Goal: Task Accomplishment & Management: Manage account settings

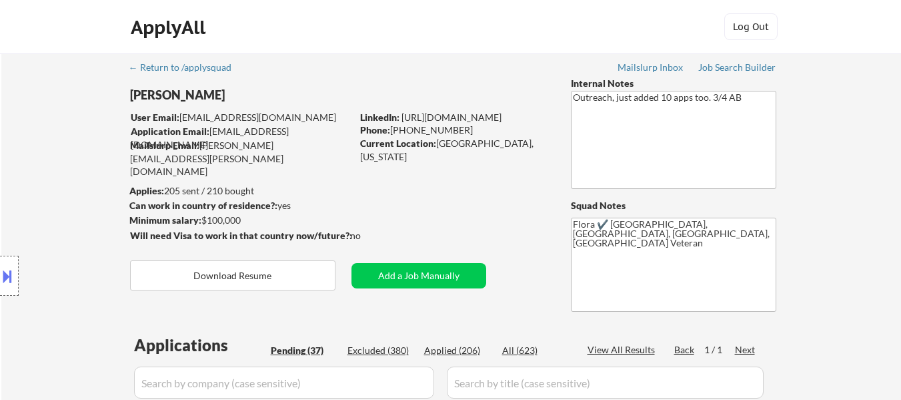
select select ""pending""
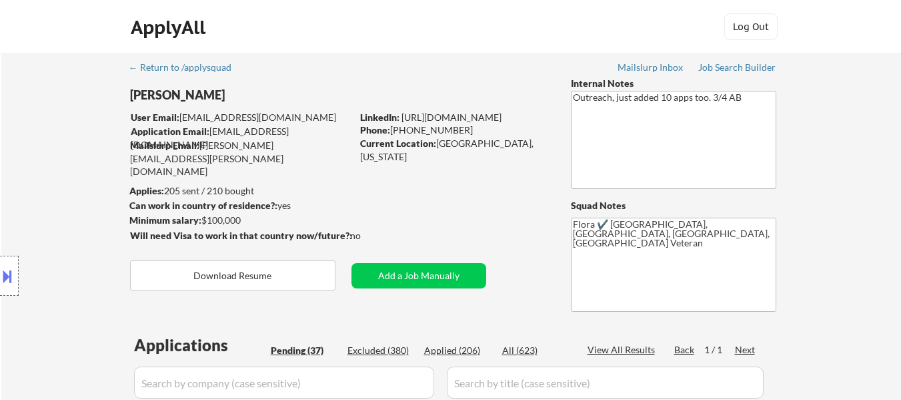
select select ""pending""
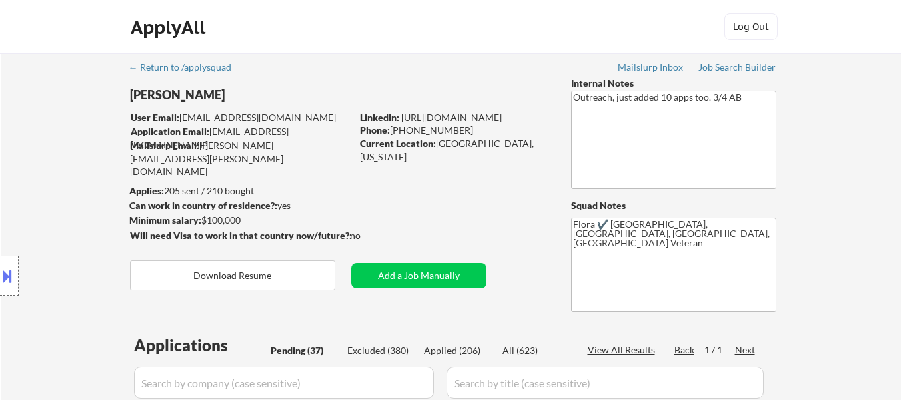
select select ""pending""
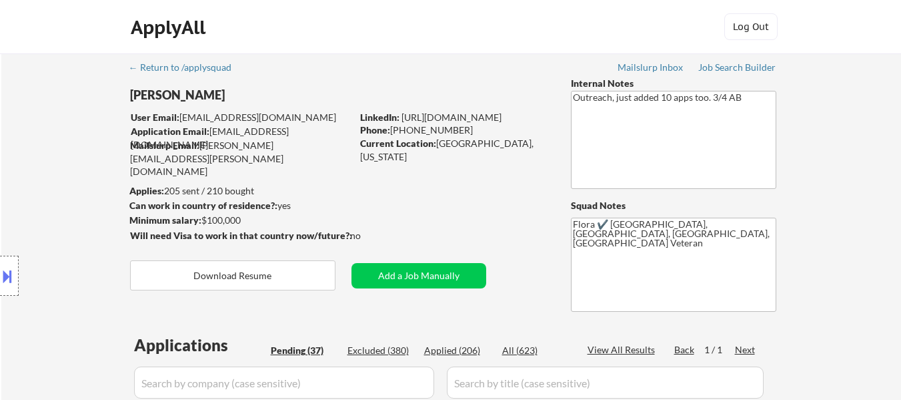
select select ""pending""
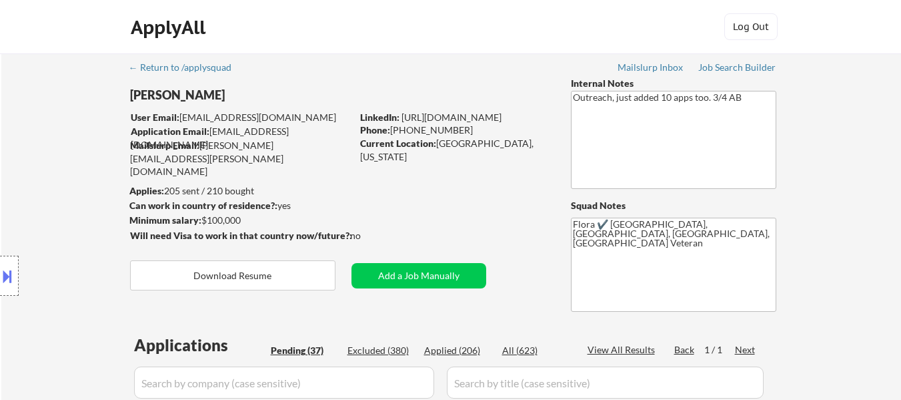
select select ""pending""
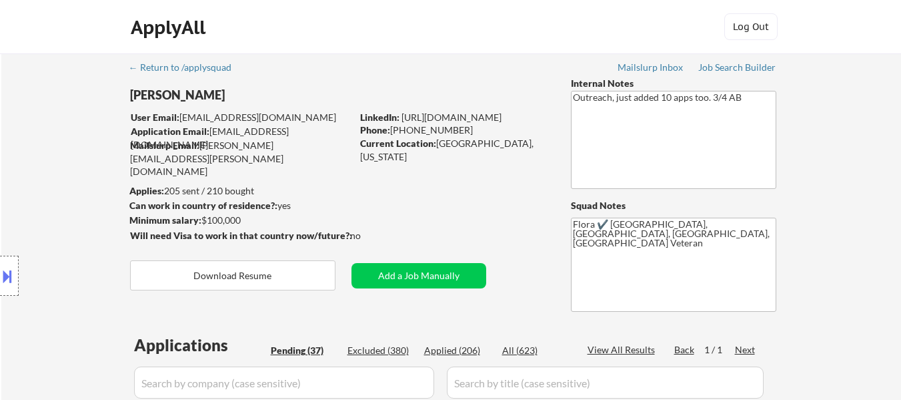
select select ""pending""
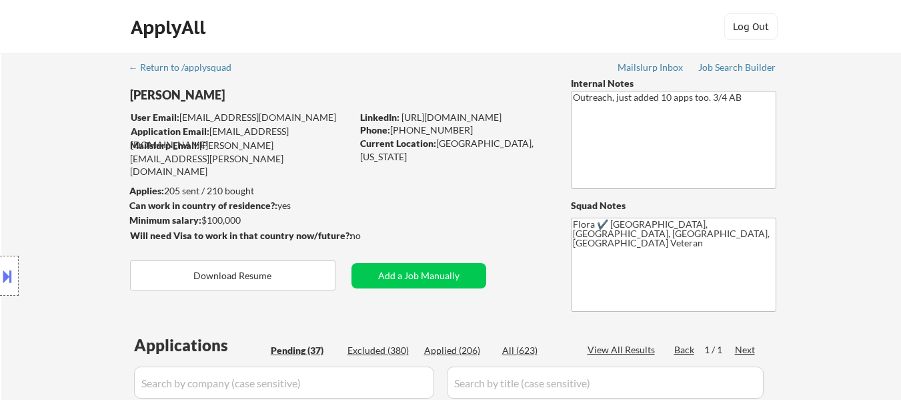
select select ""pending""
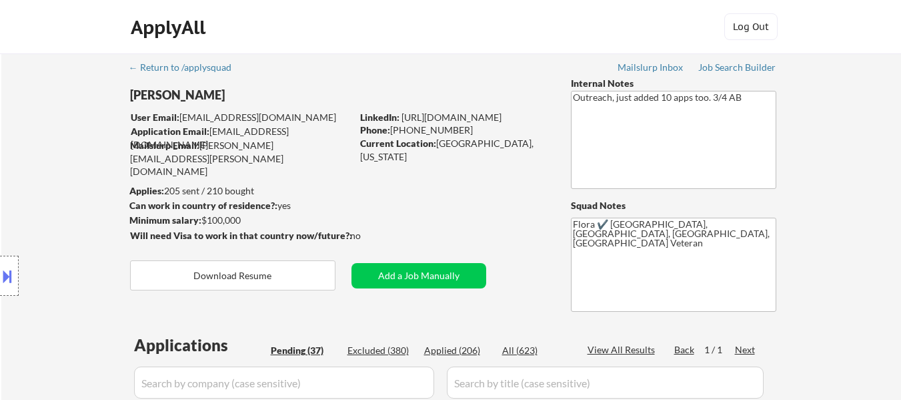
select select ""pending""
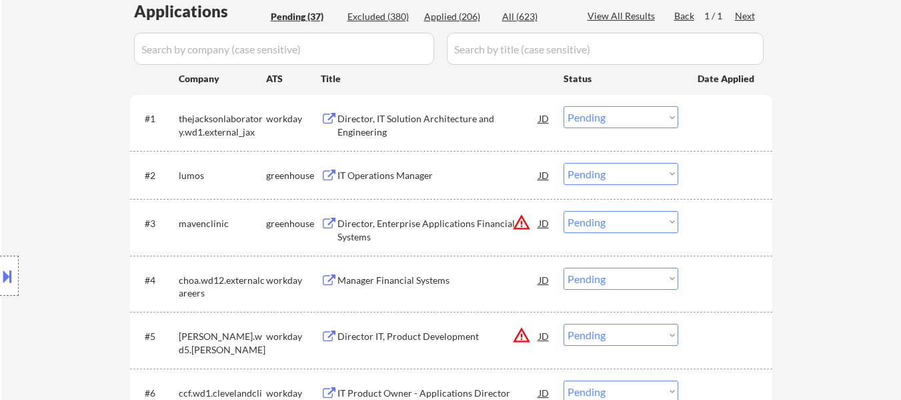
scroll to position [334, 0]
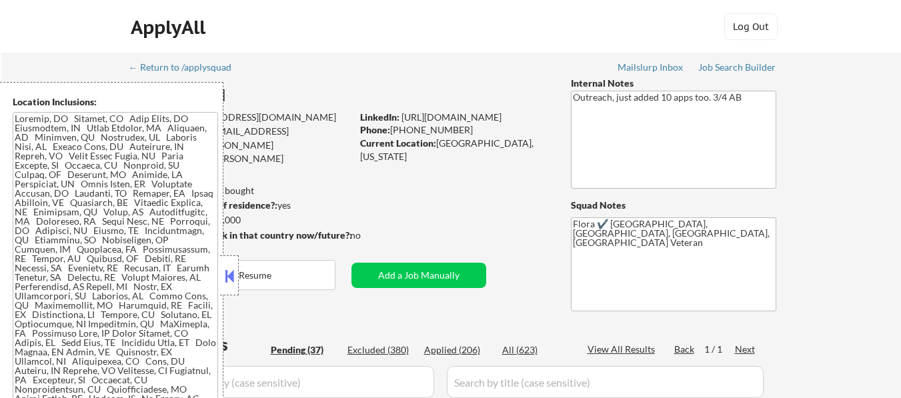
select select ""pending""
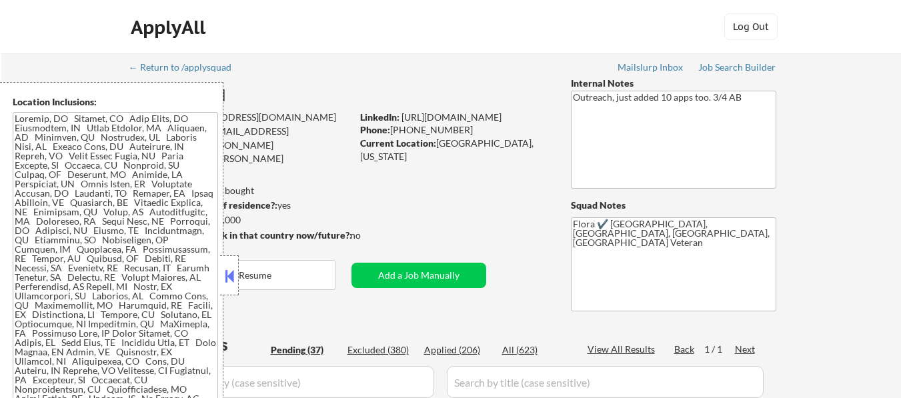
select select ""pending""
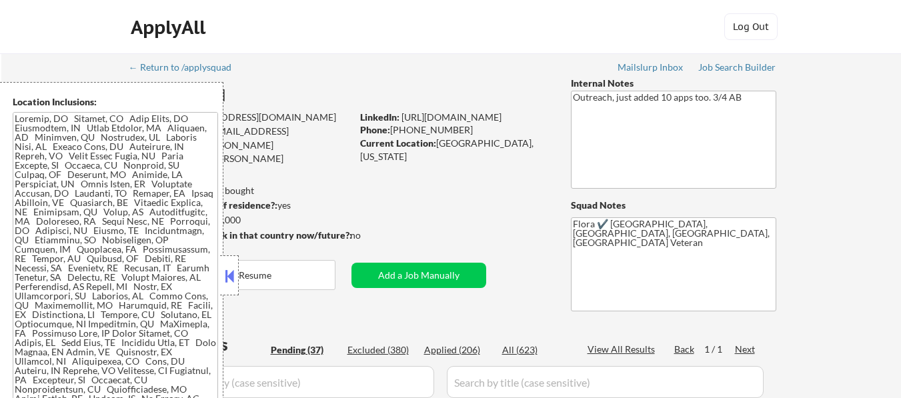
select select ""pending""
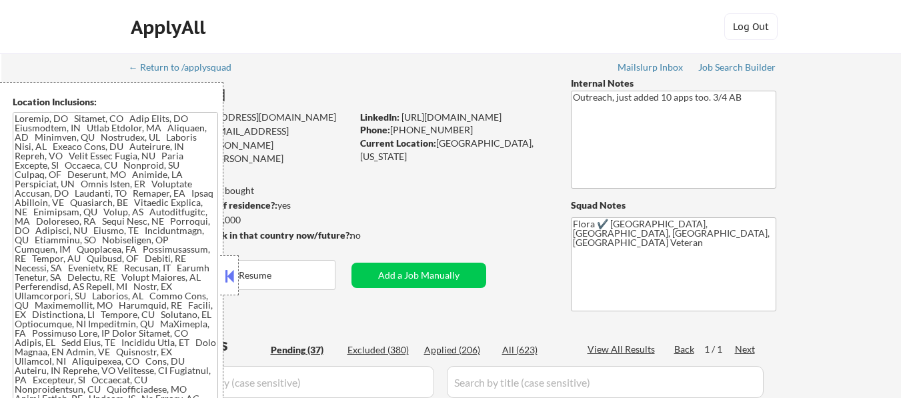
select select ""pending""
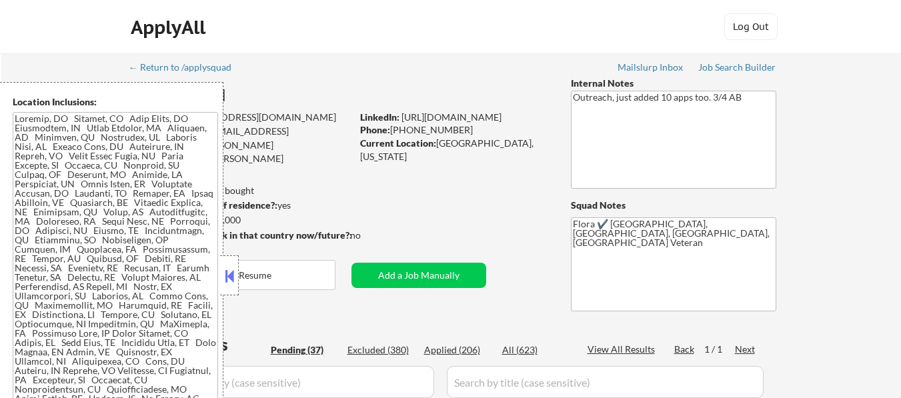
select select ""pending""
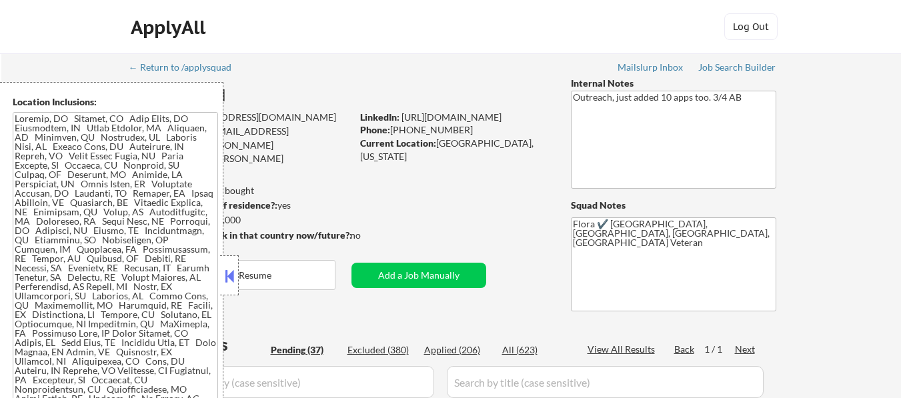
select select ""pending""
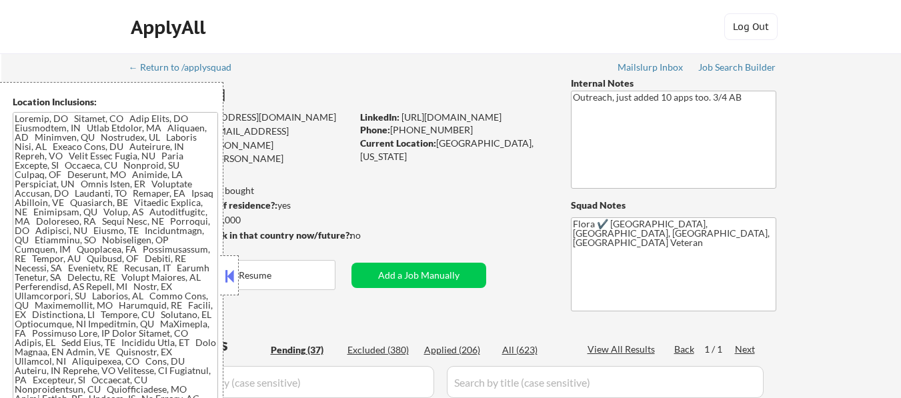
select select ""pending""
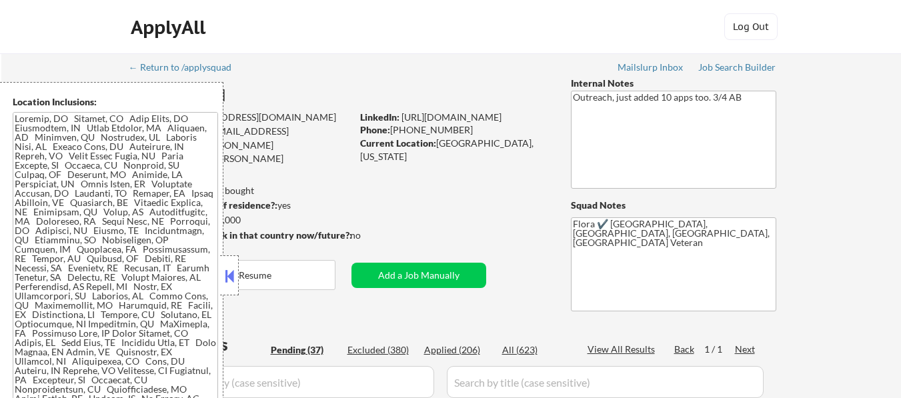
select select ""pending""
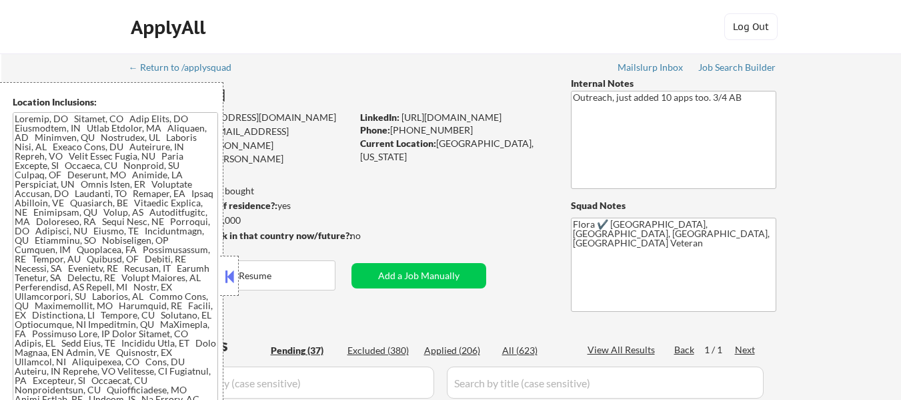
click at [230, 268] on button at bounding box center [229, 276] width 15 height 20
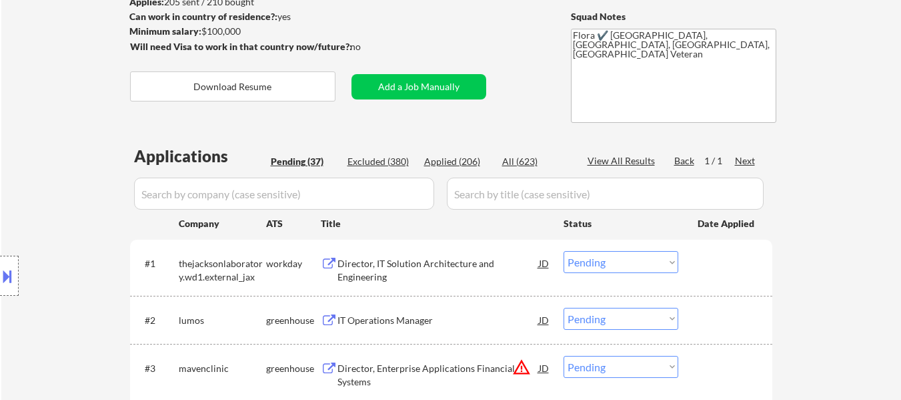
scroll to position [267, 0]
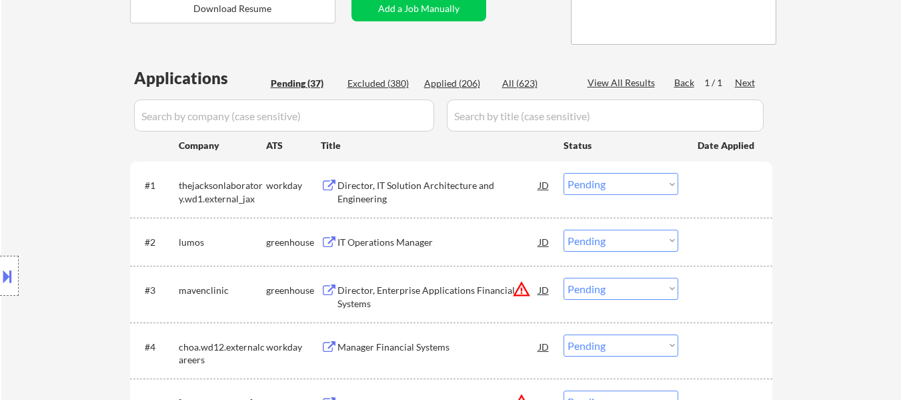
click at [406, 191] on div "Director, IT Solution Architecture and Engineering" at bounding box center [438, 192] width 201 height 26
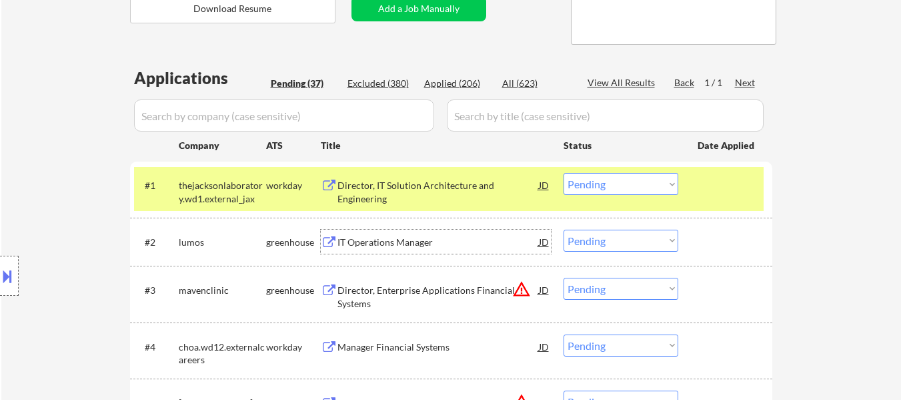
click at [403, 238] on div "IT Operations Manager" at bounding box center [438, 242] width 201 height 13
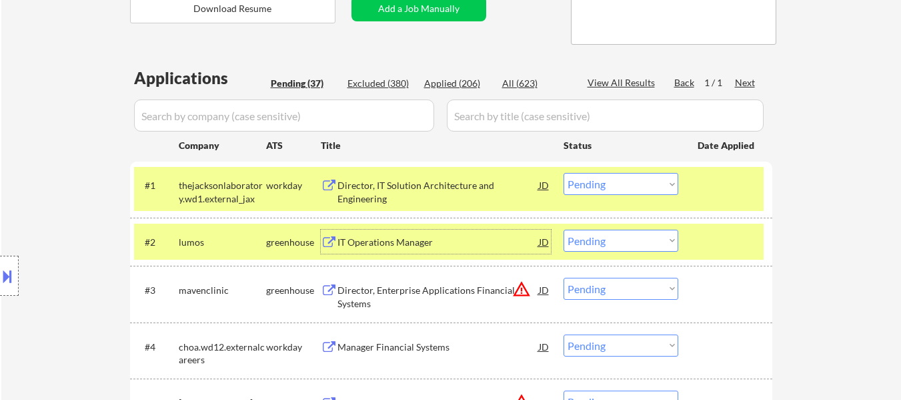
click at [721, 187] on div at bounding box center [727, 185] width 59 height 24
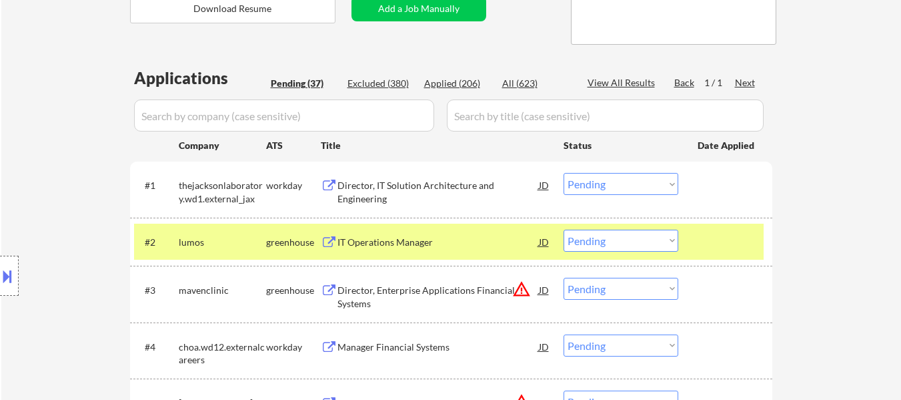
scroll to position [334, 0]
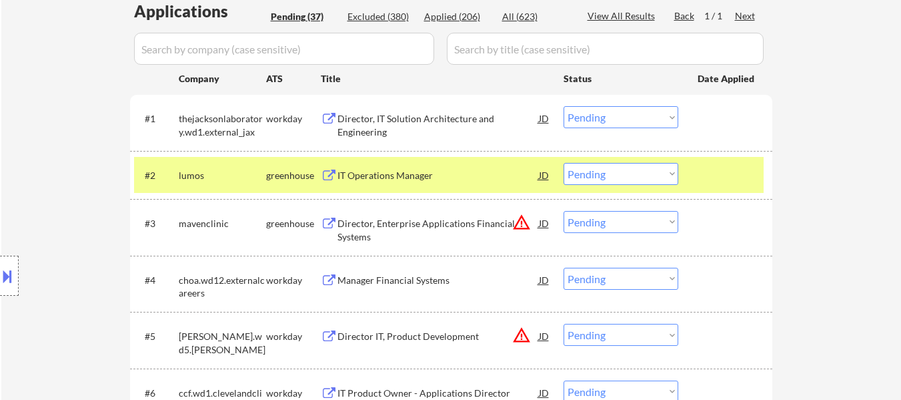
click at [446, 218] on div "Director, Enterprise Applications Financial Systems" at bounding box center [438, 230] width 201 height 26
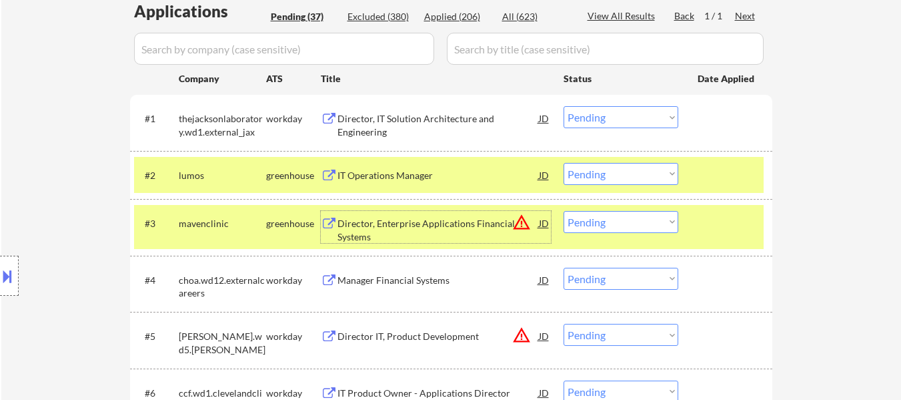
click at [582, 174] on select "Choose an option... Pending Applied Excluded (Questions) Excluded (Expired) Exc…" at bounding box center [621, 174] width 115 height 22
click at [564, 163] on select "Choose an option... Pending Applied Excluded (Questions) Excluded (Expired) Exc…" at bounding box center [621, 174] width 115 height 22
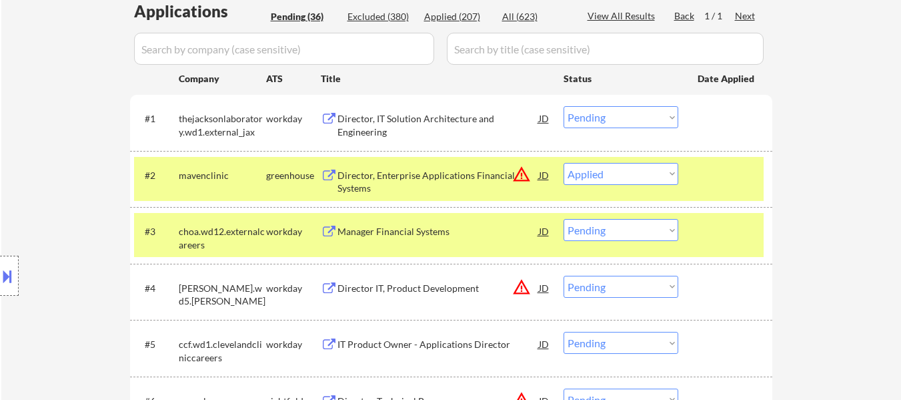
click at [688, 169] on div "#2 mavenclinic greenhouse Director, Enterprise Applications Financial Systems J…" at bounding box center [449, 179] width 630 height 44
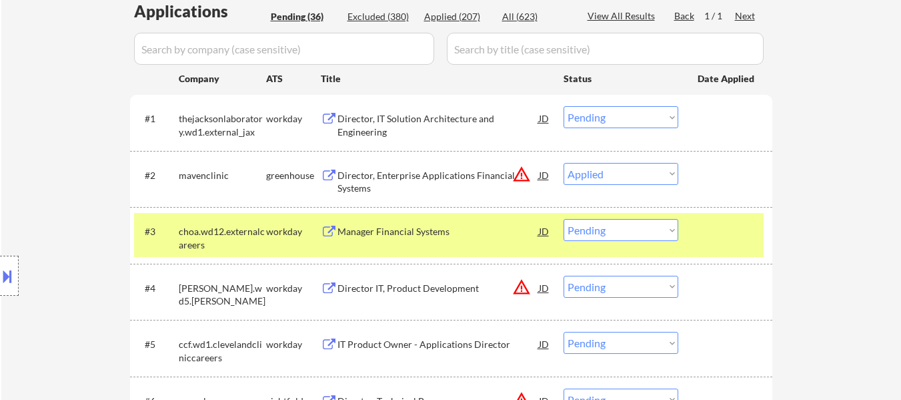
click at [657, 175] on select "Choose an option... Pending Applied Excluded (Questions) Excluded (Expired) Exc…" at bounding box center [621, 174] width 115 height 22
select select ""applied""
click at [564, 163] on select "Choose an option... Pending Applied Excluded (Questions) Excluded (Expired) Exc…" at bounding box center [621, 174] width 115 height 22
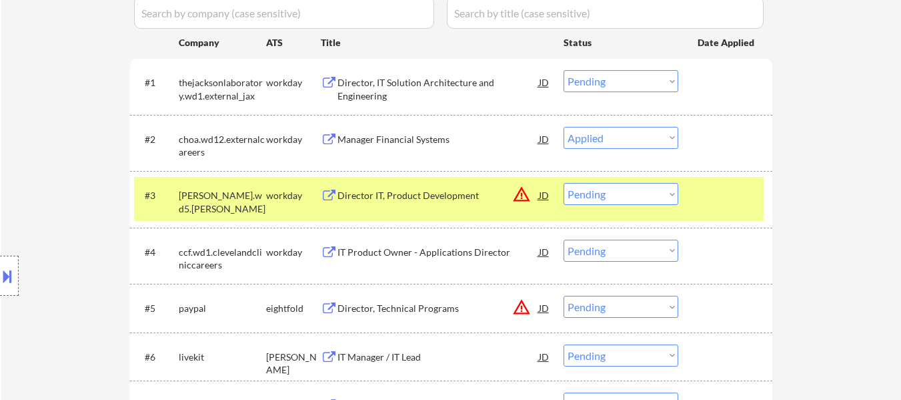
scroll to position [400, 0]
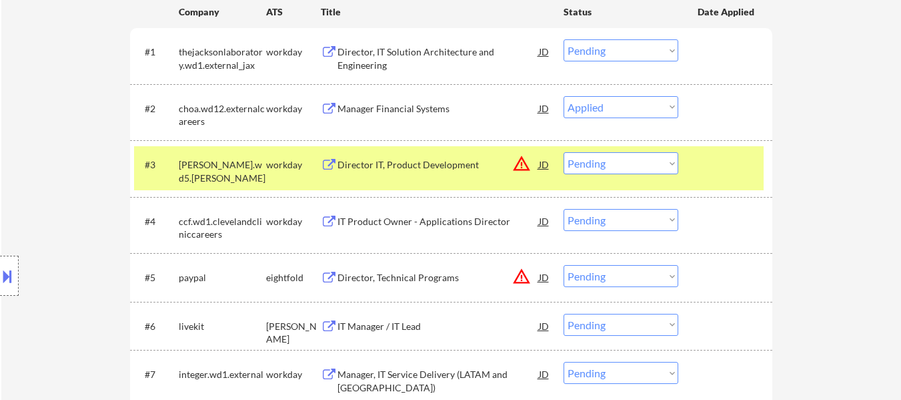
click at [396, 326] on div "IT Manager / IT Lead" at bounding box center [438, 326] width 201 height 13
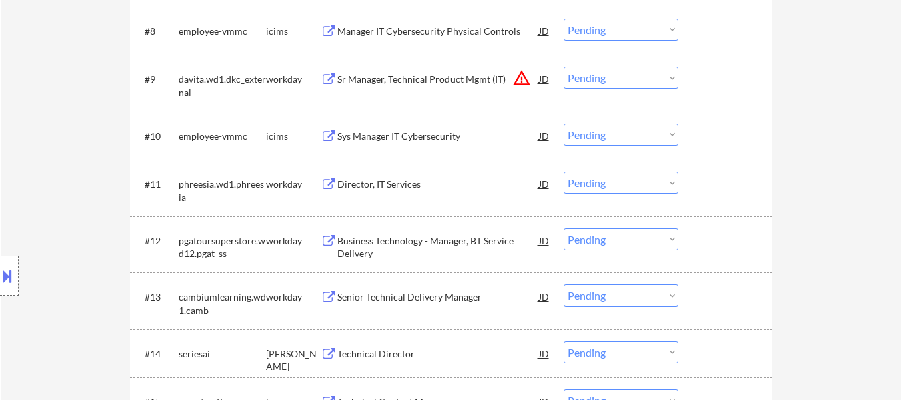
scroll to position [801, 0]
click at [384, 354] on div "Technical Director" at bounding box center [438, 352] width 201 height 13
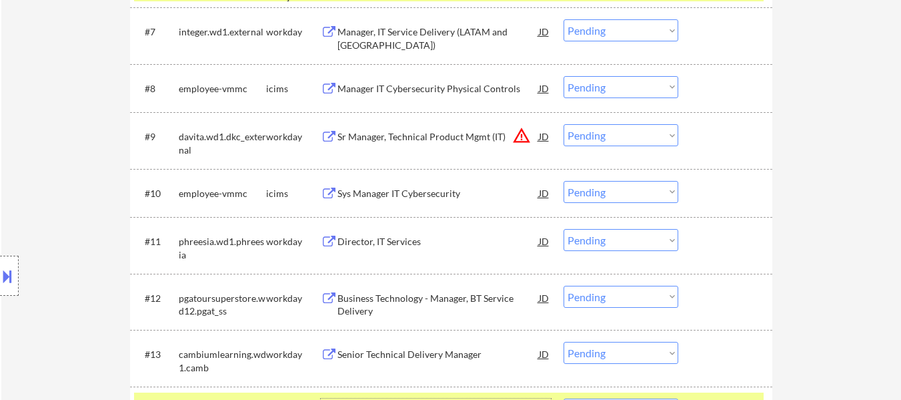
scroll to position [600, 0]
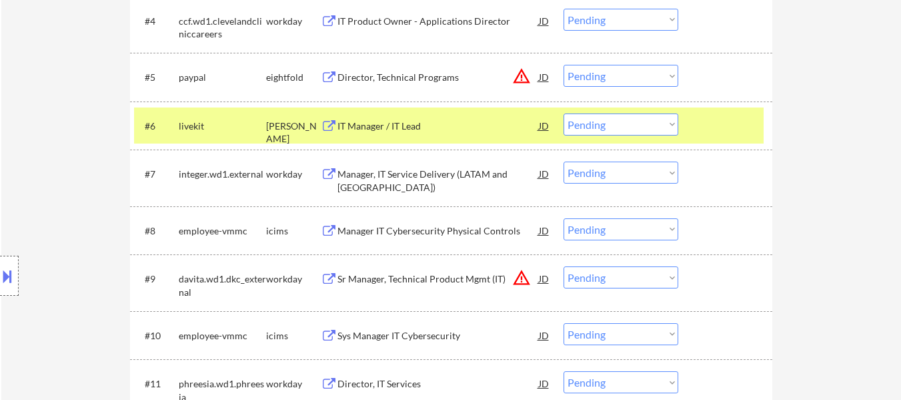
click at [602, 121] on select "Choose an option... Pending Applied Excluded (Questions) Excluded (Expired) Exc…" at bounding box center [621, 124] width 115 height 22
select select ""excluded""
click at [564, 113] on select "Choose an option... Pending Applied Excluded (Questions) Excluded (Expired) Exc…" at bounding box center [621, 124] width 115 height 22
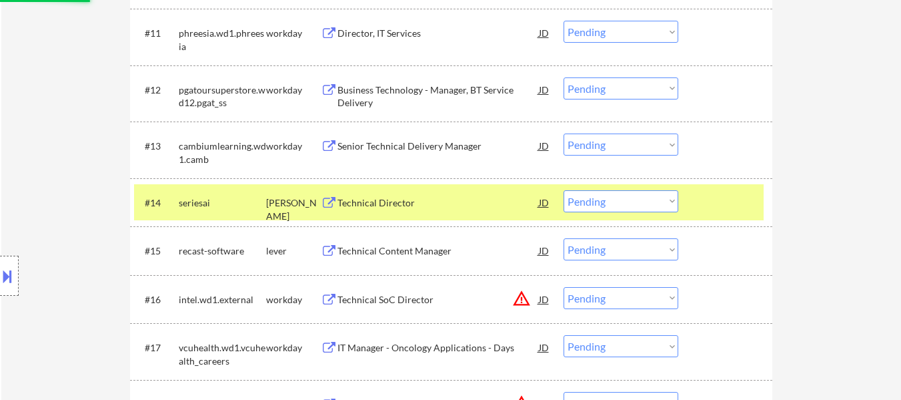
scroll to position [1001, 0]
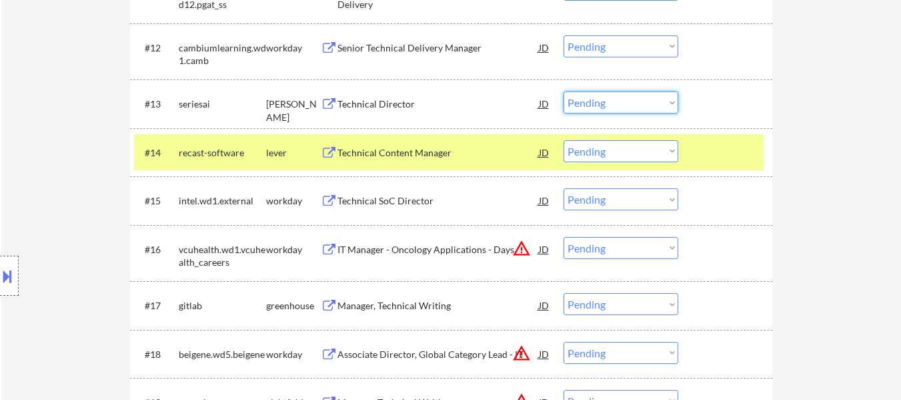
click at [643, 98] on select "Choose an option... Pending Applied Excluded (Questions) Excluded (Expired) Exc…" at bounding box center [621, 102] width 115 height 22
click at [564, 91] on select "Choose an option... Pending Applied Excluded (Questions) Excluded (Expired) Exc…" at bounding box center [621, 102] width 115 height 22
click at [422, 153] on div "Technical Content Manager" at bounding box center [438, 152] width 201 height 13
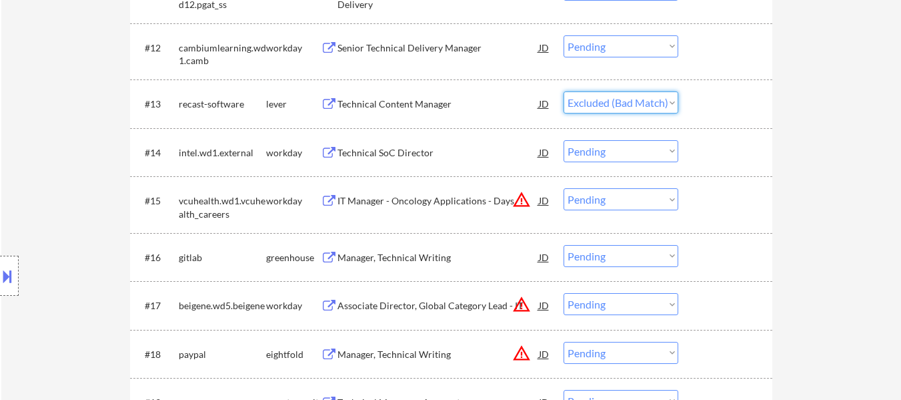
click at [623, 109] on select "Choose an option... Pending Applied Excluded (Questions) Excluded (Expired) Exc…" at bounding box center [621, 102] width 115 height 22
select select ""excluded__bad_match_""
click at [564, 91] on select "Choose an option... Pending Applied Excluded (Questions) Excluded (Expired) Exc…" at bounding box center [621, 102] width 115 height 22
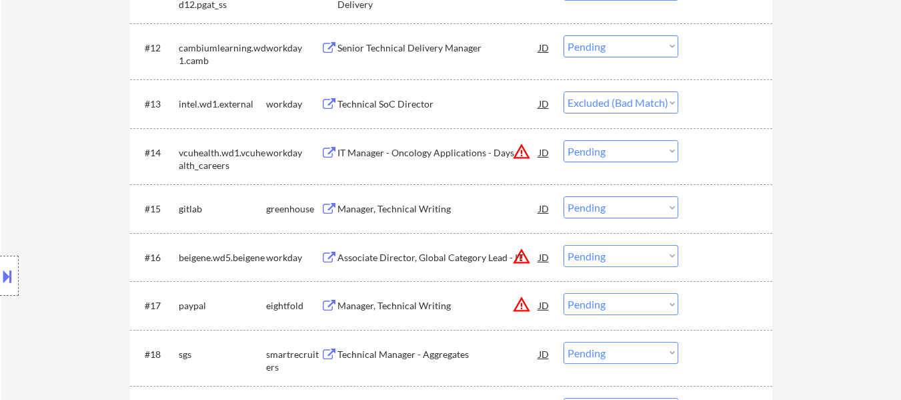
click at [590, 207] on select "Choose an option... Pending Applied Excluded (Questions) Excluded (Expired) Exc…" at bounding box center [621, 207] width 115 height 22
select select ""excluded__bad_match_""
click at [564, 196] on select "Choose an option... Pending Applied Excluded (Questions) Excluded (Expired) Exc…" at bounding box center [621, 207] width 115 height 22
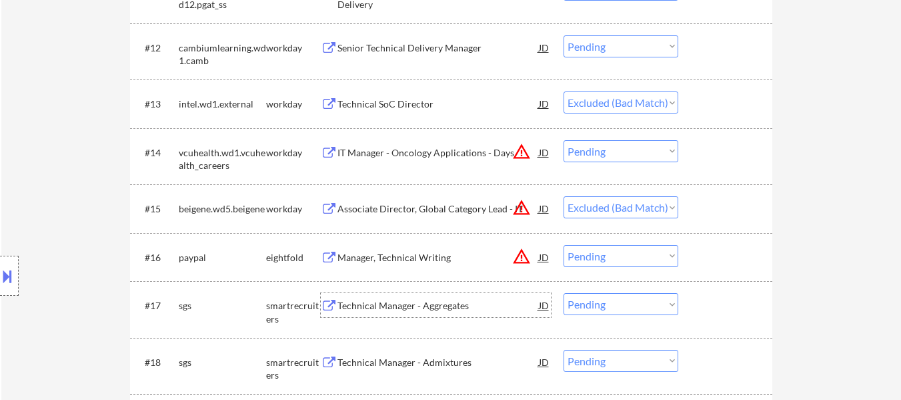
click at [432, 304] on div "Technical Manager - Aggregates" at bounding box center [438, 305] width 201 height 13
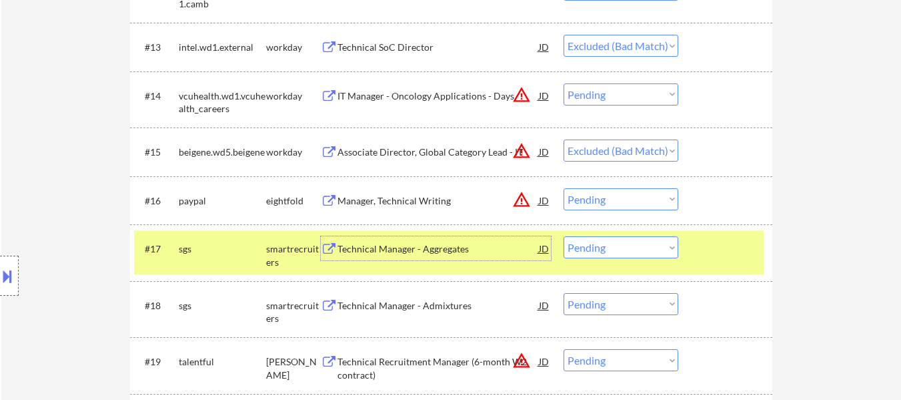
scroll to position [1201, 0]
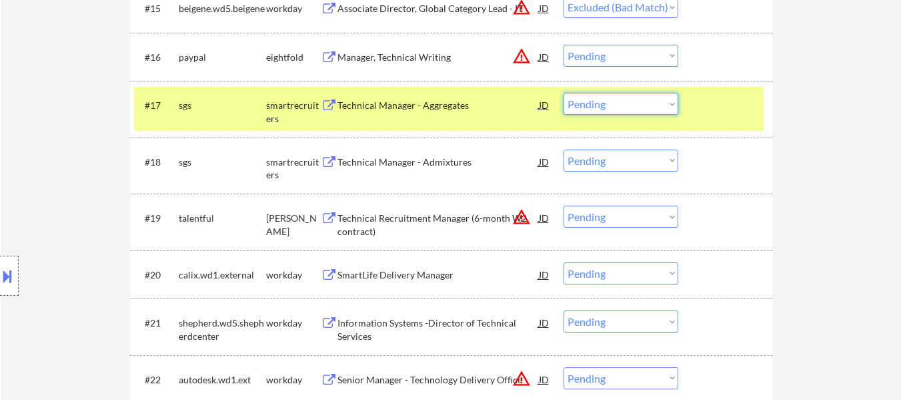
drag, startPoint x: 602, startPoint y: 98, endPoint x: 606, endPoint y: 113, distance: 15.4
click at [602, 98] on select "Choose an option... Pending Applied Excluded (Questions) Excluded (Expired) Exc…" at bounding box center [621, 104] width 115 height 22
select select ""excluded__bad_match_""
click at [564, 93] on select "Choose an option... Pending Applied Excluded (Questions) Excluded (Expired) Exc…" at bounding box center [621, 104] width 115 height 22
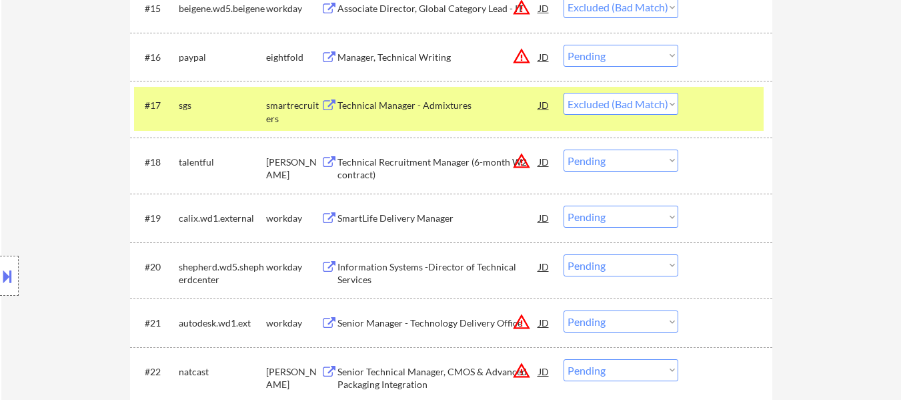
click at [611, 167] on select "Choose an option... Pending Applied Excluded (Questions) Excluded (Expired) Exc…" at bounding box center [621, 160] width 115 height 22
select select ""excluded__other_""
click at [564, 149] on select "Choose an option... Pending Applied Excluded (Questions) Excluded (Expired) Exc…" at bounding box center [621, 160] width 115 height 22
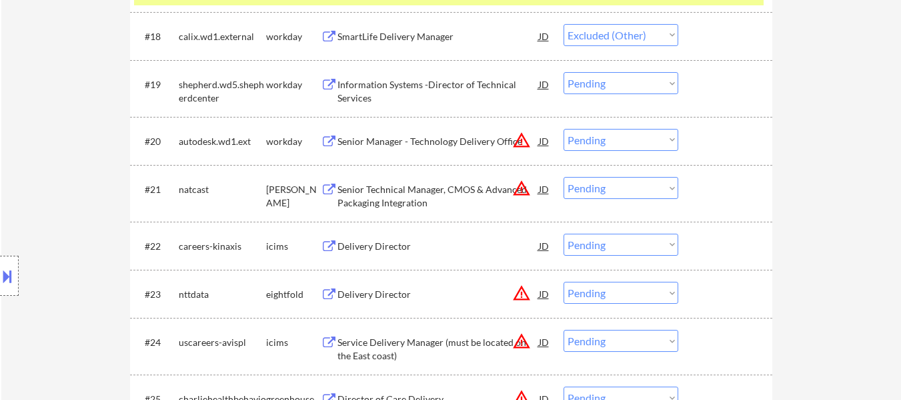
scroll to position [1468, 0]
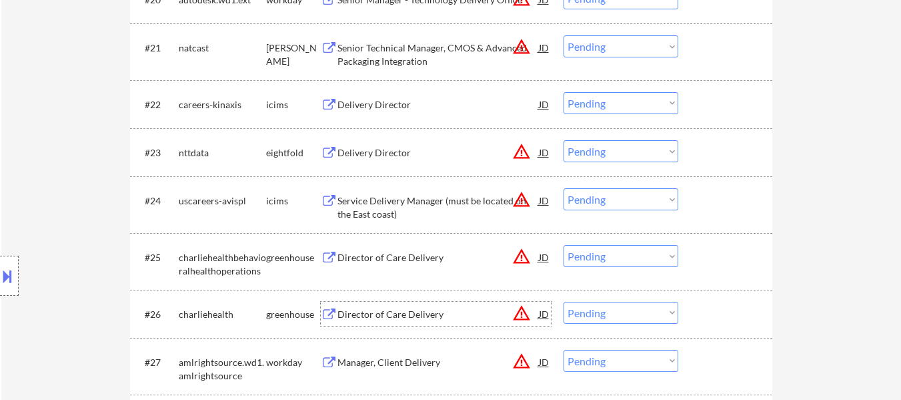
click at [394, 316] on div "Director of Care Delivery" at bounding box center [438, 314] width 201 height 13
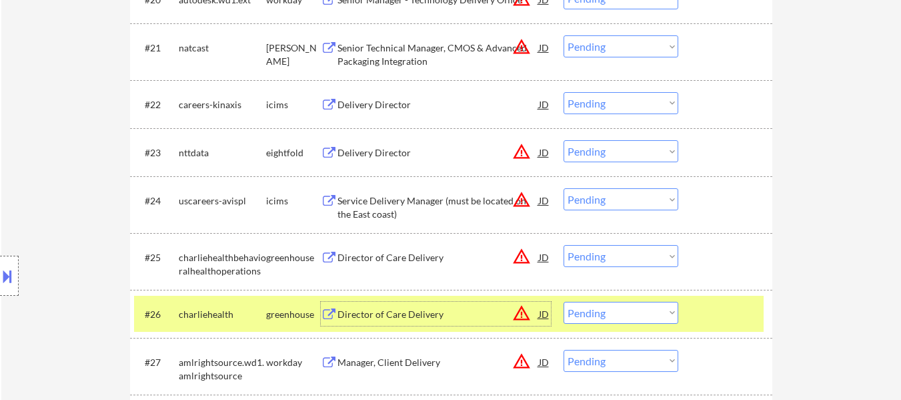
click at [638, 255] on select "Choose an option... Pending Applied Excluded (Questions) Excluded (Expired) Exc…" at bounding box center [621, 256] width 115 height 22
click at [564, 245] on select "Choose an option... Pending Applied Excluded (Questions) Excluded (Expired) Exc…" at bounding box center [621, 256] width 115 height 22
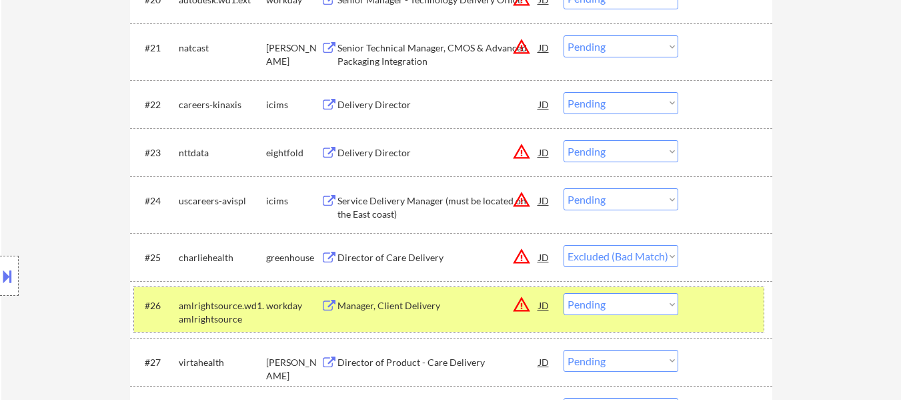
click at [709, 302] on div at bounding box center [727, 305] width 59 height 24
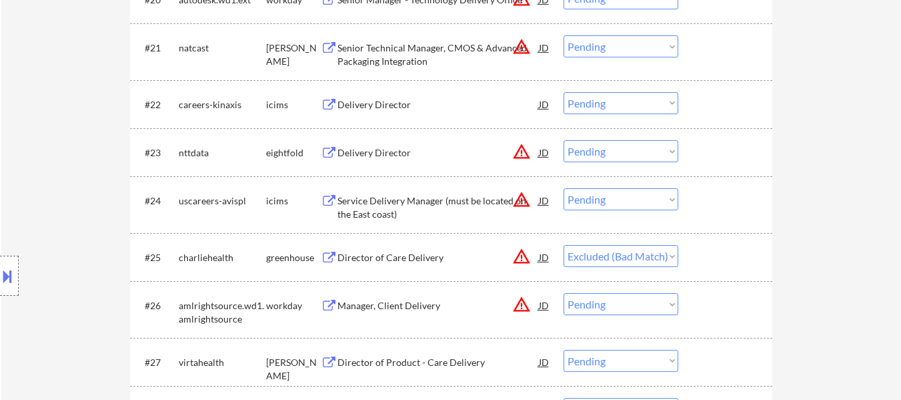
click at [432, 314] on div "Manager, Client Delivery" at bounding box center [438, 305] width 201 height 24
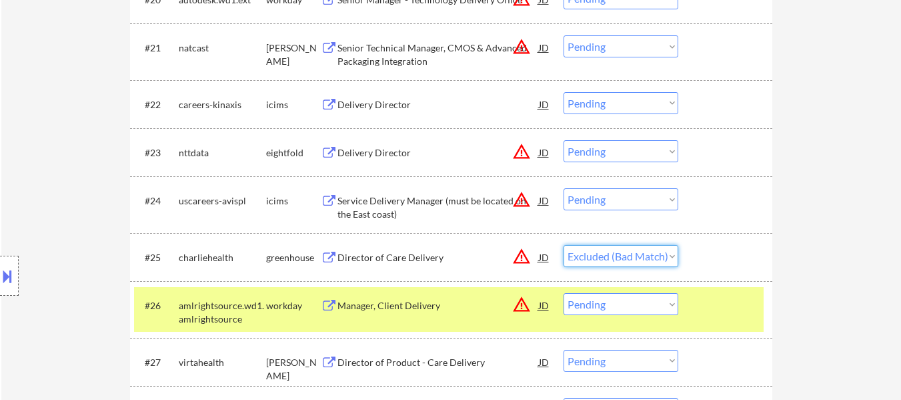
click at [598, 256] on select "Choose an option... Pending Applied Excluded (Questions) Excluded (Expired) Exc…" at bounding box center [621, 256] width 115 height 22
click at [564, 245] on select "Choose an option... Pending Applied Excluded (Questions) Excluded (Expired) Exc…" at bounding box center [621, 256] width 115 height 22
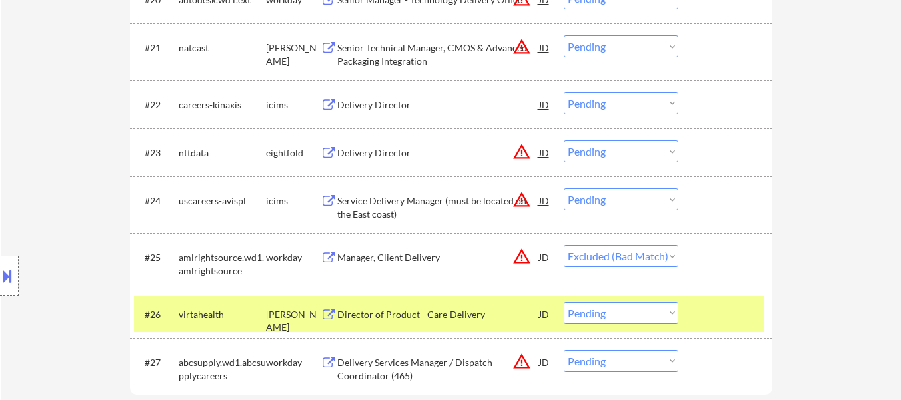
click at [707, 250] on div at bounding box center [727, 257] width 59 height 24
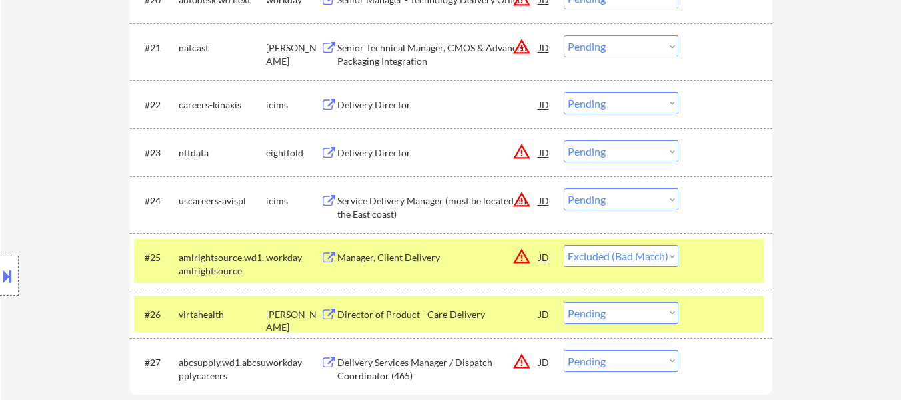
click at [725, 309] on div at bounding box center [727, 314] width 59 height 24
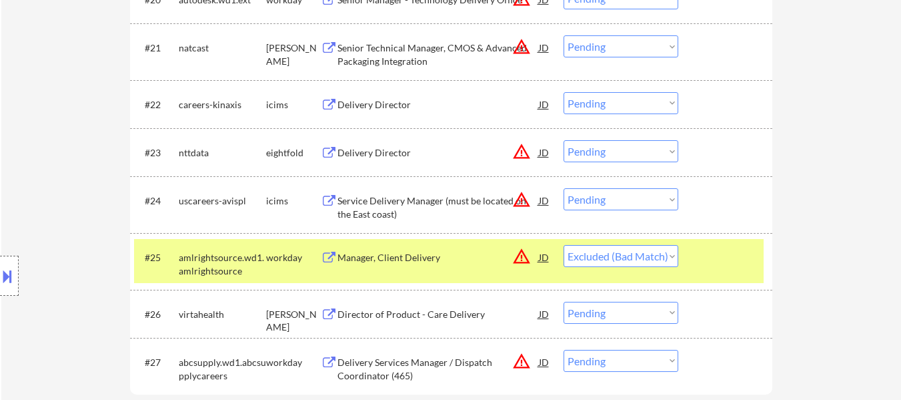
click at [450, 313] on div "Director of Product - Care Delivery" at bounding box center [438, 314] width 201 height 13
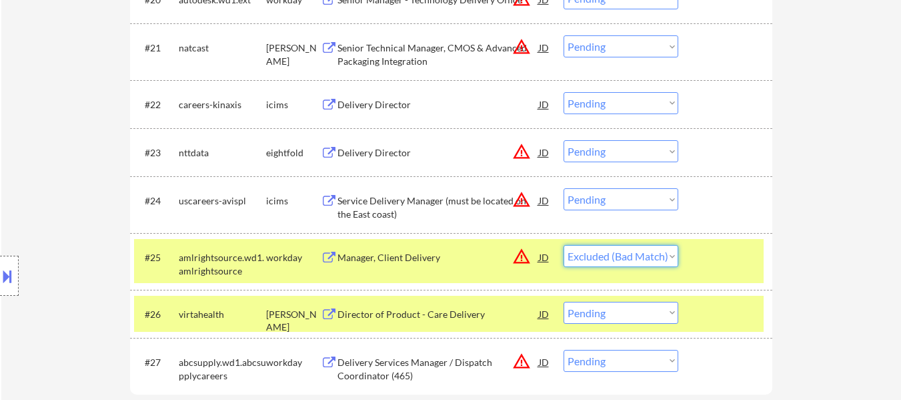
click at [596, 255] on select "Choose an option... Pending Applied Excluded (Questions) Excluded (Expired) Exc…" at bounding box center [621, 256] width 115 height 22
click at [564, 245] on select "Choose an option... Pending Applied Excluded (Questions) Excluded (Expired) Exc…" at bounding box center [621, 256] width 115 height 22
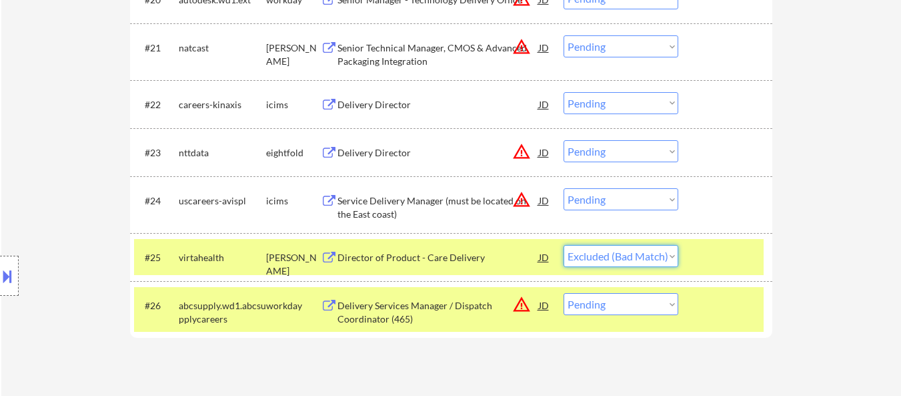
click at [644, 256] on select "Choose an option... Pending Applied Excluded (Questions) Excluded (Expired) Exc…" at bounding box center [621, 256] width 115 height 22
click at [564, 245] on select "Choose an option... Pending Applied Excluded (Questions) Excluded (Expired) Exc…" at bounding box center [621, 256] width 115 height 22
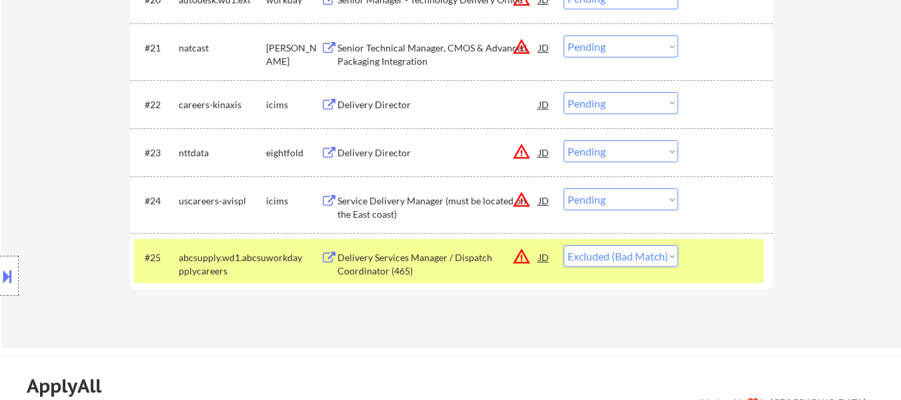
click at [707, 258] on div at bounding box center [727, 257] width 59 height 24
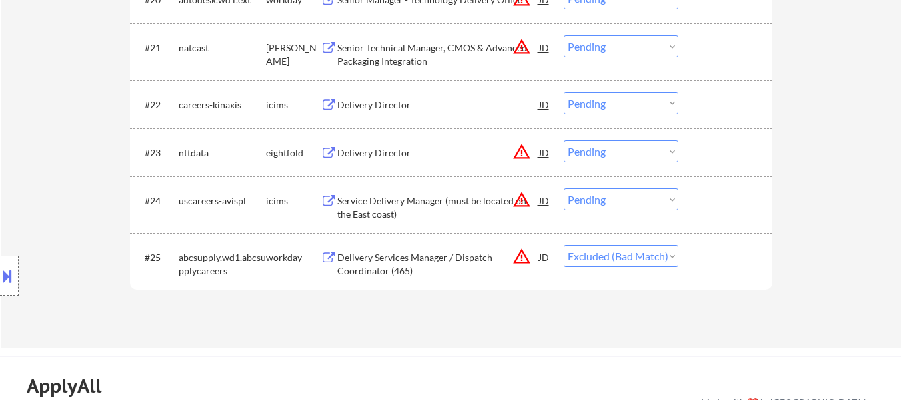
click at [410, 259] on div "Delivery Services Manager / Dispatch Coordinator (465)" at bounding box center [438, 264] width 201 height 26
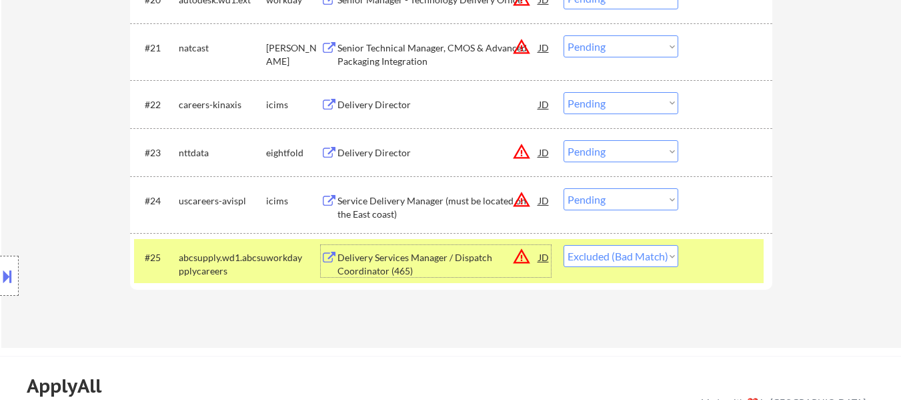
click at [651, 256] on select "Choose an option... Pending Applied Excluded (Questions) Excluded (Expired) Exc…" at bounding box center [621, 256] width 115 height 22
select select ""excluded__expired_""
click at [564, 245] on select "Choose an option... Pending Applied Excluded (Questions) Excluded (Expired) Exc…" at bounding box center [621, 256] width 115 height 22
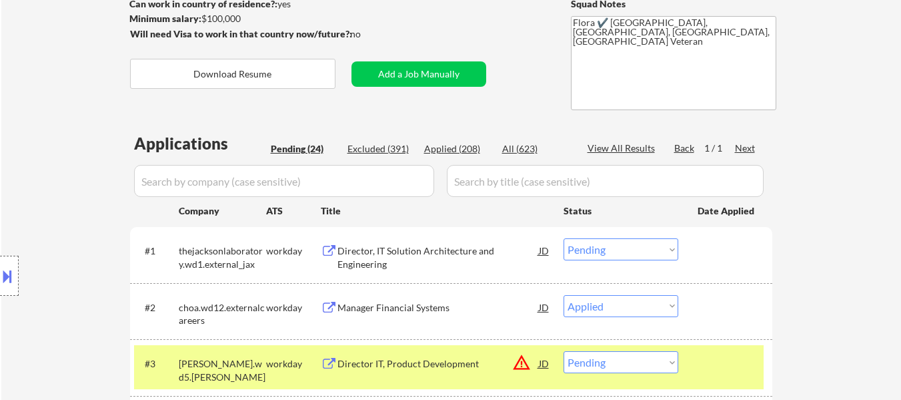
scroll to position [200, 0]
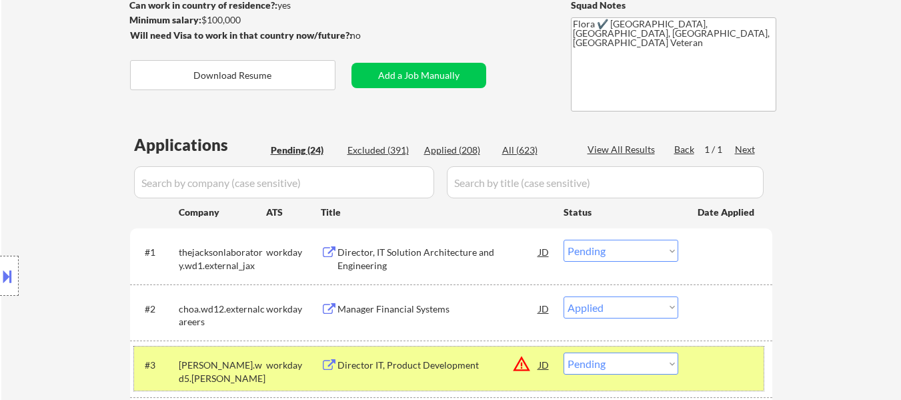
drag, startPoint x: 709, startPoint y: 365, endPoint x: 710, endPoint y: 354, distance: 10.7
click at [710, 364] on div at bounding box center [727, 364] width 59 height 24
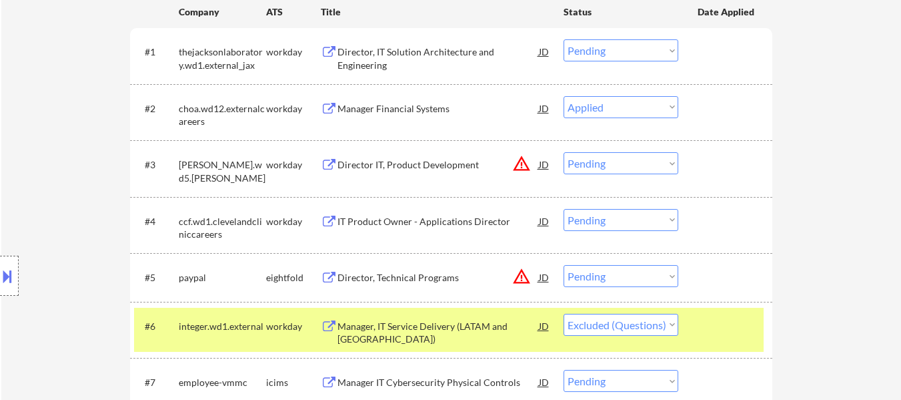
scroll to position [667, 0]
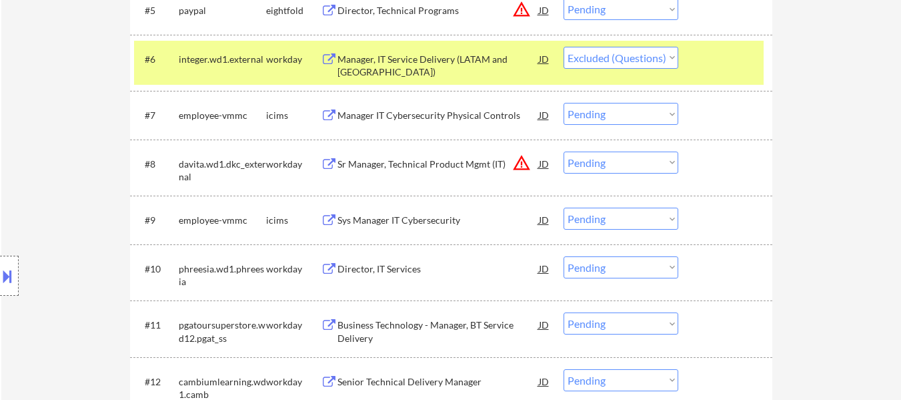
click at [708, 73] on div "#6 integer.wd1.external workday Manager, IT Service Delivery (LATAM and Central…" at bounding box center [449, 63] width 630 height 44
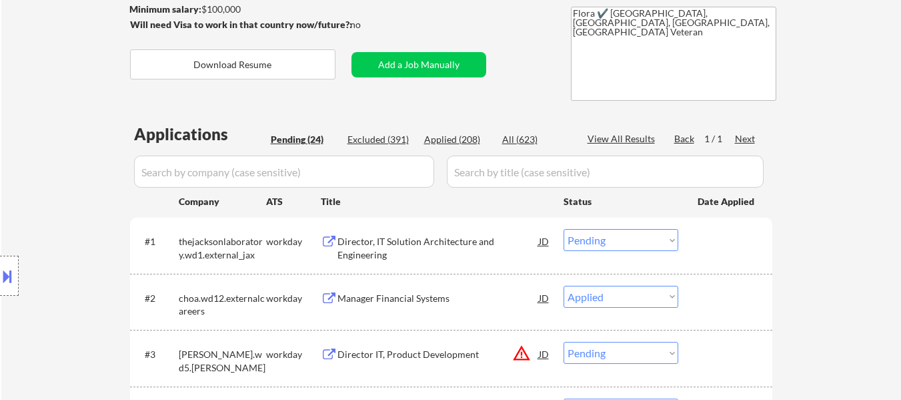
scroll to position [200, 0]
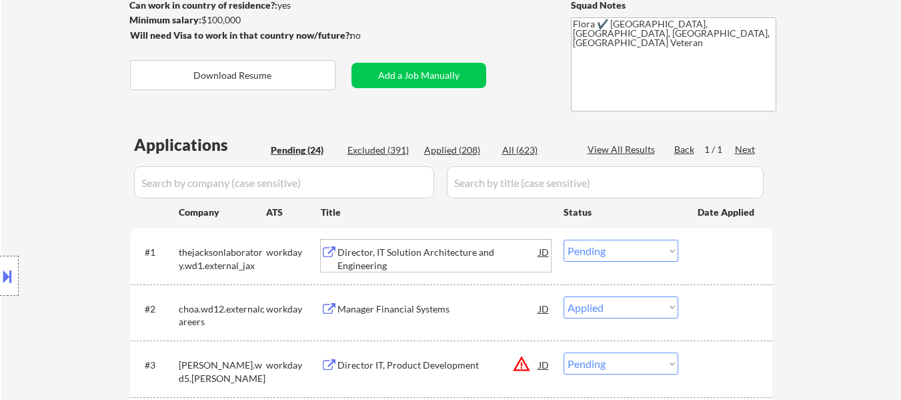
click at [443, 250] on div "Director, IT Solution Architecture and Engineering" at bounding box center [438, 259] width 201 height 26
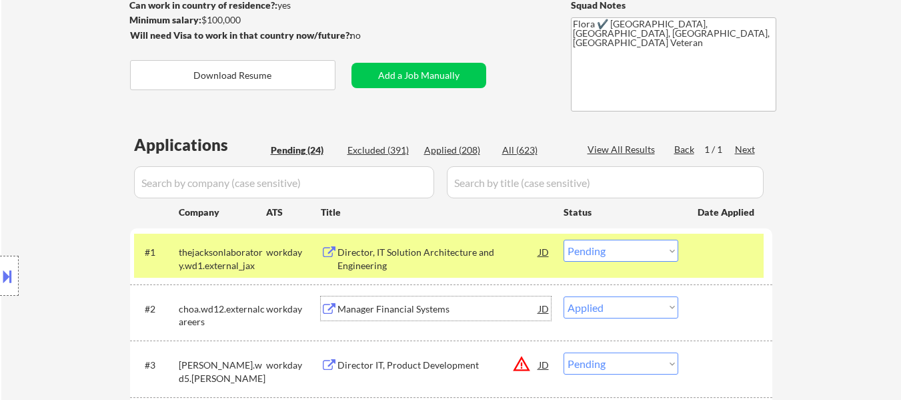
click at [416, 312] on div "Manager Financial Systems" at bounding box center [438, 308] width 201 height 13
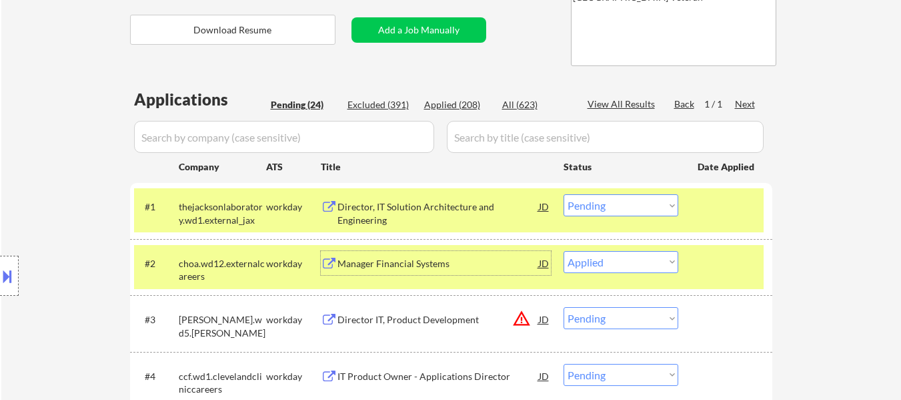
scroll to position [267, 0]
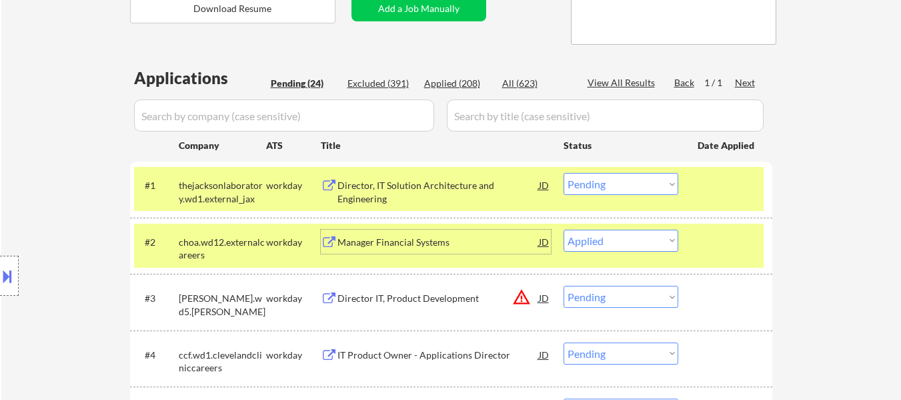
click at [595, 238] on select "Choose an option... Pending Applied Excluded (Questions) Excluded (Expired) Exc…" at bounding box center [621, 241] width 115 height 22
select select ""excluded""
click at [564, 230] on select "Choose an option... Pending Applied Excluded (Questions) Excluded (Expired) Exc…" at bounding box center [621, 241] width 115 height 22
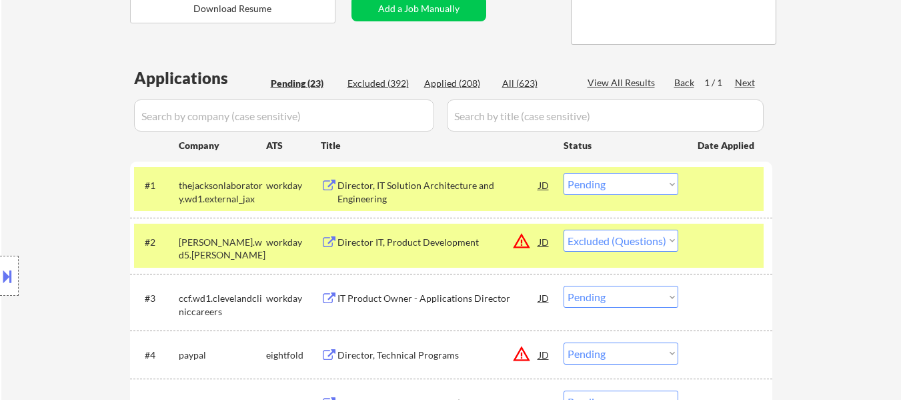
click at [443, 185] on div "Director, IT Solution Architecture and Engineering" at bounding box center [438, 192] width 201 height 26
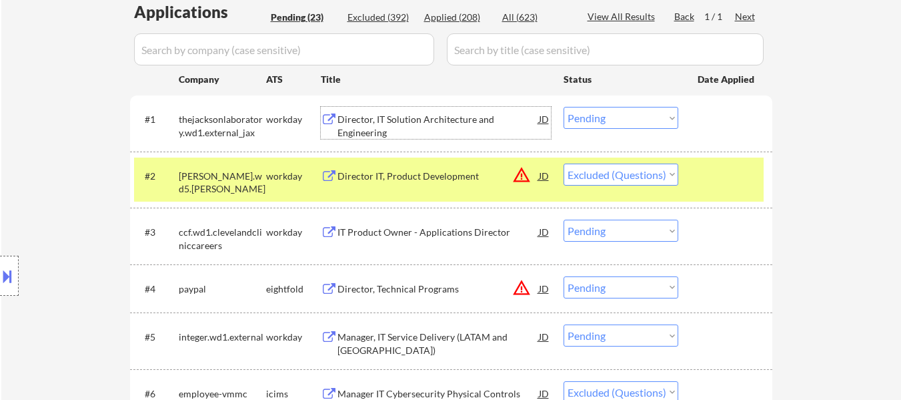
scroll to position [334, 0]
click at [401, 226] on div "IT Product Owner - Applications Director" at bounding box center [438, 231] width 201 height 13
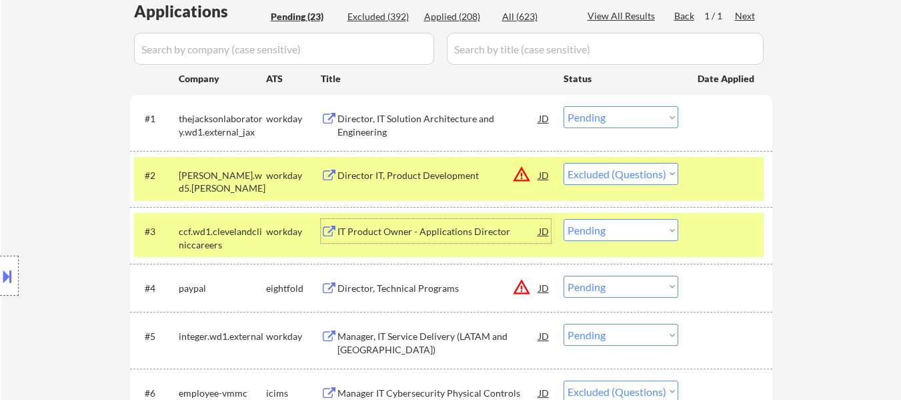
click at [632, 234] on select "Choose an option... Pending Applied Excluded (Questions) Excluded (Expired) Exc…" at bounding box center [621, 230] width 115 height 22
select select ""excluded__bad_match_""
click at [564, 219] on select "Choose an option... Pending Applied Excluded (Questions) Excluded (Expired) Exc…" at bounding box center [621, 230] width 115 height 22
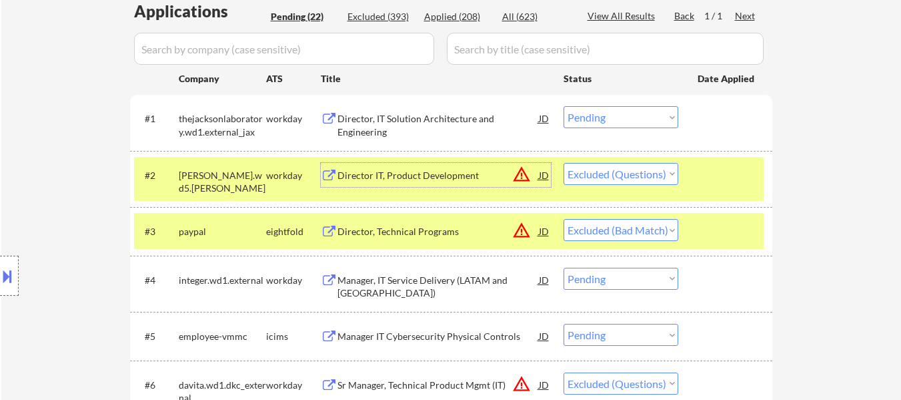
click at [393, 164] on div "Director IT, Product Development" at bounding box center [438, 175] width 201 height 24
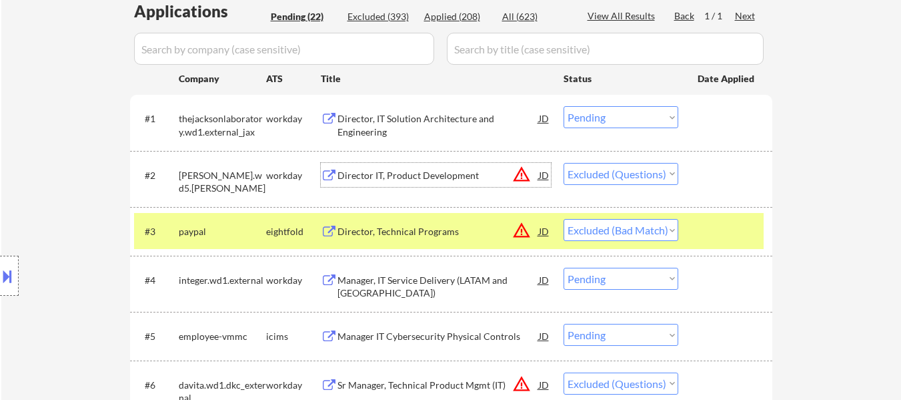
click at [428, 226] on div "Director, Technical Programs" at bounding box center [438, 231] width 201 height 13
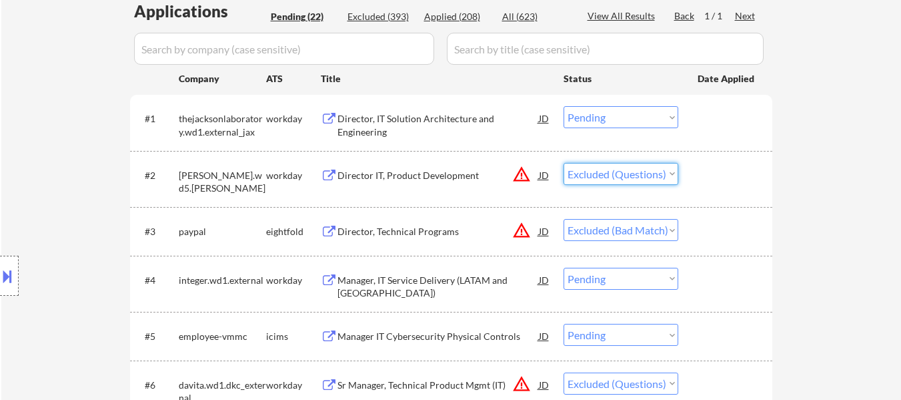
drag, startPoint x: 592, startPoint y: 169, endPoint x: 600, endPoint y: 182, distance: 15.0
click at [592, 169] on select "Choose an option... Pending Applied Excluded (Questions) Excluded (Expired) Exc…" at bounding box center [621, 174] width 115 height 22
click at [564, 163] on select "Choose an option... Pending Applied Excluded (Questions) Excluded (Expired) Exc…" at bounding box center [621, 174] width 115 height 22
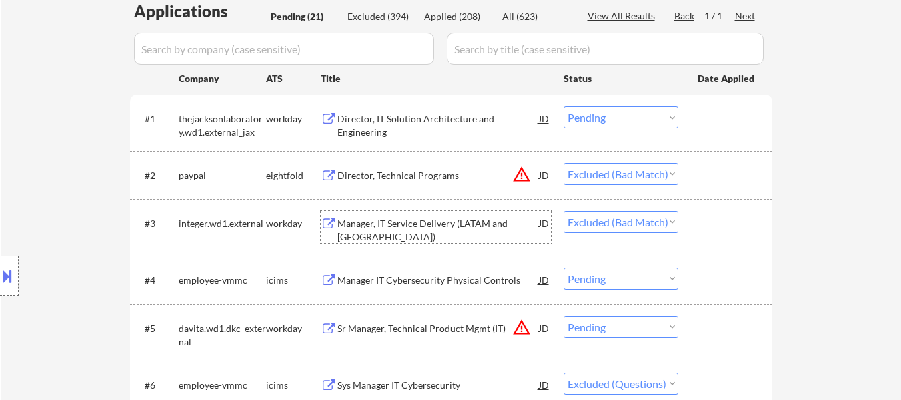
click at [490, 226] on div "Manager, IT Service Delivery (LATAM and [GEOGRAPHIC_DATA])" at bounding box center [438, 230] width 201 height 26
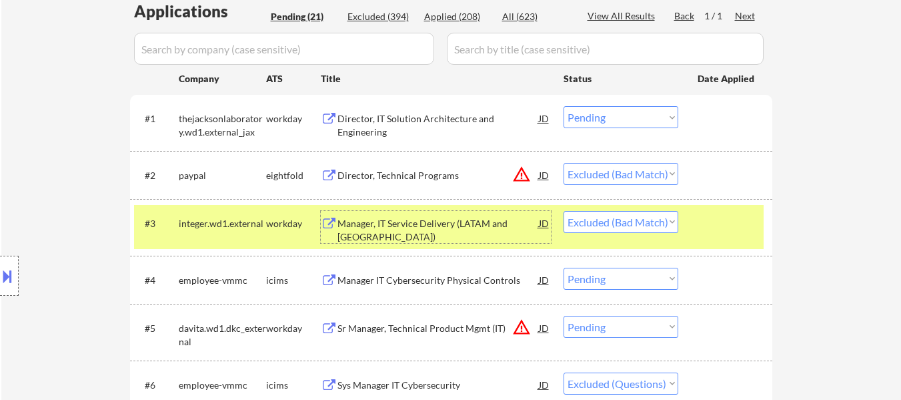
click at [578, 175] on select "Choose an option... Pending Applied Excluded (Questions) Excluded (Expired) Exc…" at bounding box center [621, 174] width 115 height 22
click at [564, 163] on select "Choose an option... Pending Applied Excluded (Questions) Excluded (Expired) Exc…" at bounding box center [621, 174] width 115 height 22
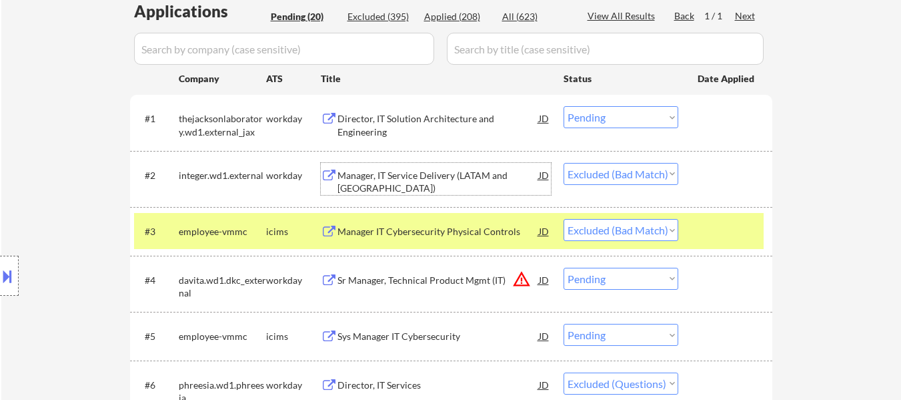
click at [446, 180] on div "Manager, IT Service Delivery (LATAM and [GEOGRAPHIC_DATA])" at bounding box center [438, 182] width 201 height 26
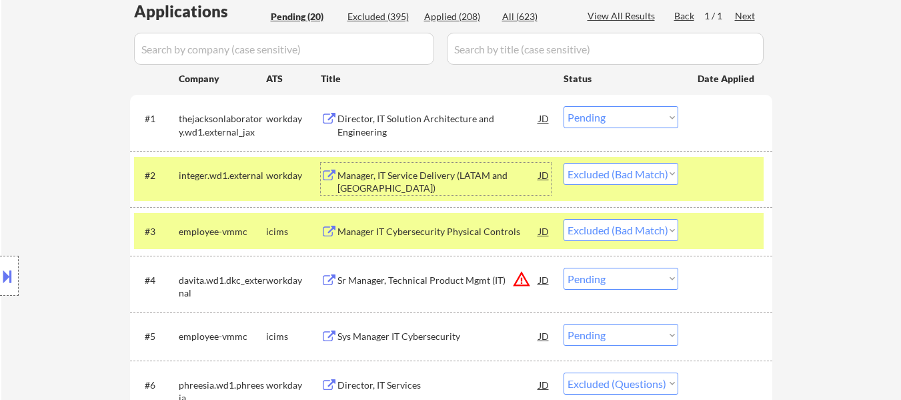
click at [658, 170] on select "Choose an option... Pending Applied Excluded (Questions) Excluded (Expired) Exc…" at bounding box center [621, 174] width 115 height 22
select select ""applied""
click at [564, 163] on select "Choose an option... Pending Applied Excluded (Questions) Excluded (Expired) Exc…" at bounding box center [621, 174] width 115 height 22
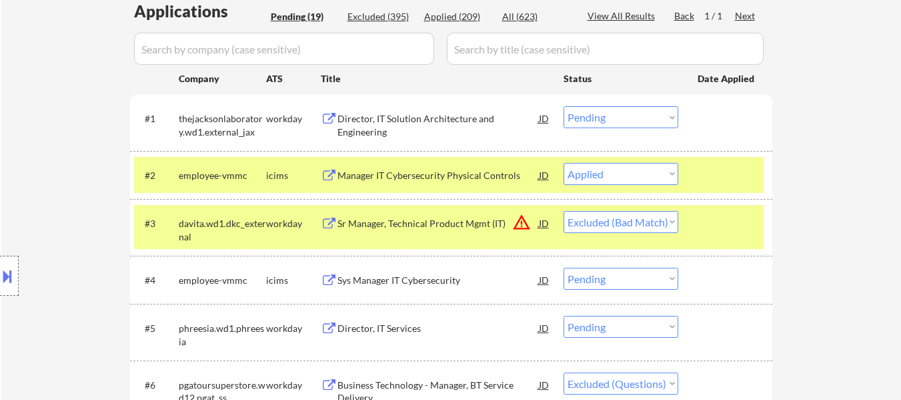
click at [715, 223] on div at bounding box center [727, 223] width 59 height 24
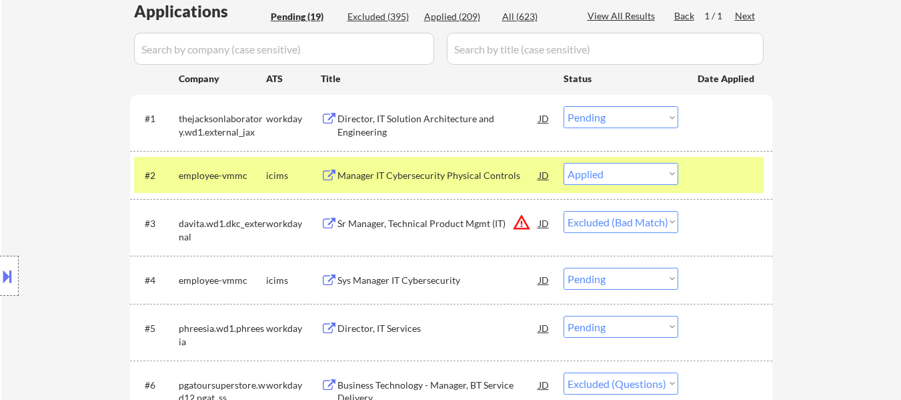
click at [715, 187] on div "#2 employee-vmmc icims Manager IT Cybersecurity Physical Controls JD warning_am…" at bounding box center [449, 175] width 630 height 36
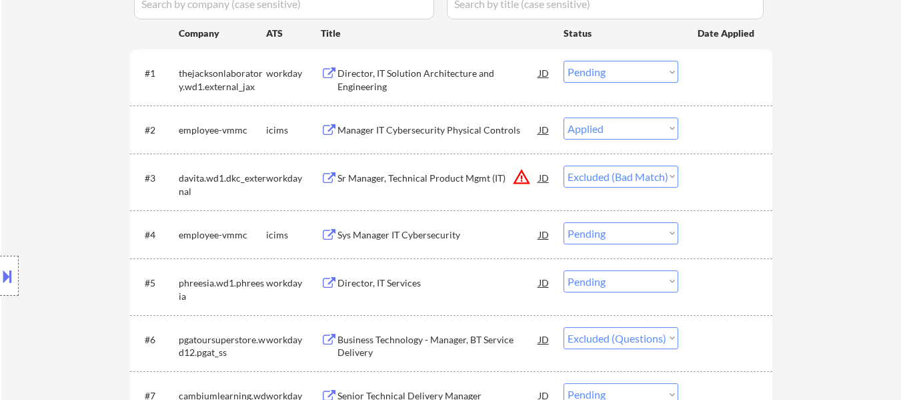
scroll to position [400, 0]
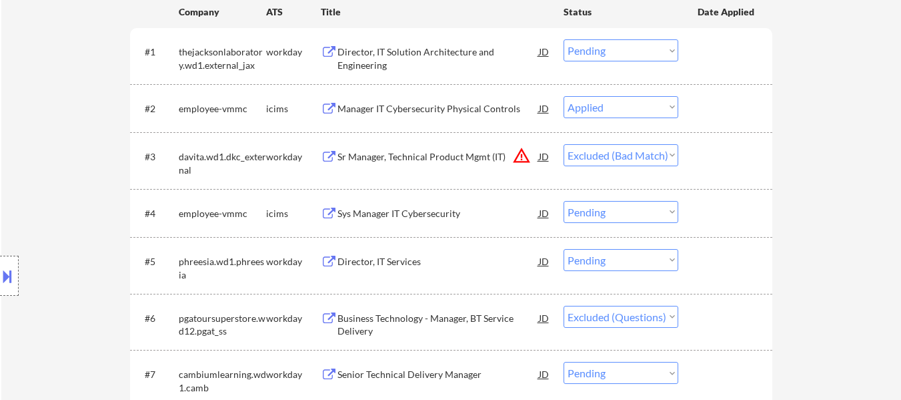
click at [463, 135] on div "#3 davita.wd1.dkc_external workday Sr Manager, Technical Product Mgmt (IT) JD w…" at bounding box center [451, 160] width 642 height 57
click at [469, 150] on div "Sr Manager, Technical Product Mgmt (IT)" at bounding box center [438, 156] width 201 height 13
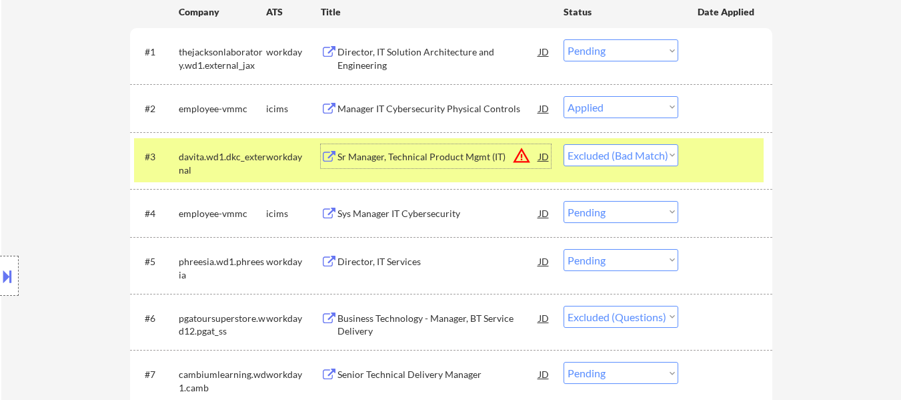
click at [640, 139] on div "#3 davita.wd1.dkc_external workday Sr Manager, Technical Product Mgmt (IT) JD w…" at bounding box center [449, 160] width 630 height 44
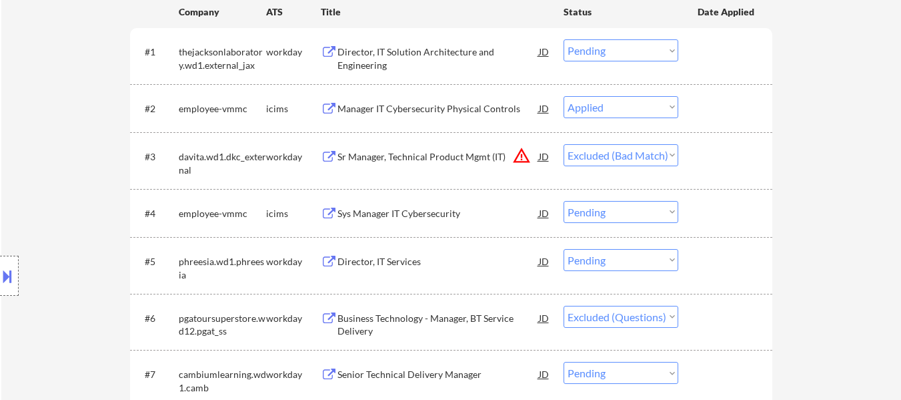
click at [652, 146] on select "Choose an option... Pending Applied Excluded (Questions) Excluded (Expired) Exc…" at bounding box center [621, 155] width 115 height 22
select select ""excluded__expired_""
click at [564, 144] on select "Choose an option... Pending Applied Excluded (Questions) Excluded (Expired) Exc…" at bounding box center [621, 155] width 115 height 22
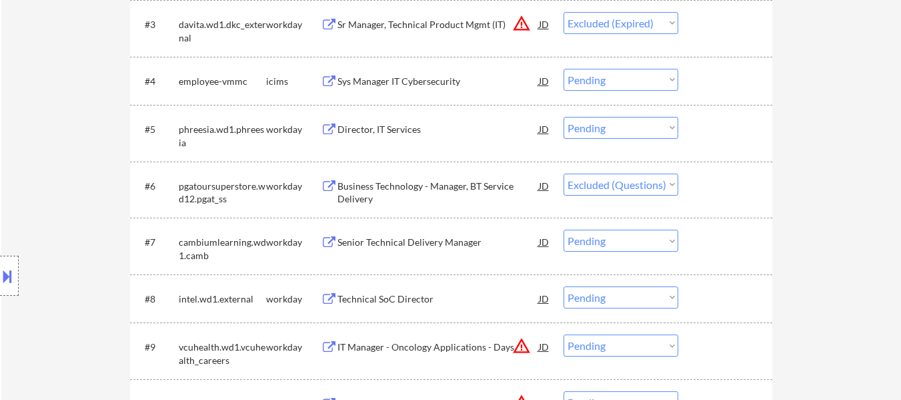
scroll to position [534, 0]
click at [384, 131] on div "Director, IT Services" at bounding box center [438, 127] width 201 height 13
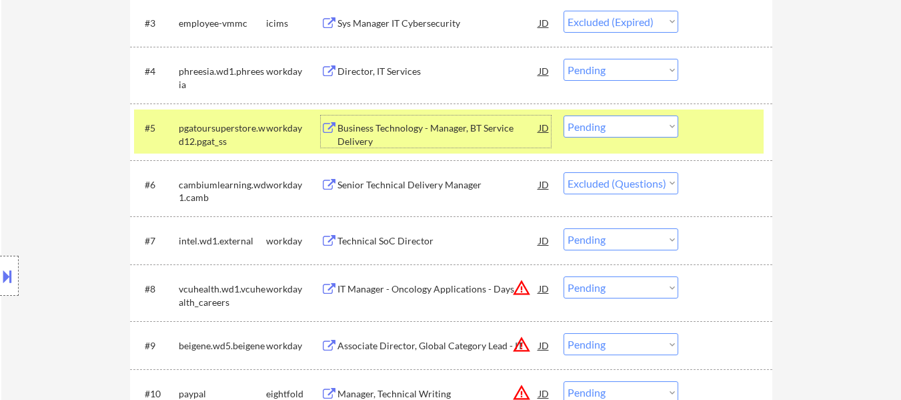
drag, startPoint x: 612, startPoint y: 127, endPoint x: 609, endPoint y: 136, distance: 9.3
click at [612, 127] on select "Choose an option... Pending Applied Excluded (Questions) Excluded (Expired) Exc…" at bounding box center [621, 126] width 115 height 22
click at [564, 115] on select "Choose an option... Pending Applied Excluded (Questions) Excluded (Expired) Exc…" at bounding box center [621, 126] width 115 height 22
click at [428, 183] on div "Senior Technical Delivery Manager" at bounding box center [438, 184] width 201 height 13
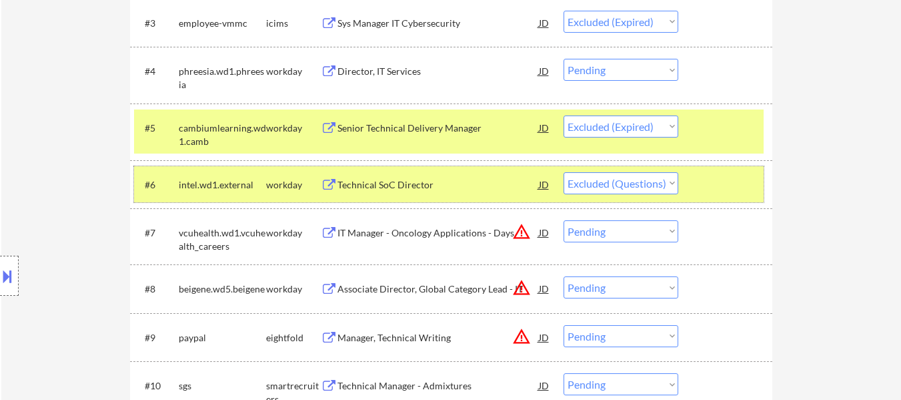
click at [730, 184] on div at bounding box center [727, 184] width 59 height 24
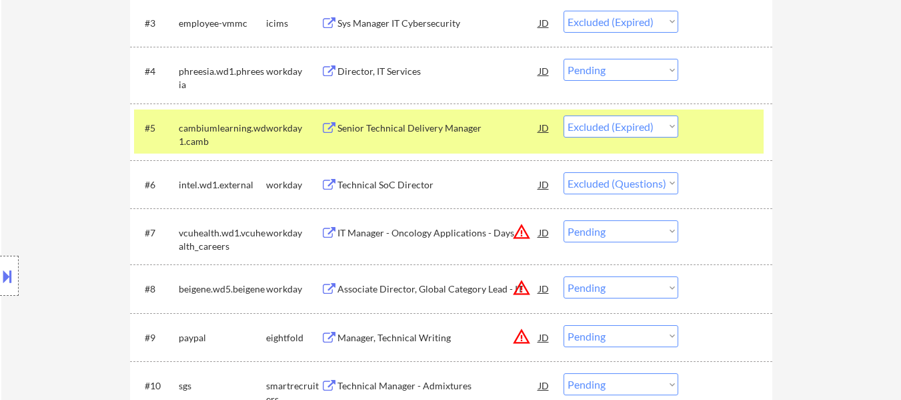
click at [428, 189] on div "Technical SoC Director" at bounding box center [438, 184] width 201 height 13
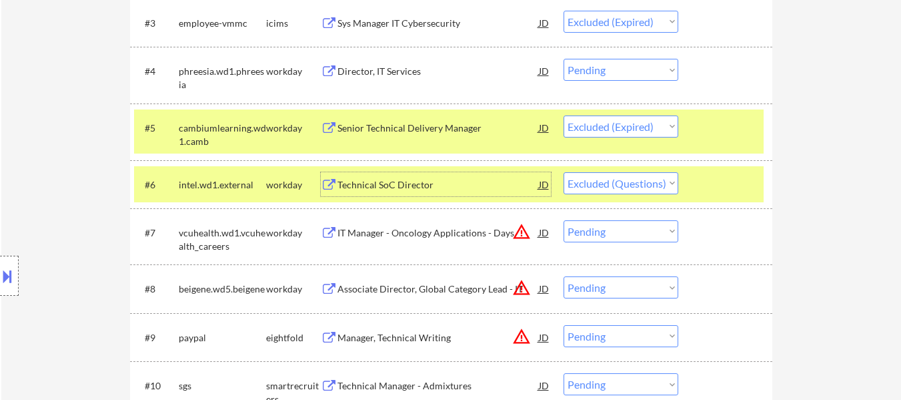
click at [614, 121] on select "Choose an option... Pending Applied Excluded (Questions) Excluded (Expired) Exc…" at bounding box center [621, 126] width 115 height 22
click at [564, 115] on select "Choose an option... Pending Applied Excluded (Questions) Excluded (Expired) Exc…" at bounding box center [621, 126] width 115 height 22
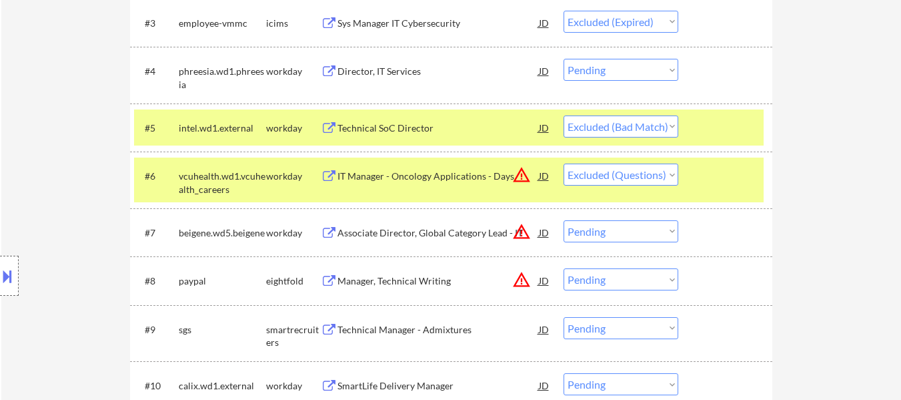
click at [643, 123] on select "Choose an option... Pending Applied Excluded (Questions) Excluded (Expired) Exc…" at bounding box center [621, 126] width 115 height 22
click at [564, 115] on select "Choose an option... Pending Applied Excluded (Questions) Excluded (Expired) Exc…" at bounding box center [621, 126] width 115 height 22
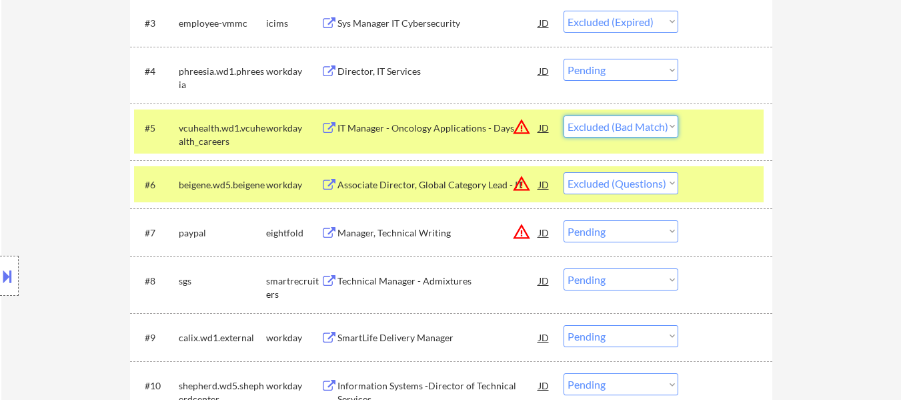
click at [622, 119] on select "Choose an option... Pending Applied Excluded (Questions) Excluded (Expired) Exc…" at bounding box center [621, 126] width 115 height 22
click at [564, 115] on select "Choose an option... Pending Applied Excluded (Questions) Excluded (Expired) Exc…" at bounding box center [621, 126] width 115 height 22
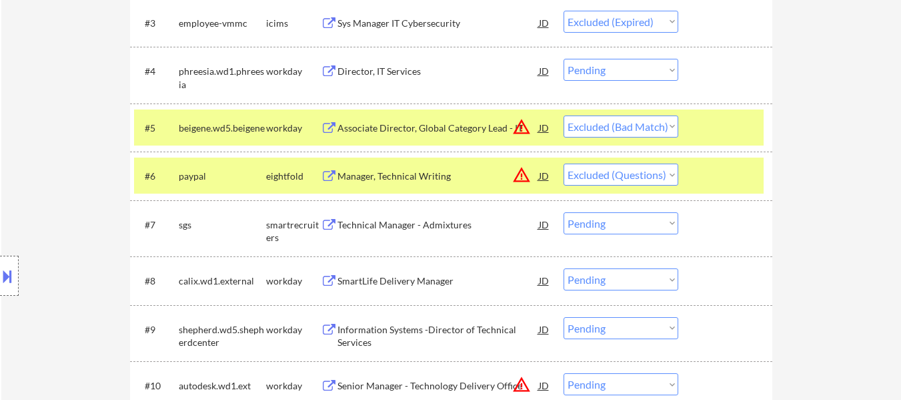
click at [432, 125] on div "Associate Director, Global Category Lead - IT" at bounding box center [438, 127] width 201 height 13
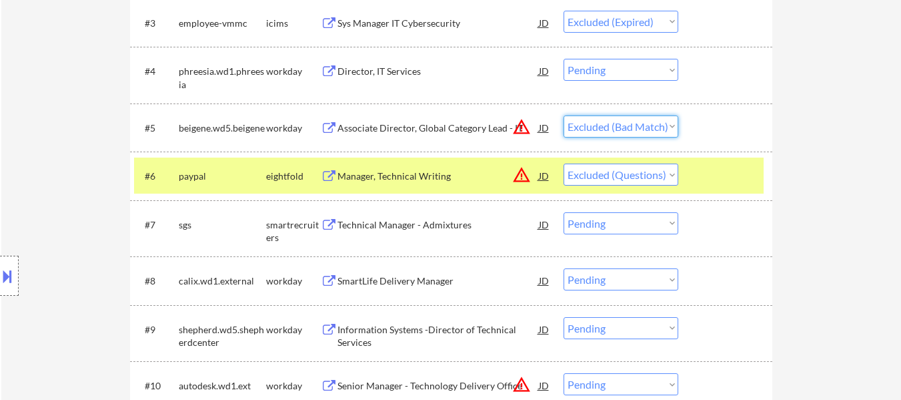
click at [608, 129] on select "Choose an option... Pending Applied Excluded (Questions) Excluded (Expired) Exc…" at bounding box center [621, 126] width 115 height 22
select select ""excluded__bad_match_""
click at [564, 115] on select "Choose an option... Pending Applied Excluded (Questions) Excluded (Expired) Exc…" at bounding box center [621, 126] width 115 height 22
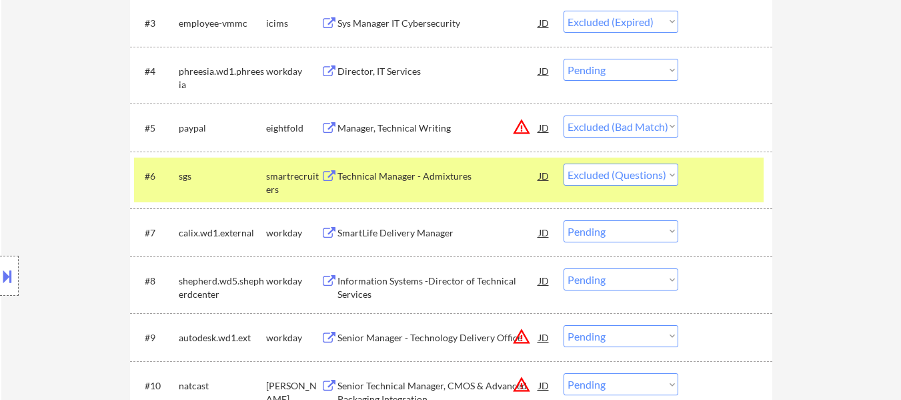
click at [425, 180] on div "Technical Manager - Admixtures" at bounding box center [438, 175] width 201 height 13
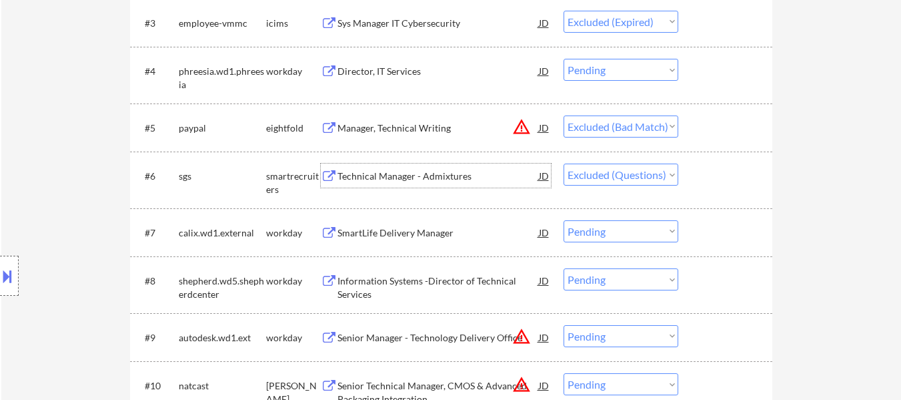
click at [642, 169] on select "Choose an option... Pending Applied Excluded (Questions) Excluded (Expired) Exc…" at bounding box center [621, 174] width 115 height 22
select select ""excluded__bad_match_""
click at [564, 163] on select "Choose an option... Pending Applied Excluded (Questions) Excluded (Expired) Exc…" at bounding box center [621, 174] width 115 height 22
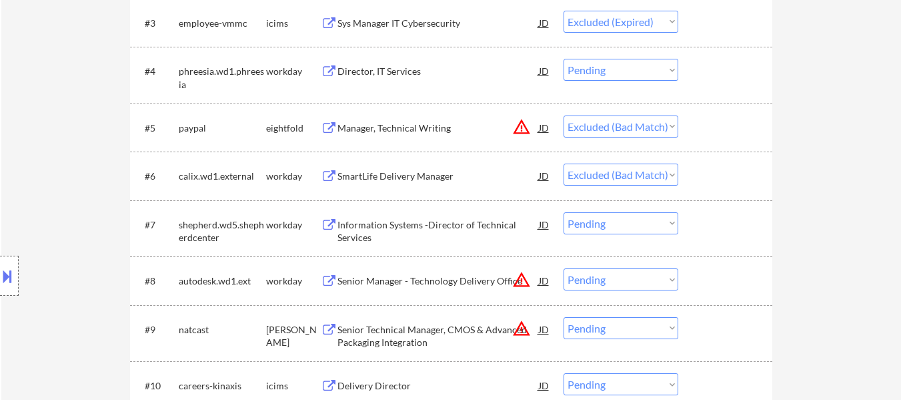
click at [370, 69] on div "Director, IT Services" at bounding box center [438, 71] width 201 height 13
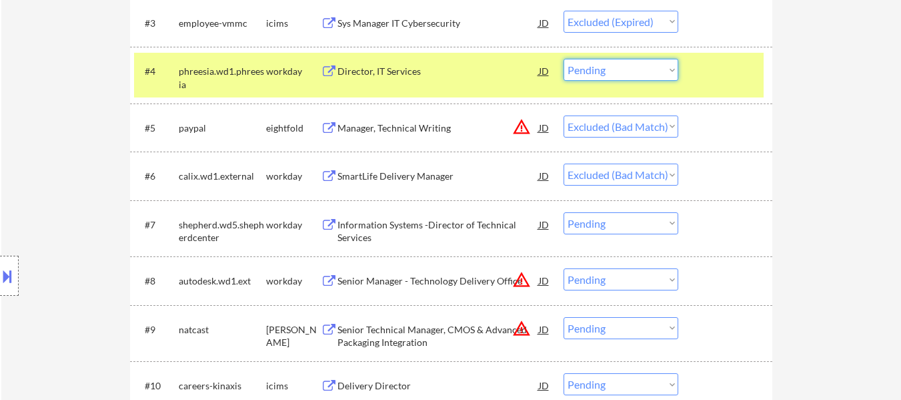
click at [601, 69] on select "Choose an option... Pending Applied Excluded (Questions) Excluded (Expired) Exc…" at bounding box center [621, 70] width 115 height 22
click at [564, 59] on select "Choose an option... Pending Applied Excluded (Questions) Excluded (Expired) Exc…" at bounding box center [621, 70] width 115 height 22
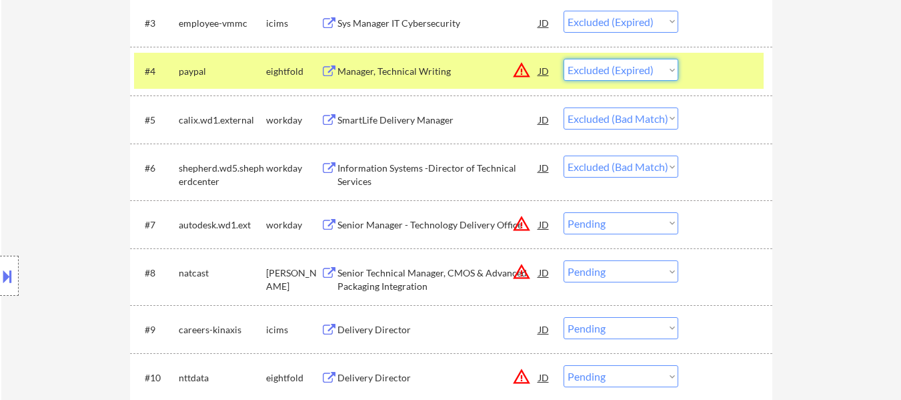
drag, startPoint x: 652, startPoint y: 71, endPoint x: 648, endPoint y: 78, distance: 7.8
click at [652, 71] on select "Choose an option... Pending Applied Excluded (Questions) Excluded (Expired) Exc…" at bounding box center [621, 70] width 115 height 22
click at [564, 59] on select "Choose an option... Pending Applied Excluded (Questions) Excluded (Expired) Exc…" at bounding box center [621, 70] width 115 height 22
click at [456, 114] on div "SmartLife Delivery Manager" at bounding box center [438, 119] width 201 height 13
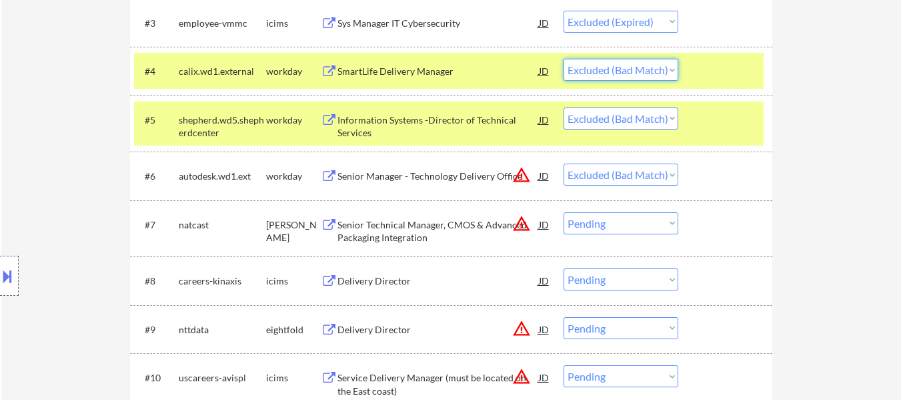
drag, startPoint x: 654, startPoint y: 62, endPoint x: 656, endPoint y: 73, distance: 10.8
click at [654, 62] on select "Choose an option... Pending Applied Excluded (Questions) Excluded (Expired) Exc…" at bounding box center [621, 70] width 115 height 22
click at [564, 59] on select "Choose an option... Pending Applied Excluded (Questions) Excluded (Expired) Exc…" at bounding box center [621, 70] width 115 height 22
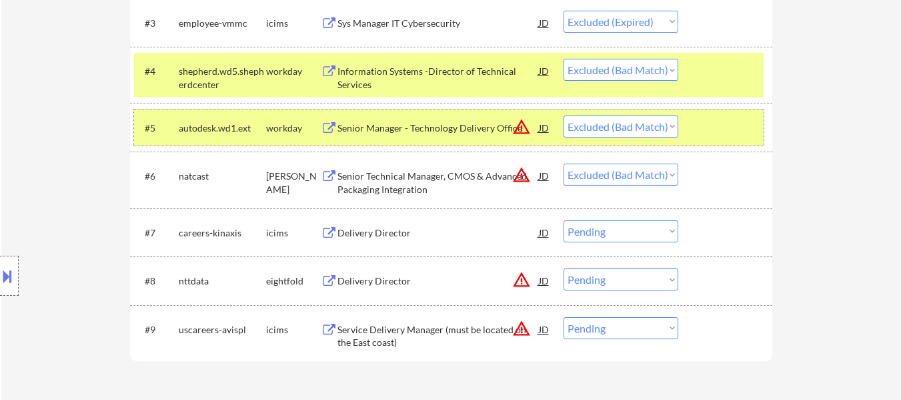
click at [703, 129] on div at bounding box center [727, 127] width 59 height 24
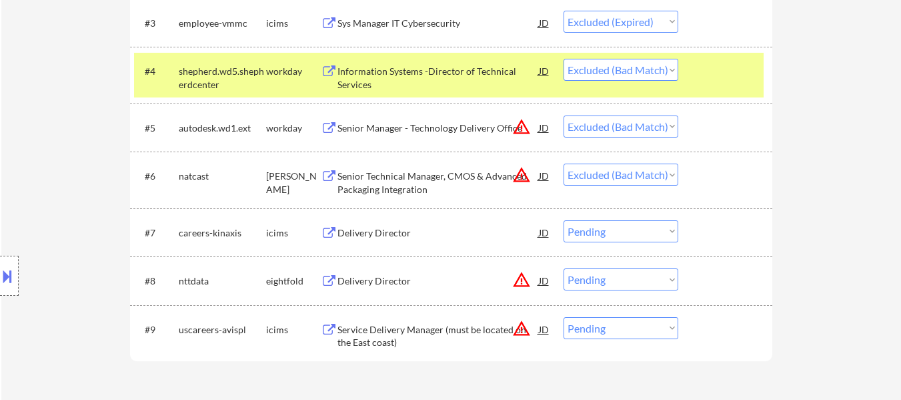
click at [721, 75] on div at bounding box center [727, 71] width 59 height 24
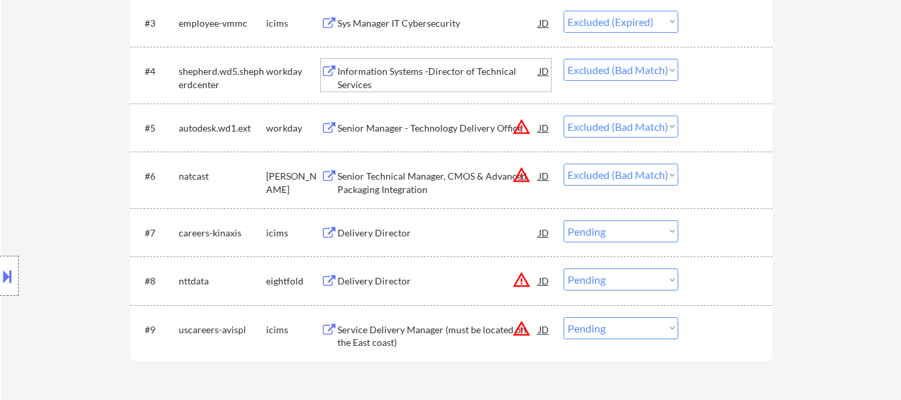
click at [495, 79] on div "Information Systems -Director of Technical Services" at bounding box center [438, 78] width 201 height 26
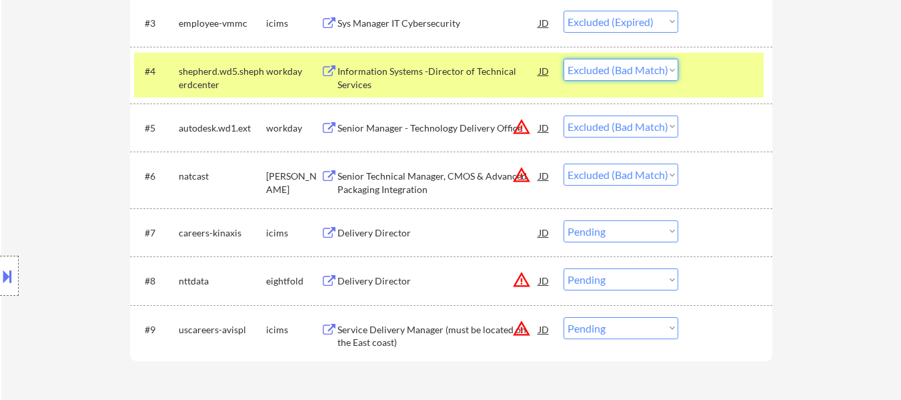
click at [643, 65] on select "Choose an option... Pending Applied Excluded (Questions) Excluded (Expired) Exc…" at bounding box center [621, 70] width 115 height 22
click at [564, 59] on select "Choose an option... Pending Applied Excluded (Questions) Excluded (Expired) Exc…" at bounding box center [621, 70] width 115 height 22
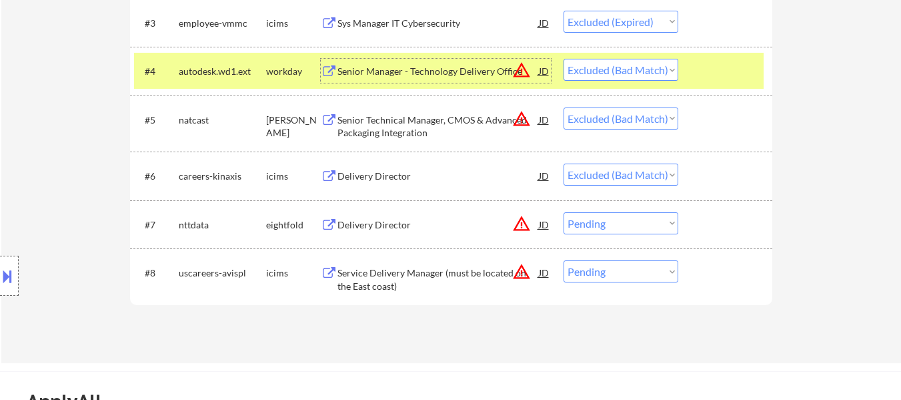
click at [460, 65] on div "Senior Manager - Technology Delivery Office" at bounding box center [438, 71] width 201 height 13
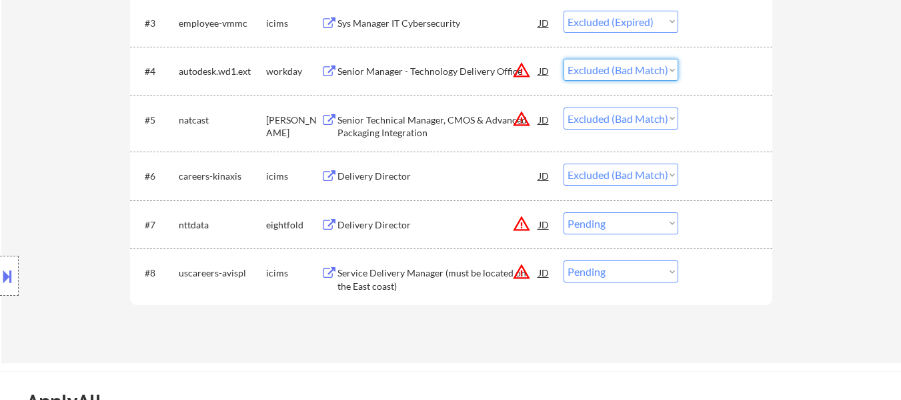
click at [604, 70] on select "Choose an option... Pending Applied Excluded (Questions) Excluded (Expired) Exc…" at bounding box center [621, 70] width 115 height 22
click at [564, 59] on select "Choose an option... Pending Applied Excluded (Questions) Excluded (Expired) Exc…" at bounding box center [621, 70] width 115 height 22
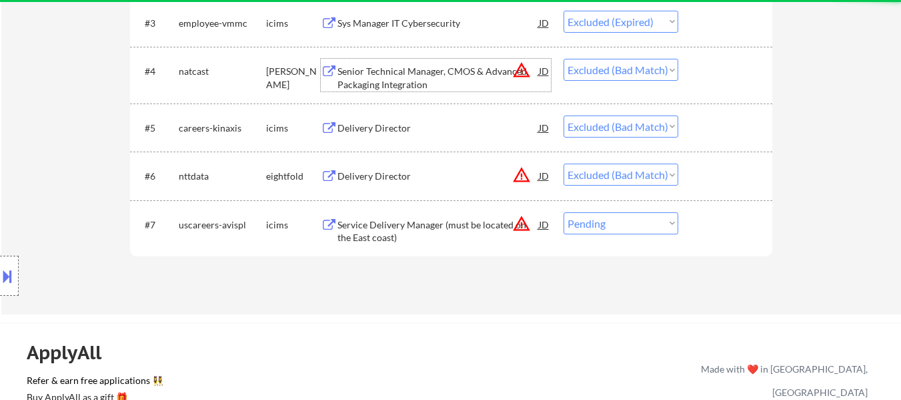
click at [415, 69] on div "Senior Technical Manager, CMOS & Advanced Packaging Integration" at bounding box center [438, 78] width 201 height 26
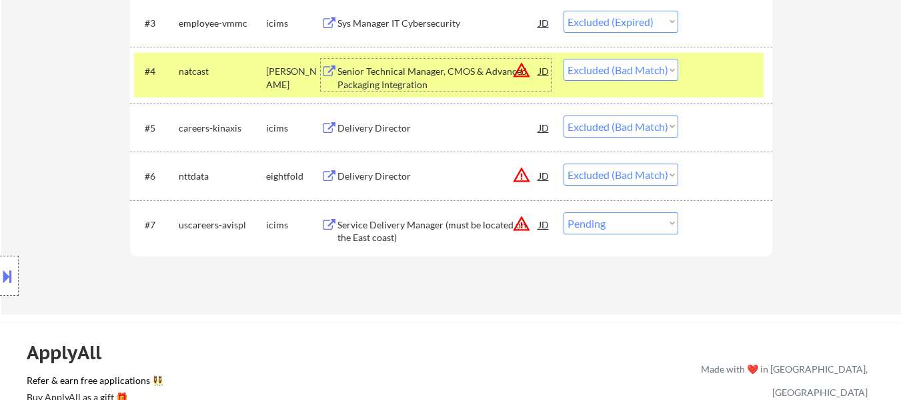
drag, startPoint x: 620, startPoint y: 69, endPoint x: 619, endPoint y: 78, distance: 8.7
click at [620, 69] on select "Choose an option... Pending Applied Excluded (Questions) Excluded (Expired) Exc…" at bounding box center [621, 70] width 115 height 22
select select ""excluded__bad_match_""
click at [564, 59] on select "Choose an option... Pending Applied Excluded (Questions) Excluded (Expired) Exc…" at bounding box center [621, 70] width 115 height 22
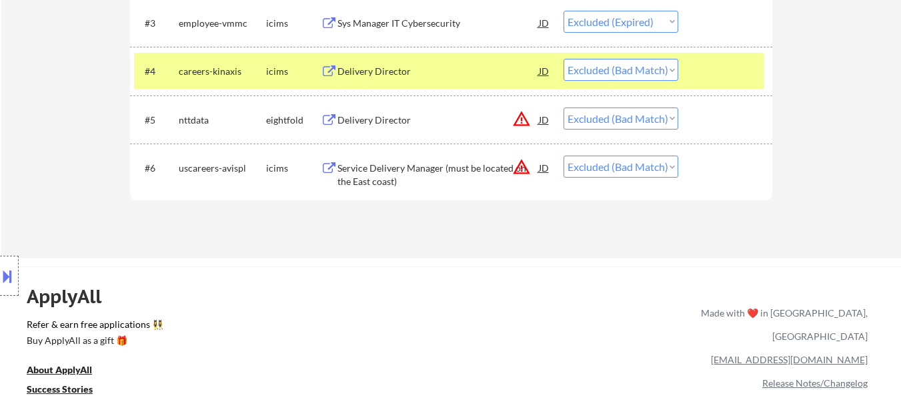
click at [335, 71] on button at bounding box center [329, 71] width 17 height 13
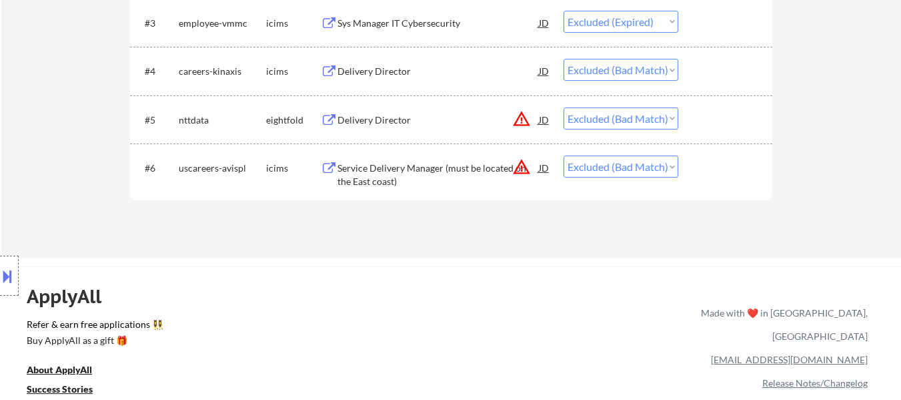
click at [378, 117] on div "Delivery Director" at bounding box center [438, 119] width 201 height 13
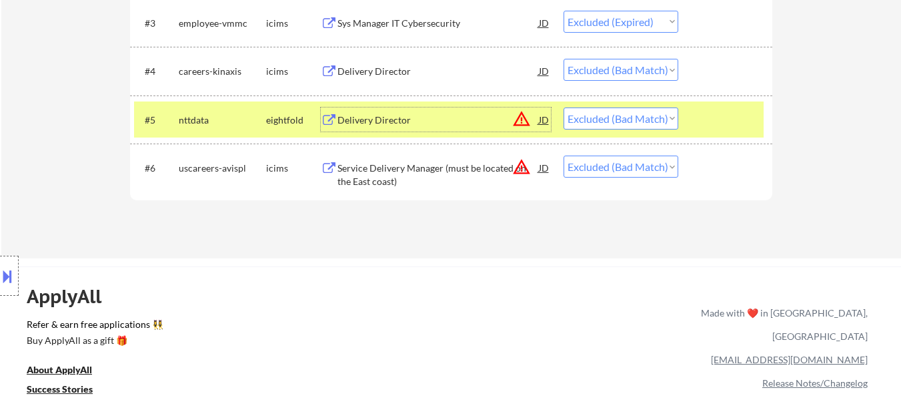
click at [625, 120] on select "Choose an option... Pending Applied Excluded (Questions) Excluded (Expired) Exc…" at bounding box center [621, 118] width 115 height 22
select select ""excluded__bad_match_""
click at [564, 107] on select "Choose an option... Pending Applied Excluded (Questions) Excluded (Expired) Exc…" at bounding box center [621, 118] width 115 height 22
click at [376, 61] on div "Delivery Director" at bounding box center [438, 71] width 201 height 24
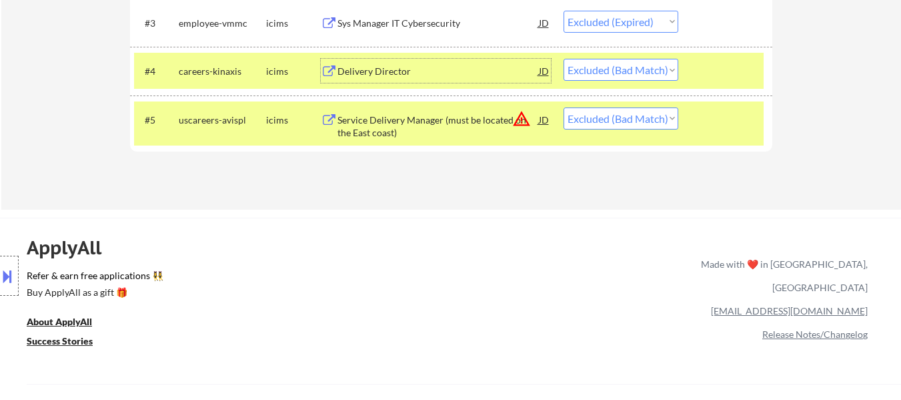
click at [457, 133] on div "Service Delivery Manager (must be located on the East coast)" at bounding box center [438, 126] width 201 height 26
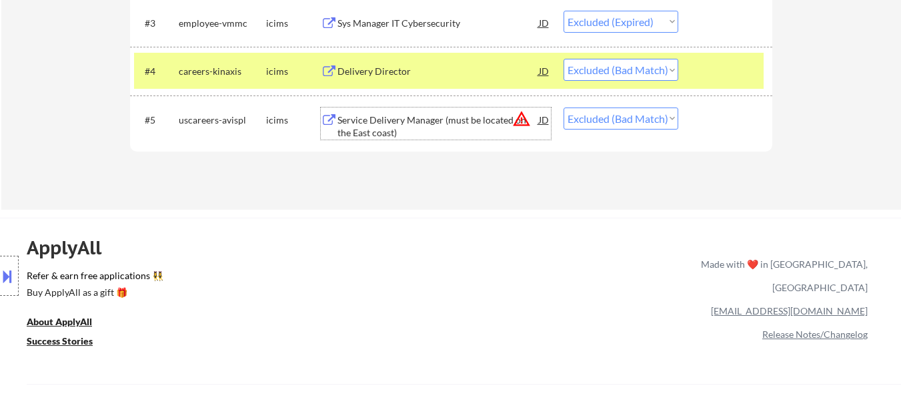
click at [618, 73] on select "Choose an option... Pending Applied Excluded (Questions) Excluded (Expired) Exc…" at bounding box center [621, 70] width 115 height 22
click at [564, 59] on select "Choose an option... Pending Applied Excluded (Questions) Excluded (Expired) Exc…" at bounding box center [621, 70] width 115 height 22
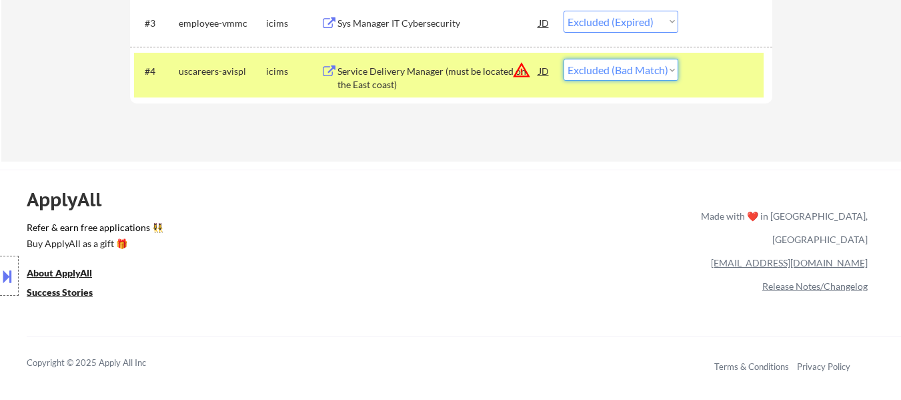
click at [608, 63] on select "Choose an option... Pending Applied Excluded (Questions) Excluded (Expired) Exc…" at bounding box center [621, 70] width 115 height 22
select select ""excluded__expired_""
click at [564, 59] on select "Choose an option... Pending Applied Excluded (Questions) Excluded (Expired) Exc…" at bounding box center [621, 70] width 115 height 22
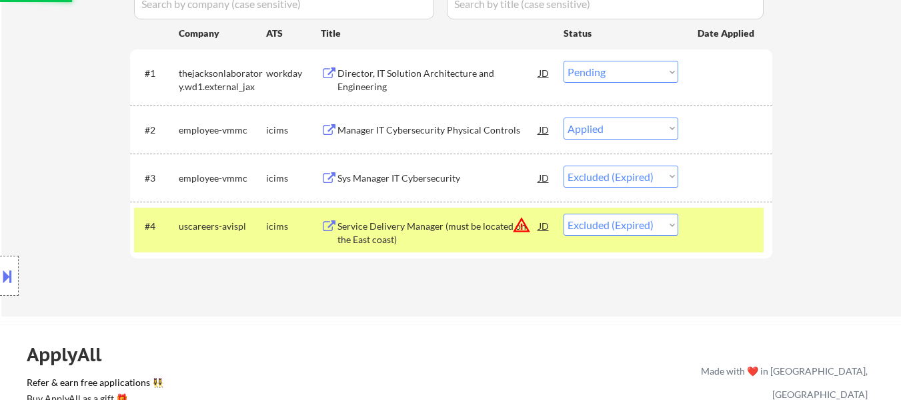
scroll to position [334, 0]
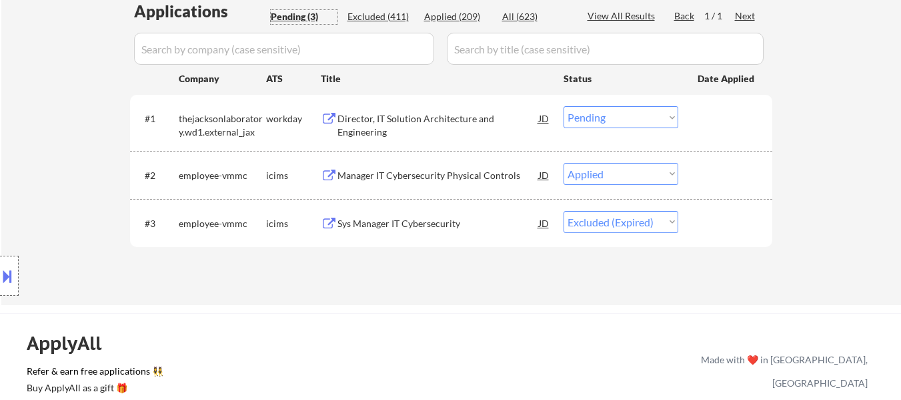
click at [306, 17] on div "Pending (3)" at bounding box center [304, 16] width 67 height 13
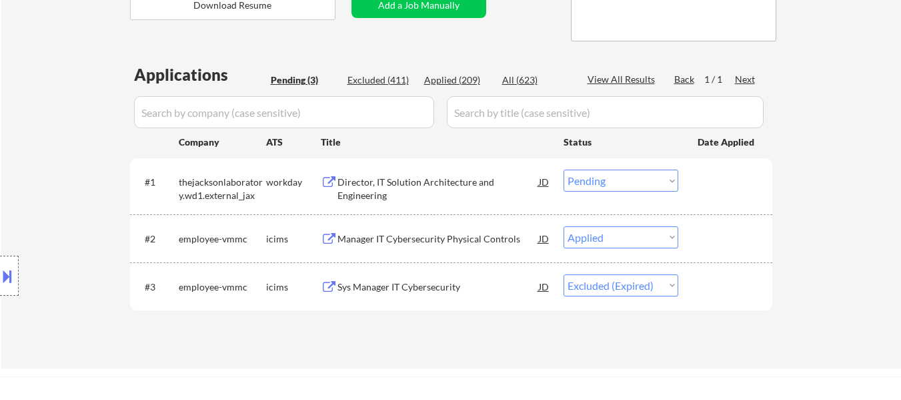
scroll to position [200, 0]
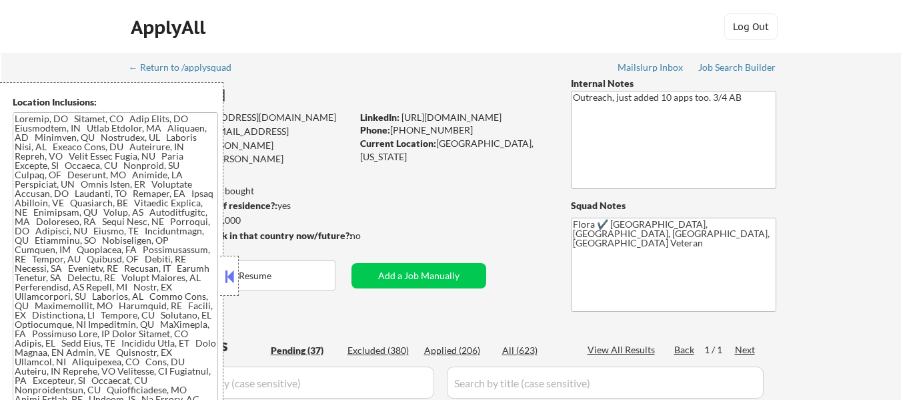
click at [232, 267] on button at bounding box center [229, 276] width 15 height 20
click at [459, 348] on div "Applied (206)" at bounding box center [457, 350] width 67 height 13
select select ""pending""
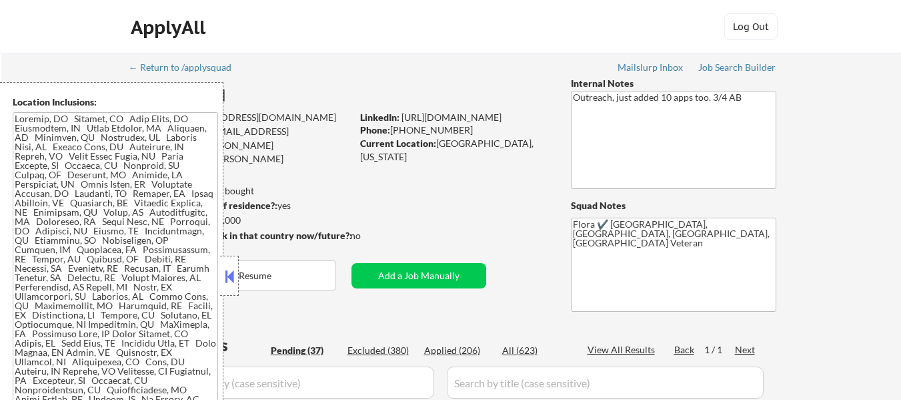
select select ""pending""
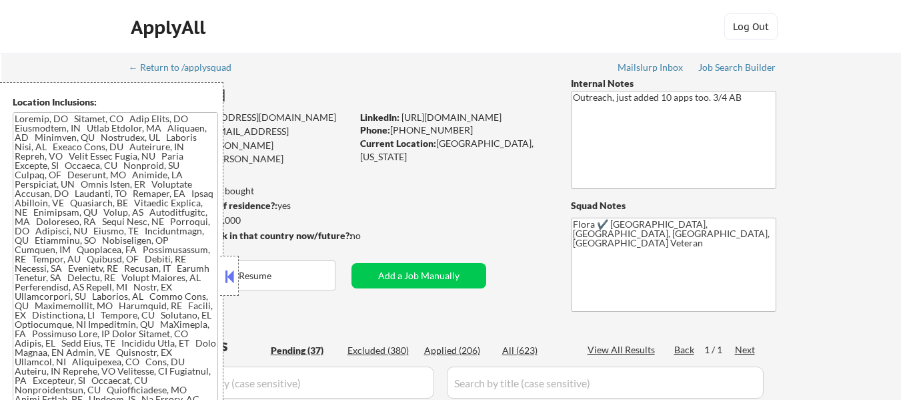
select select ""pending""
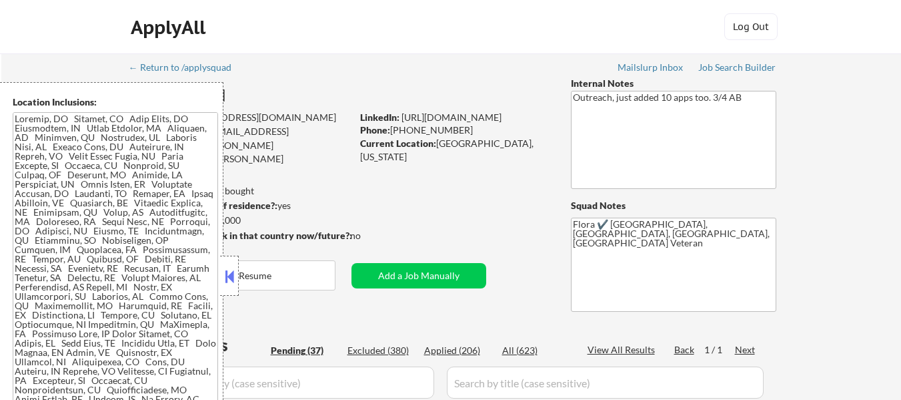
select select ""pending""
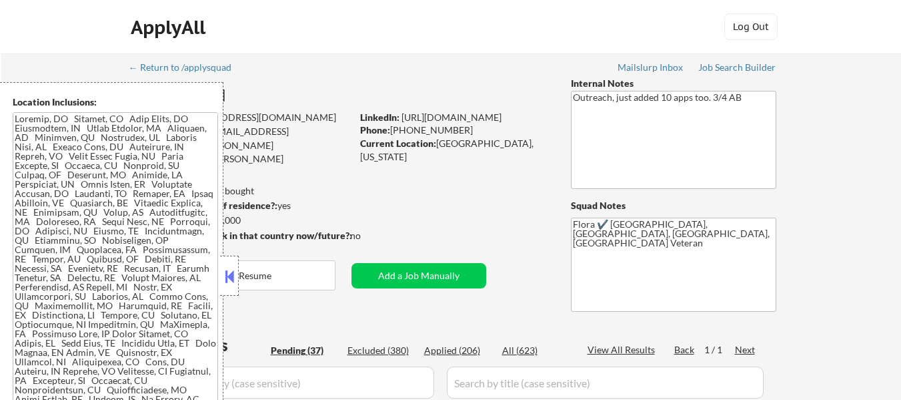
select select ""pending""
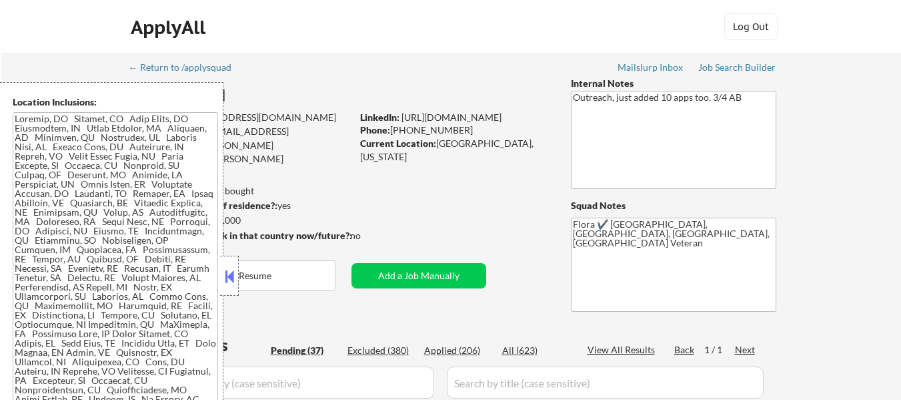
select select ""pending""
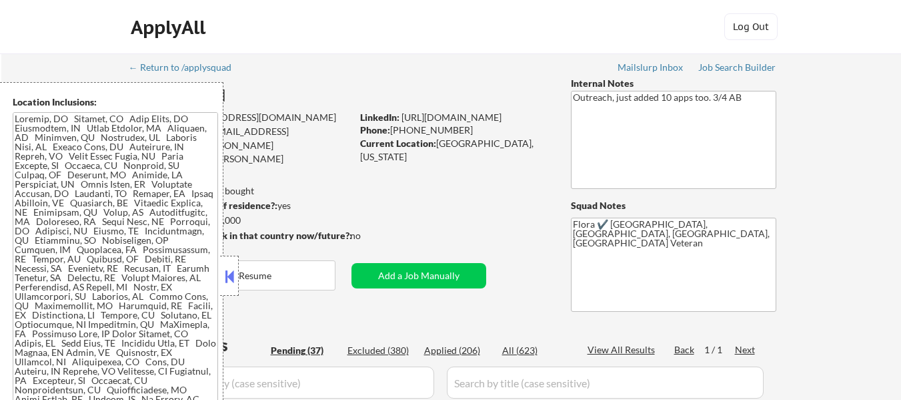
select select ""pending""
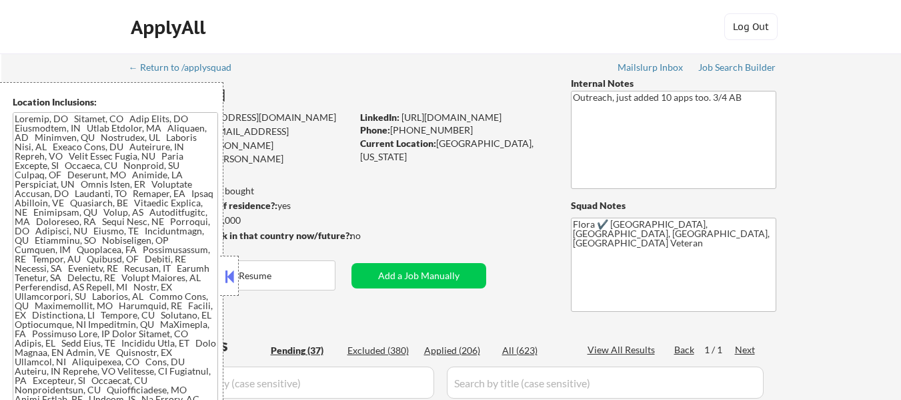
select select ""pending""
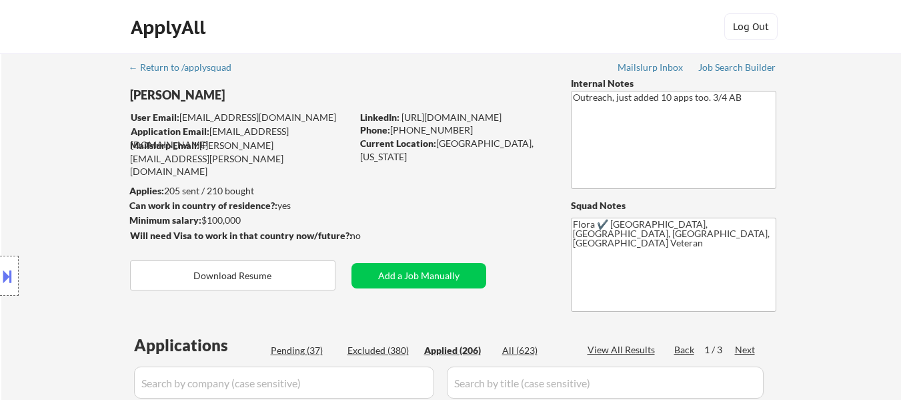
select select ""applied""
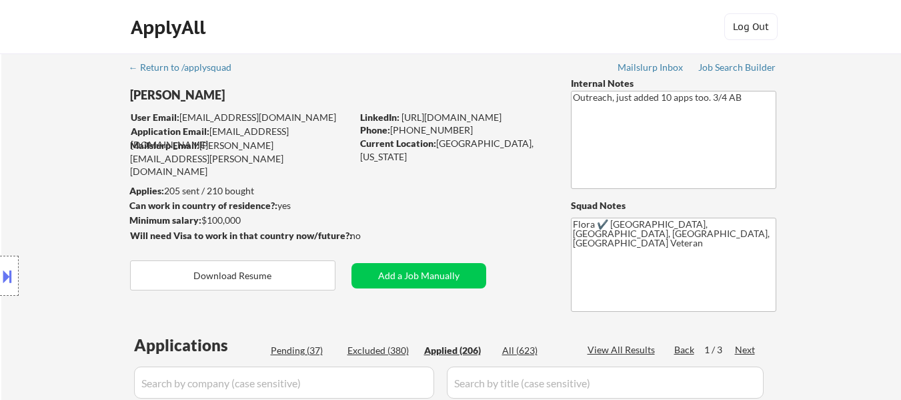
select select ""applied""
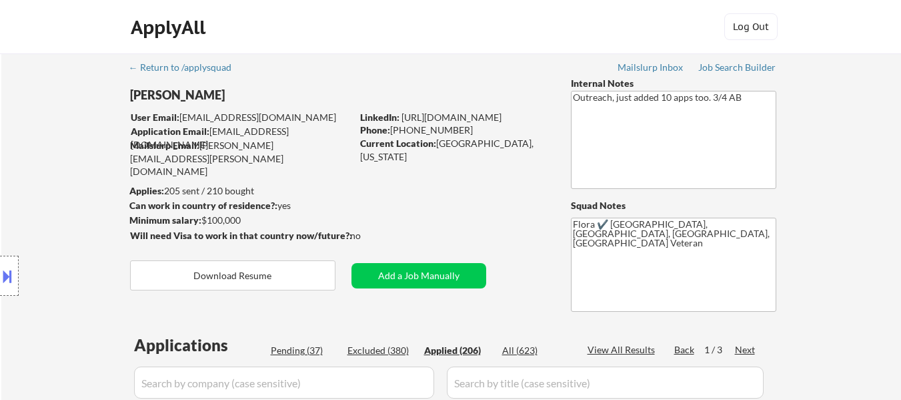
select select ""applied""
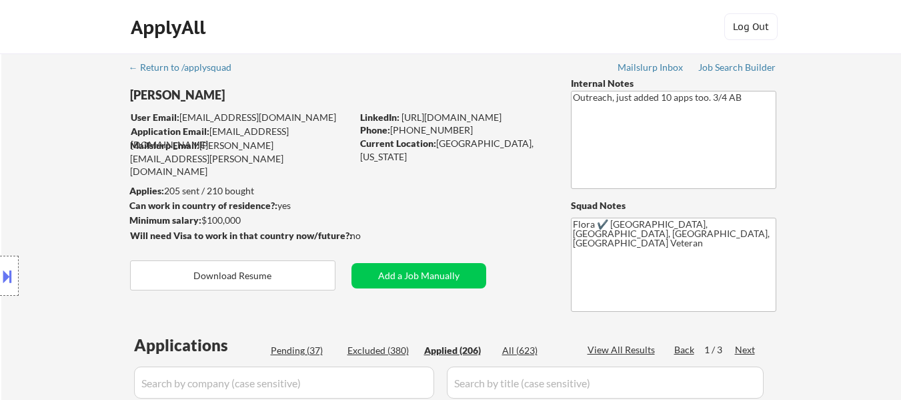
select select ""applied""
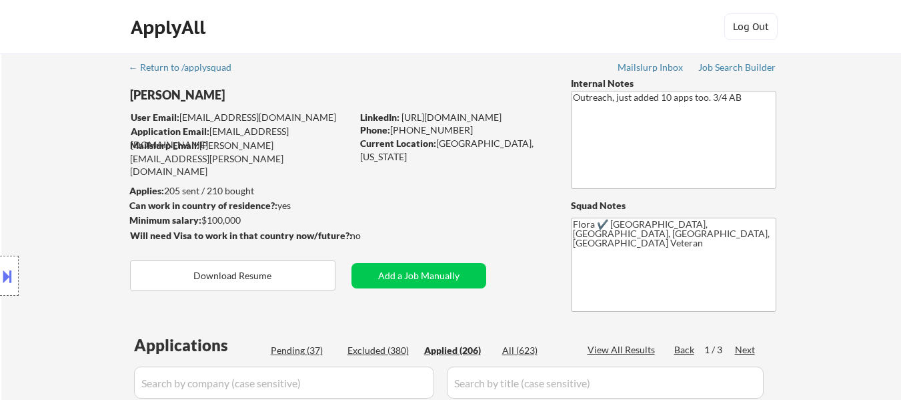
select select ""applied""
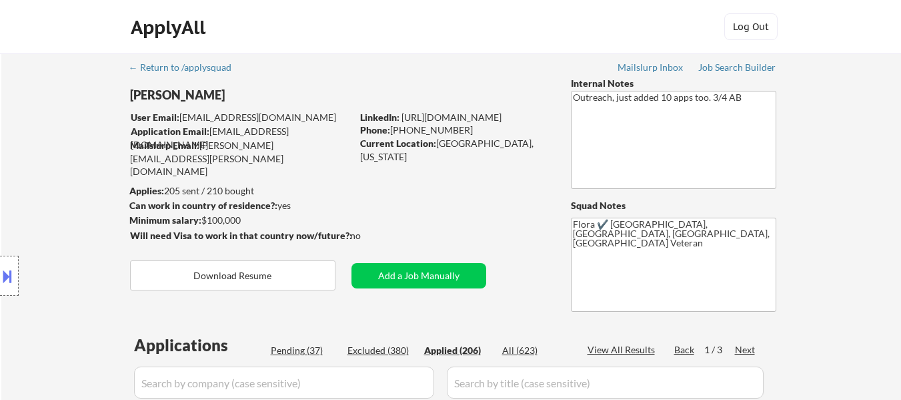
select select ""applied""
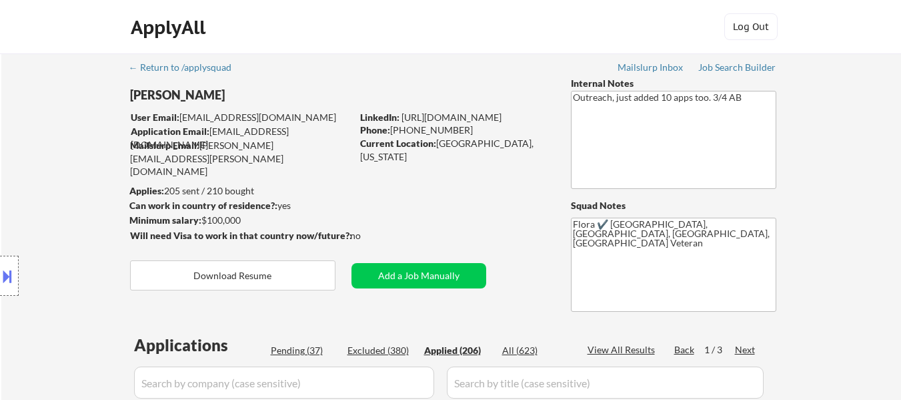
select select ""applied""
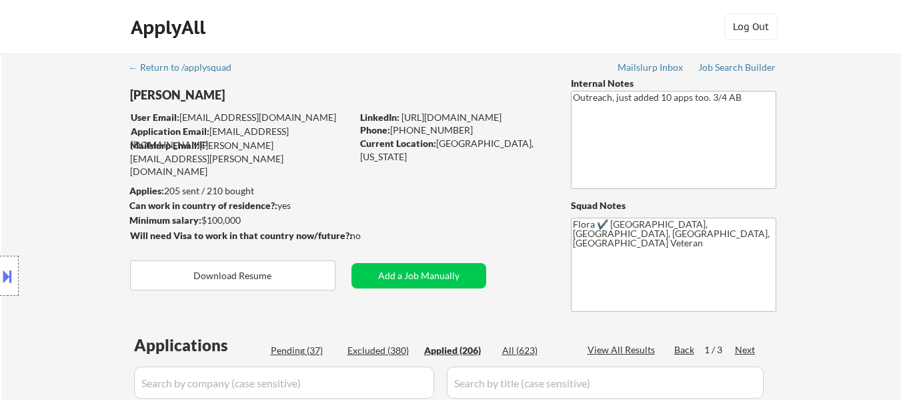
select select ""applied""
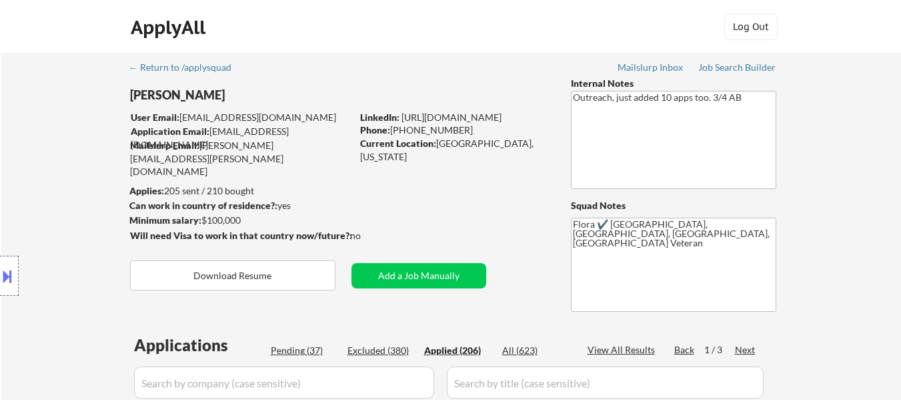
select select ""applied""
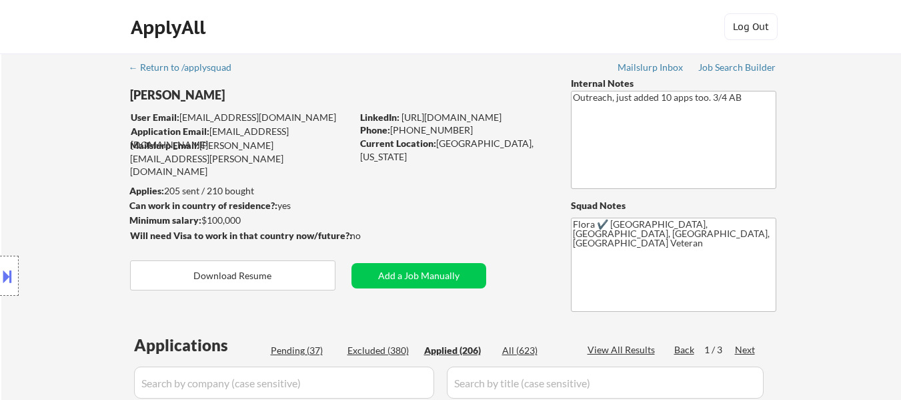
select select ""applied""
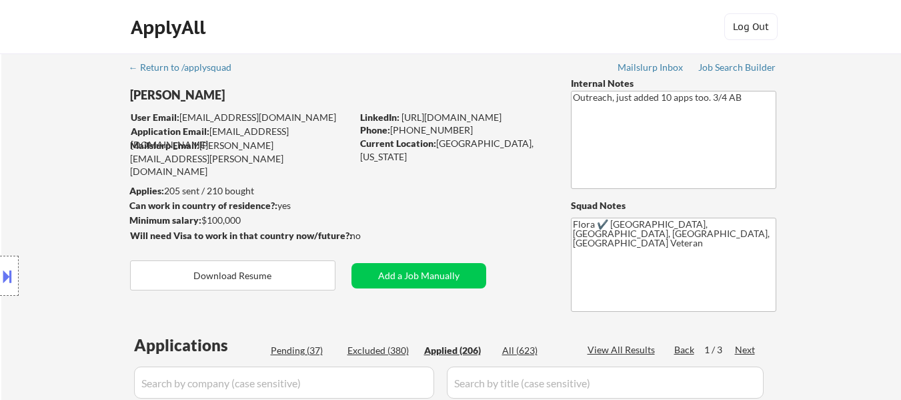
select select ""applied""
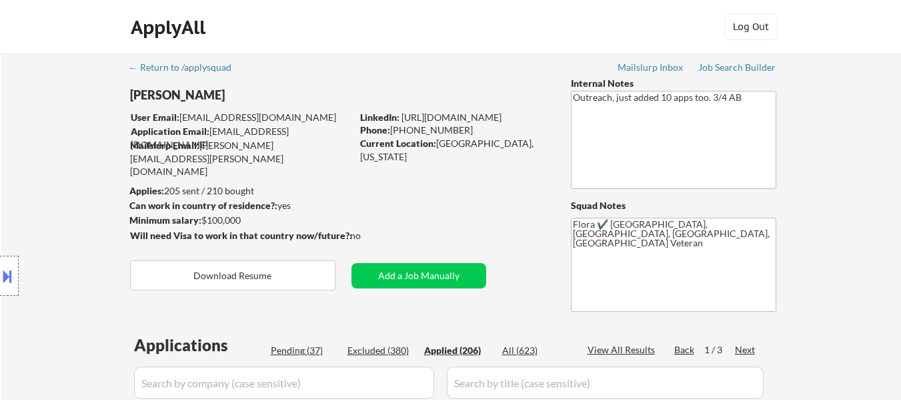
select select ""applied""
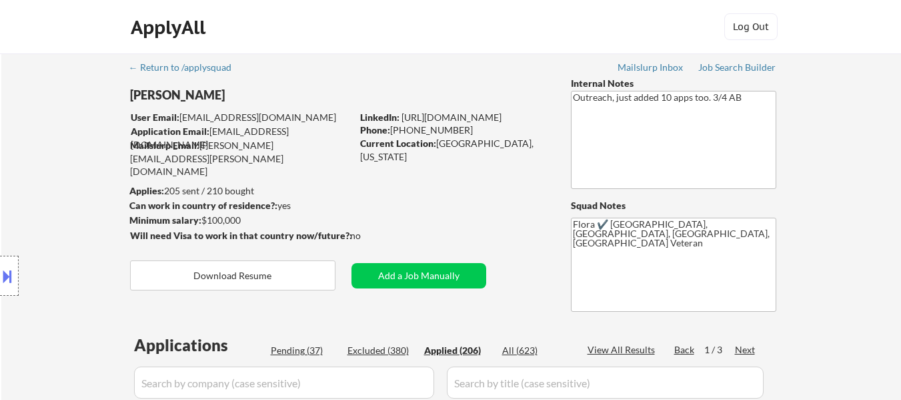
select select ""applied""
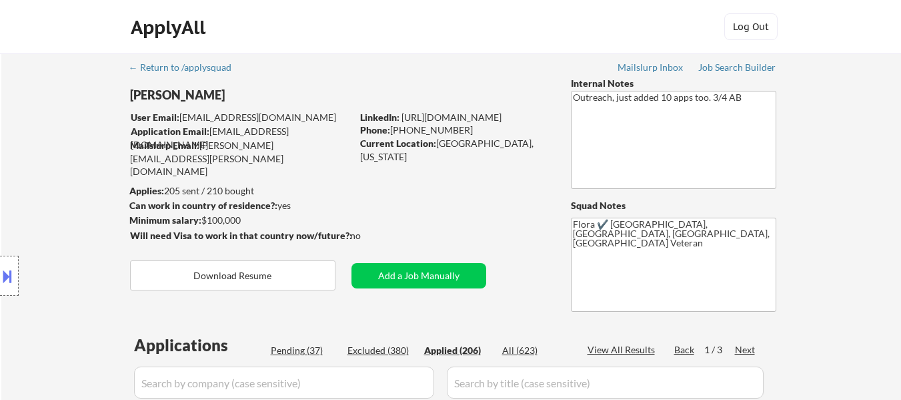
select select ""applied""
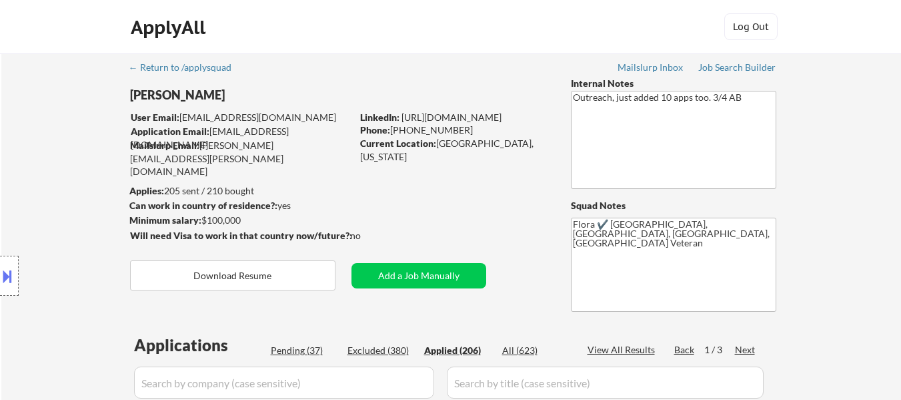
select select ""applied""
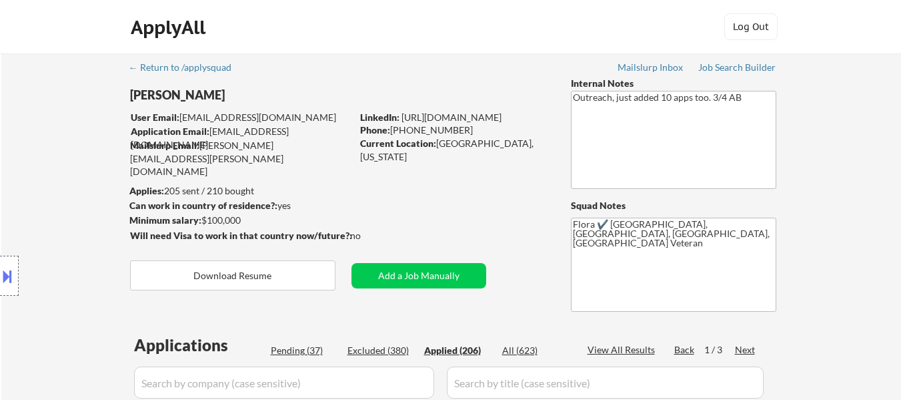
select select ""applied""
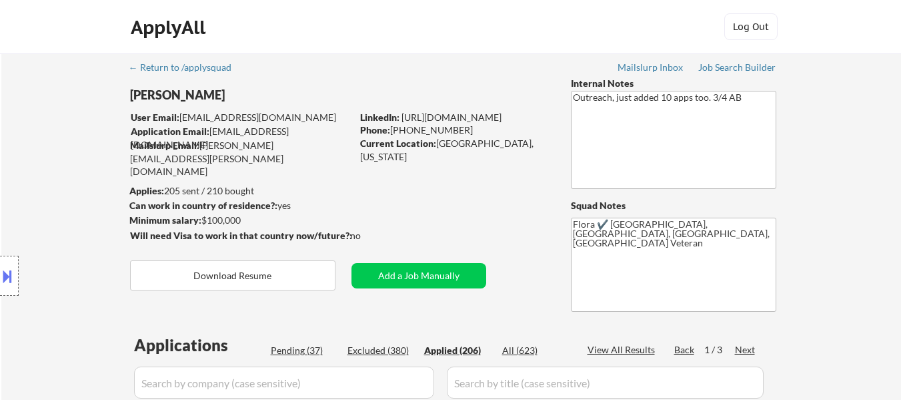
select select ""applied""
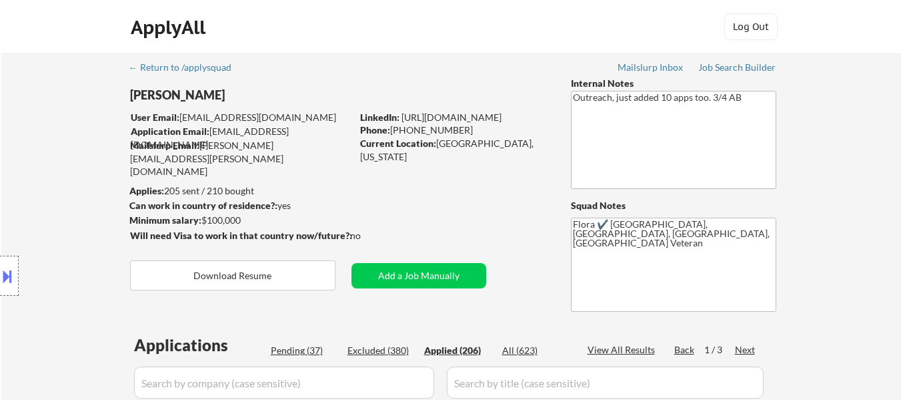
select select ""applied""
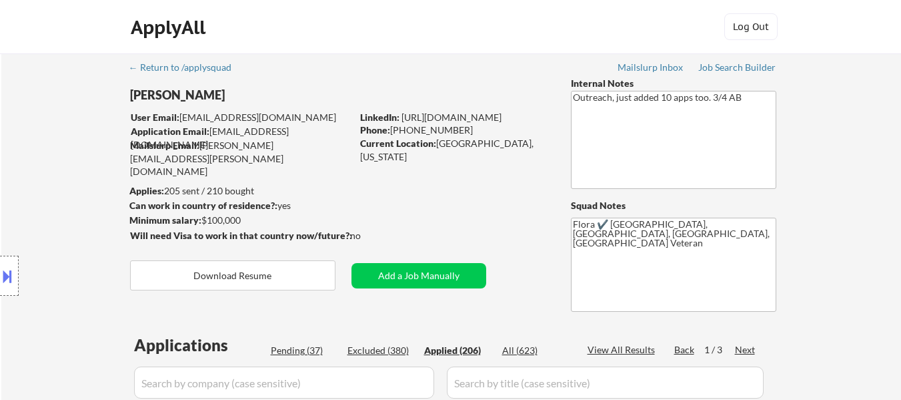
select select ""applied""
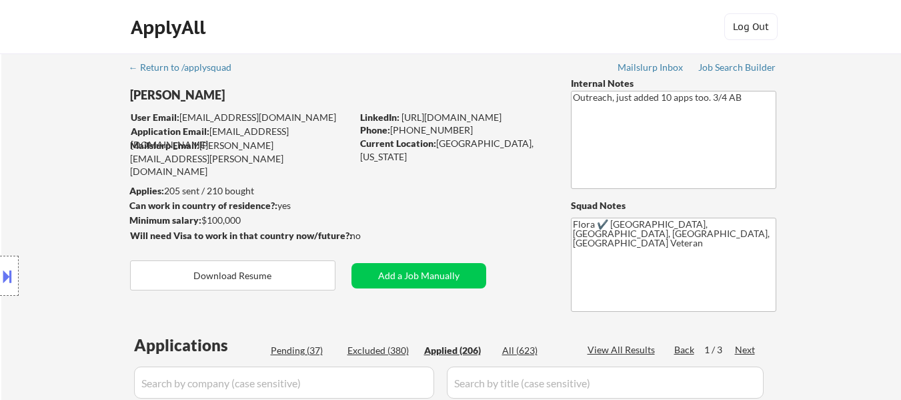
select select ""applied""
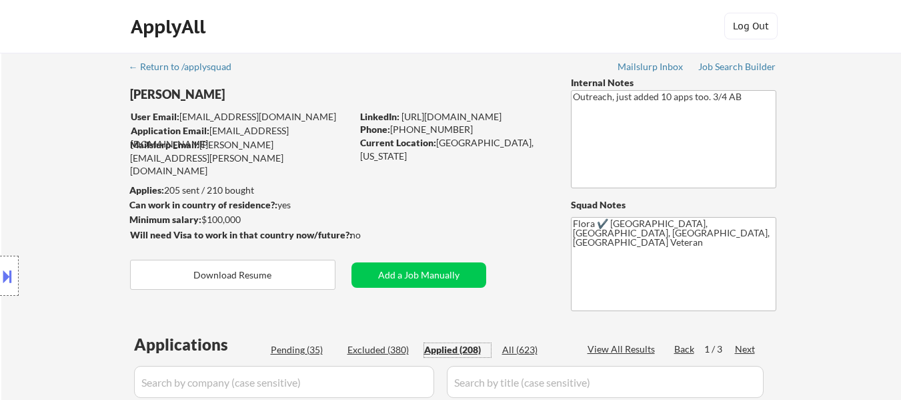
scroll to position [67, 0]
select select ""applied""
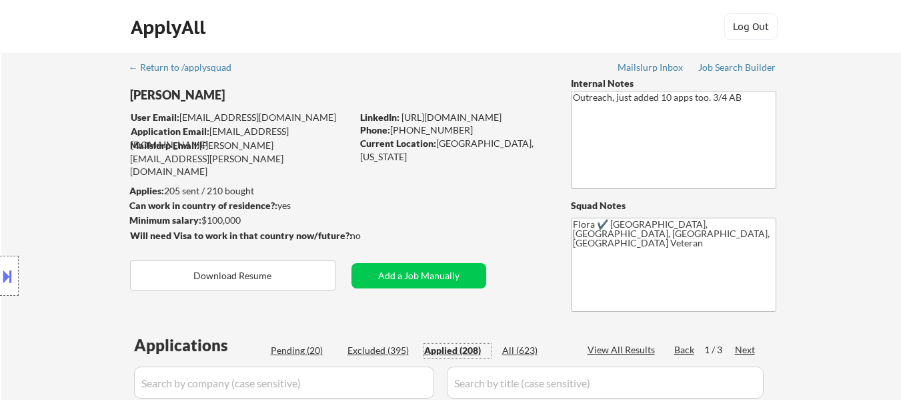
select select ""applied""
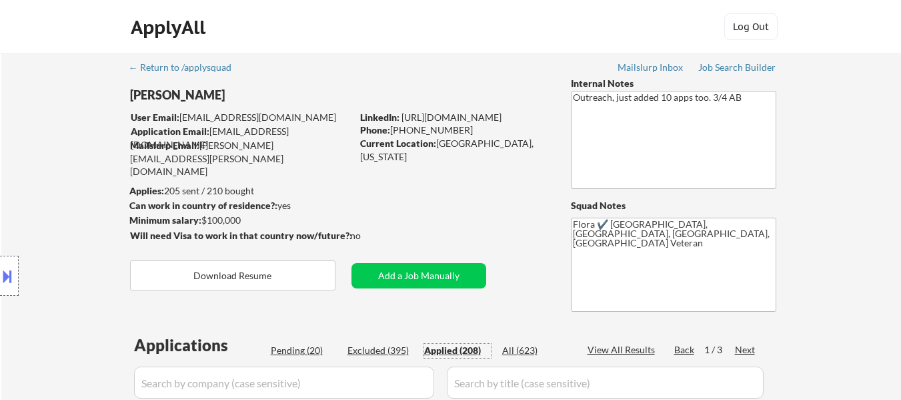
select select ""applied""
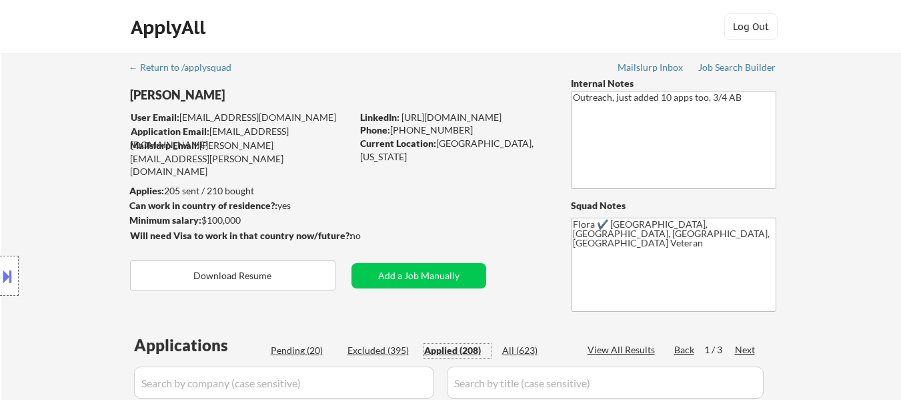
select select ""applied""
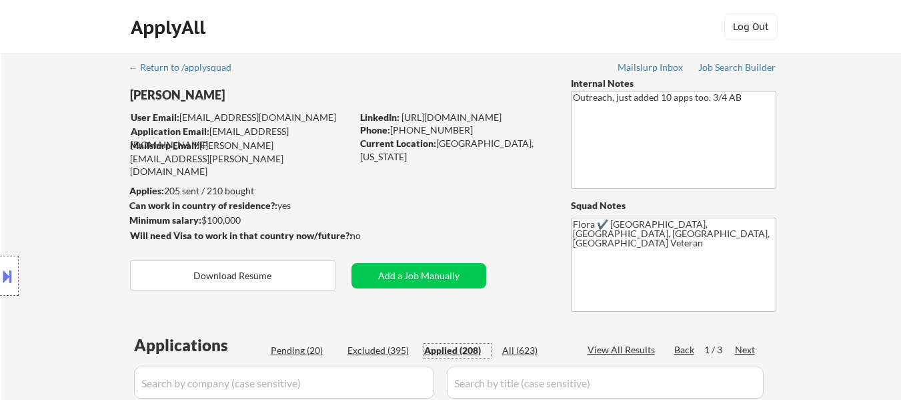
select select ""applied""
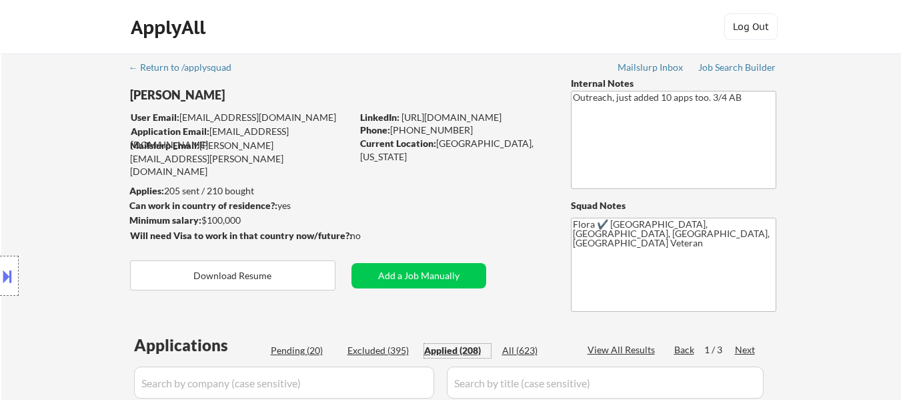
select select ""applied""
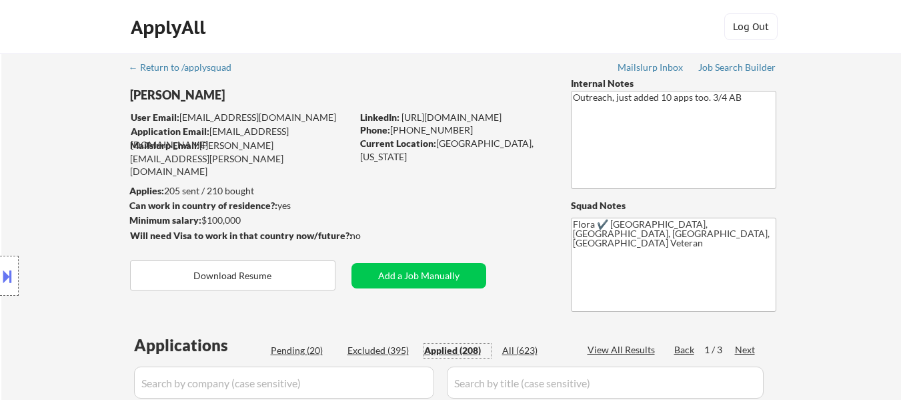
select select ""applied""
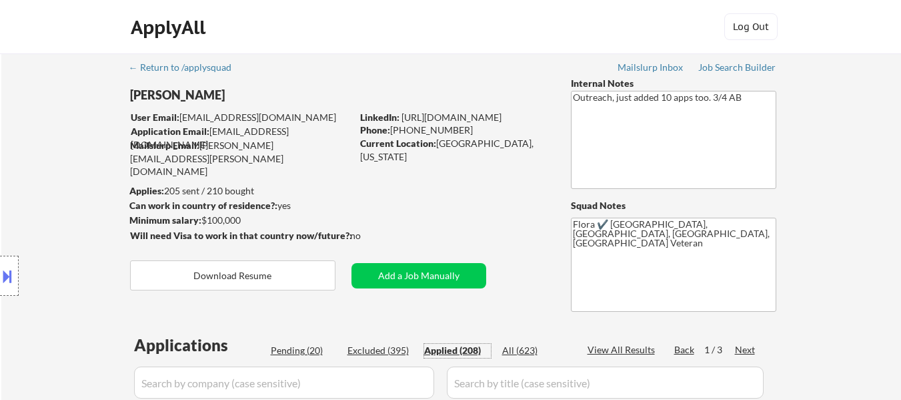
select select ""applied""
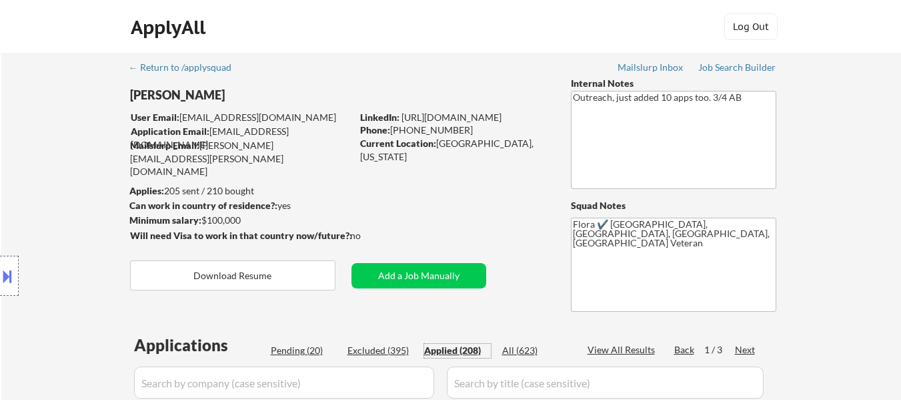
select select ""applied""
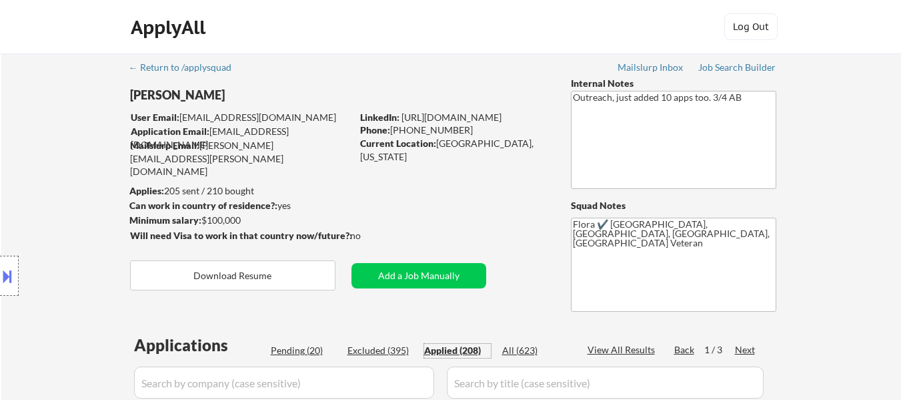
select select ""applied""
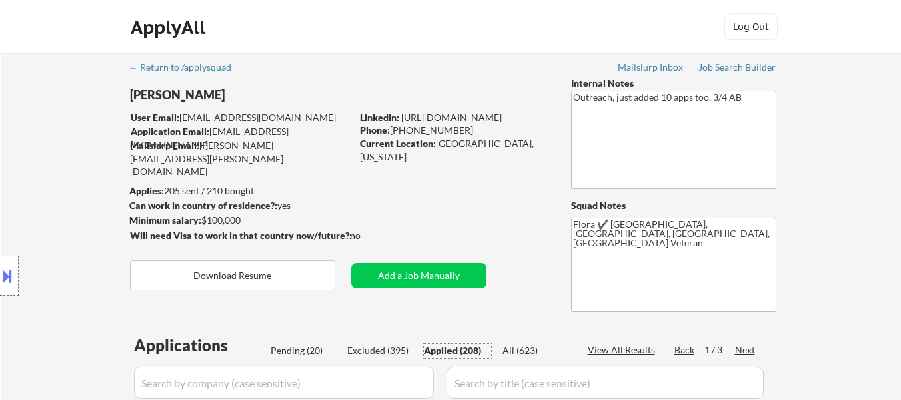
select select ""applied""
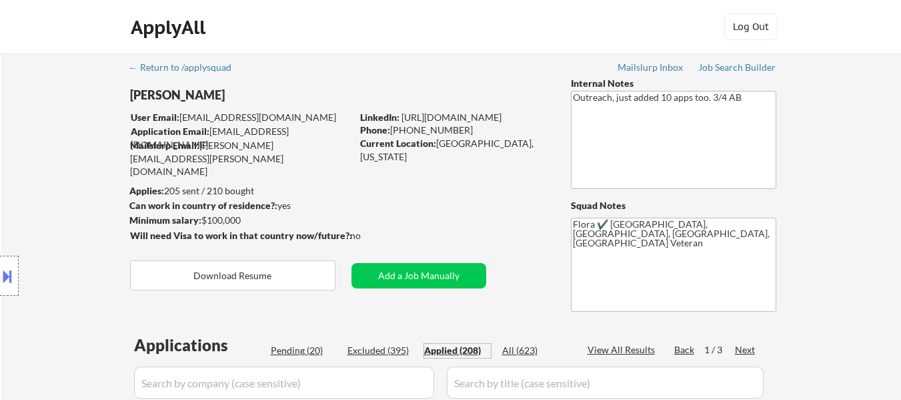
select select ""applied""
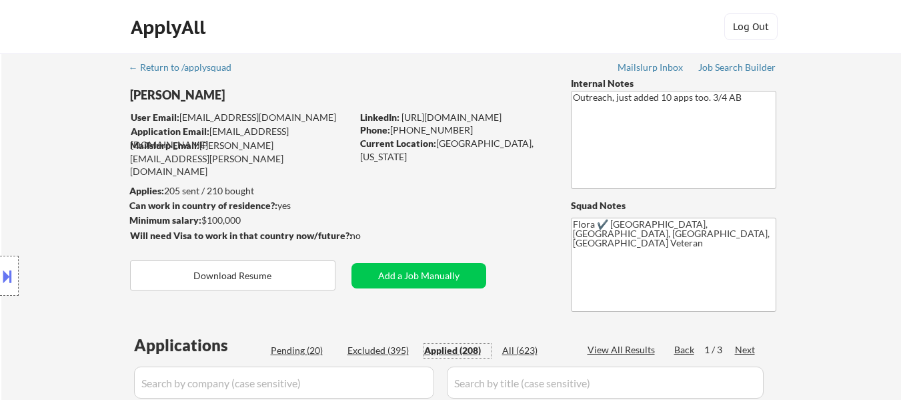
select select ""applied""
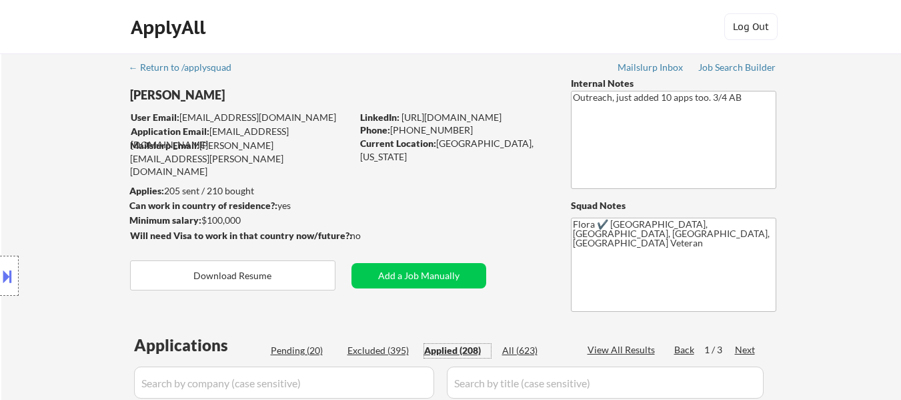
select select ""applied""
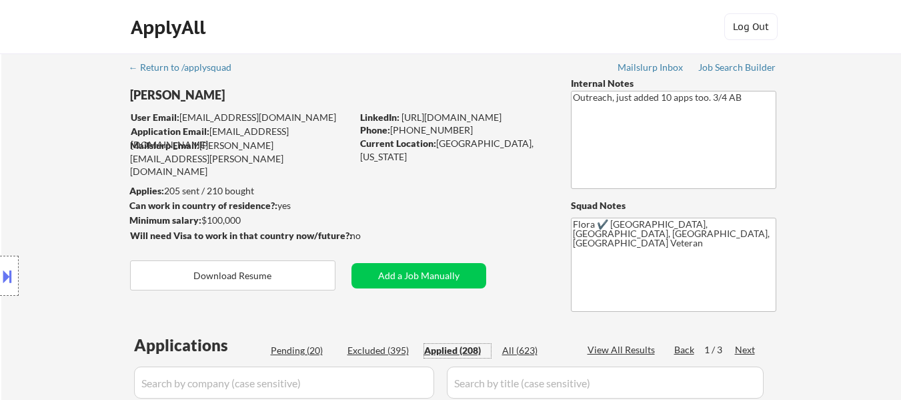
select select ""applied""
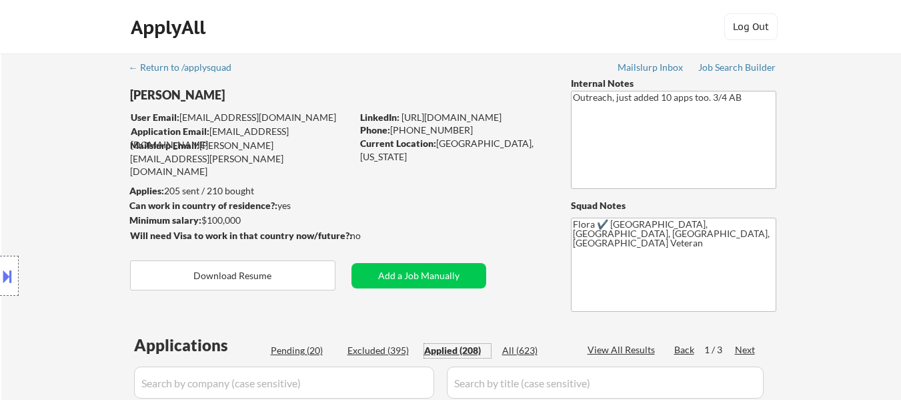
select select ""applied""
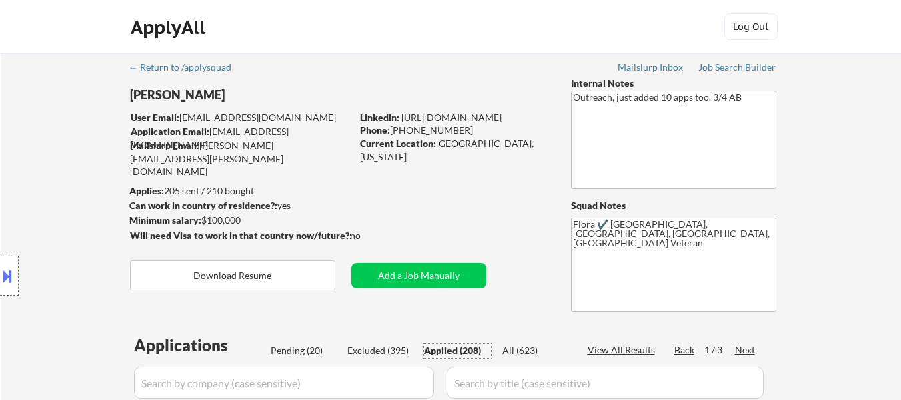
select select ""applied""
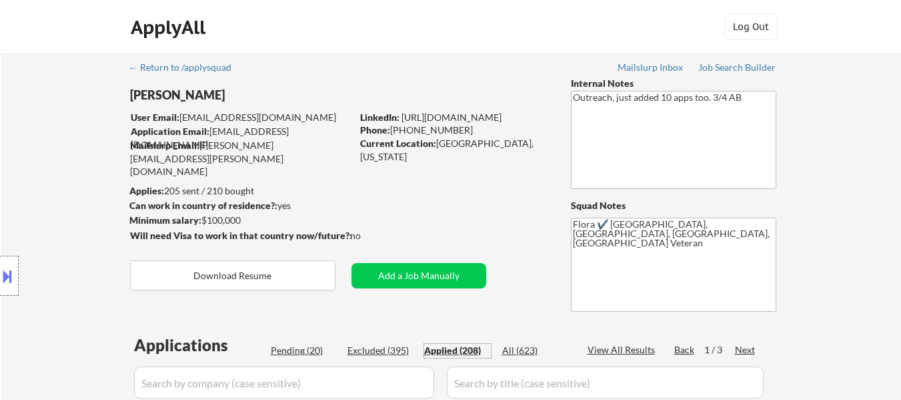
select select ""applied""
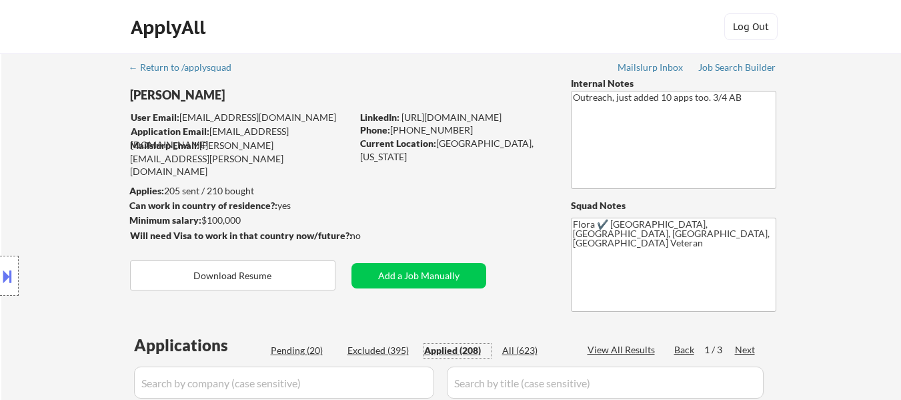
select select ""applied""
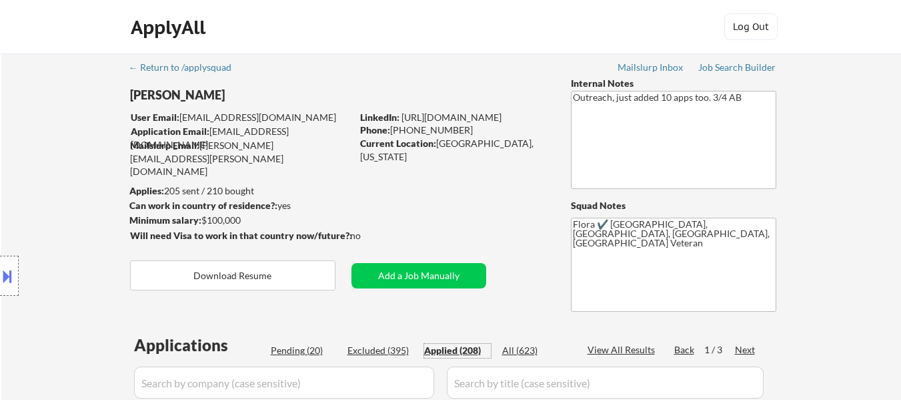
select select ""applied""
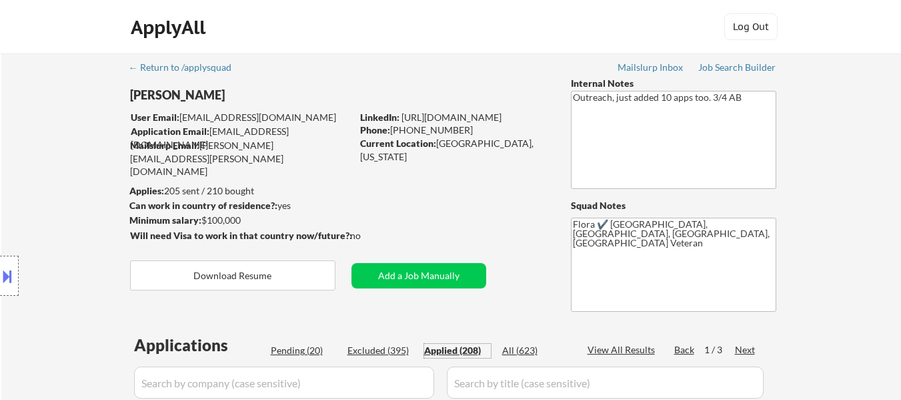
select select ""applied""
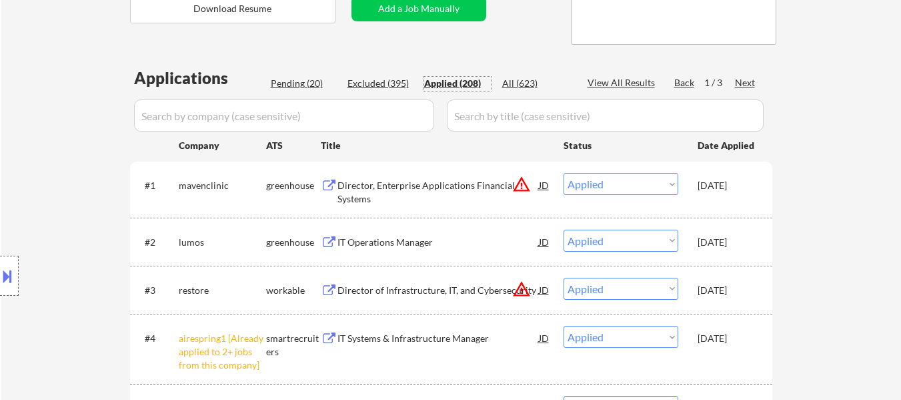
scroll to position [133, 0]
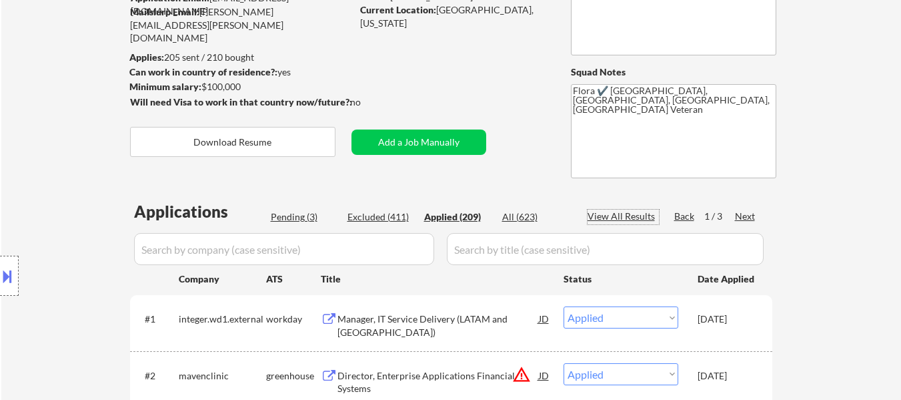
click at [630, 213] on div "View All Results" at bounding box center [623, 215] width 71 height 13
select select ""applied""
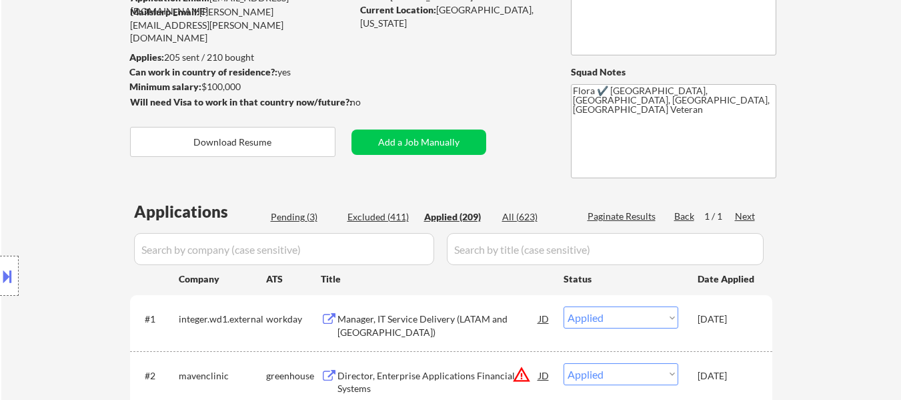
select select ""applied""
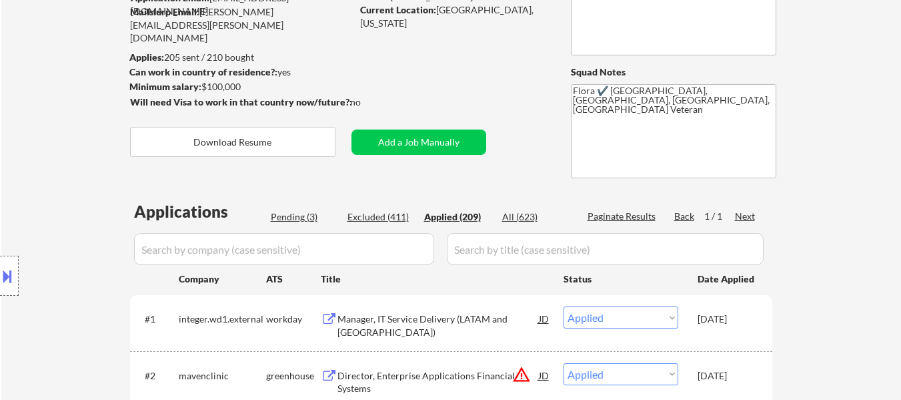
select select ""applied""
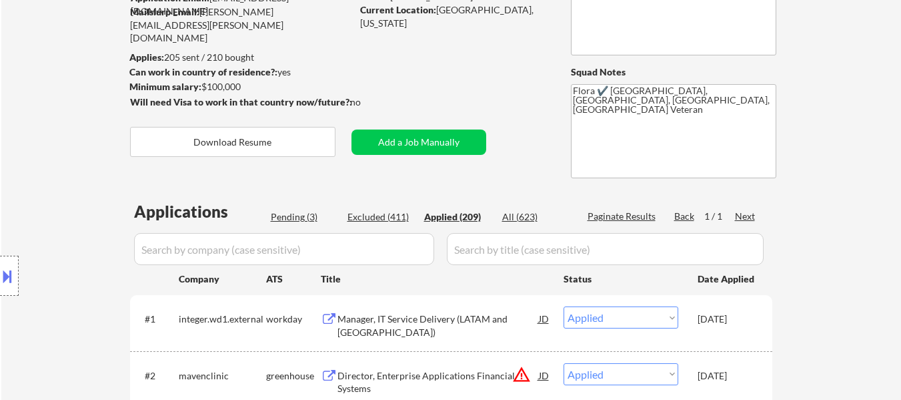
select select ""applied""
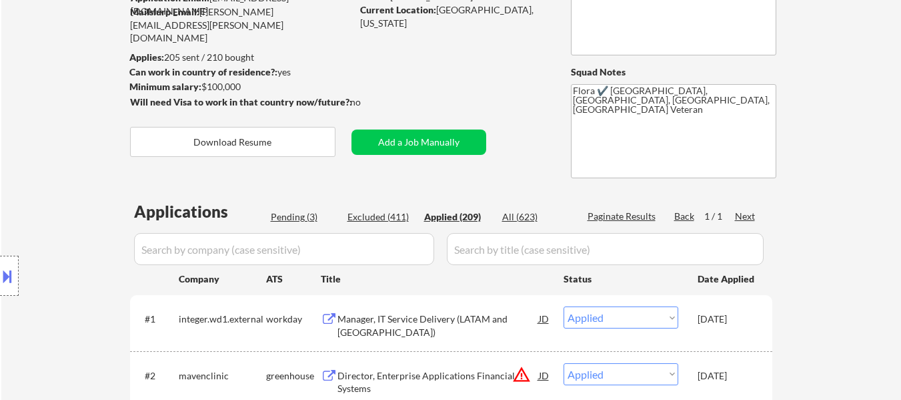
select select ""applied""
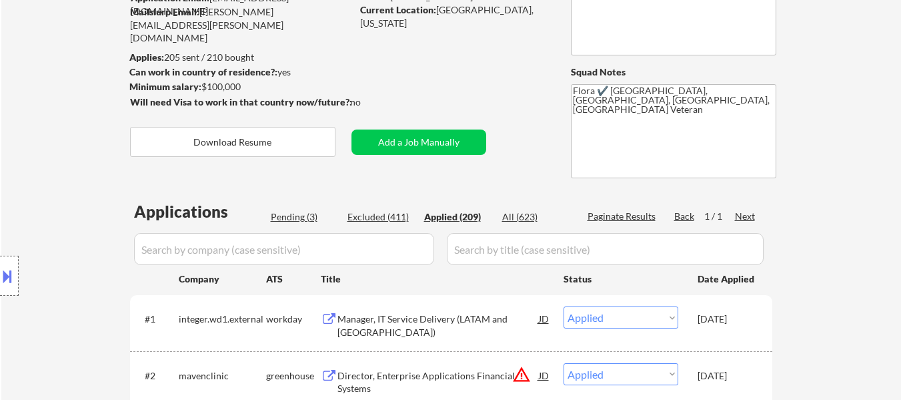
select select ""applied""
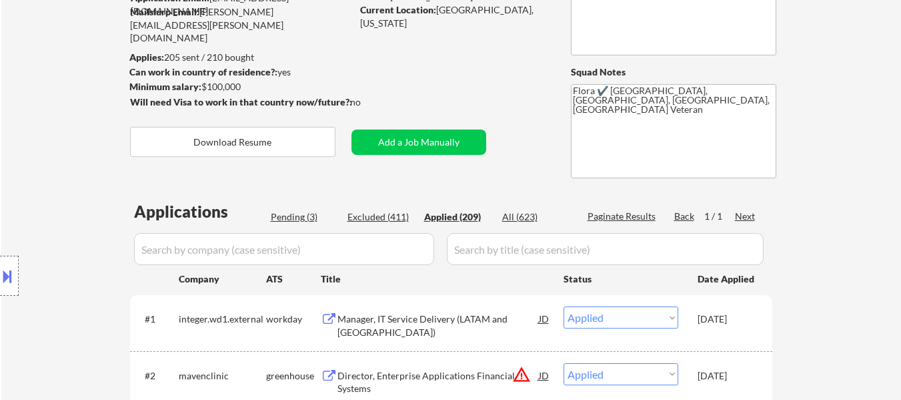
select select ""applied""
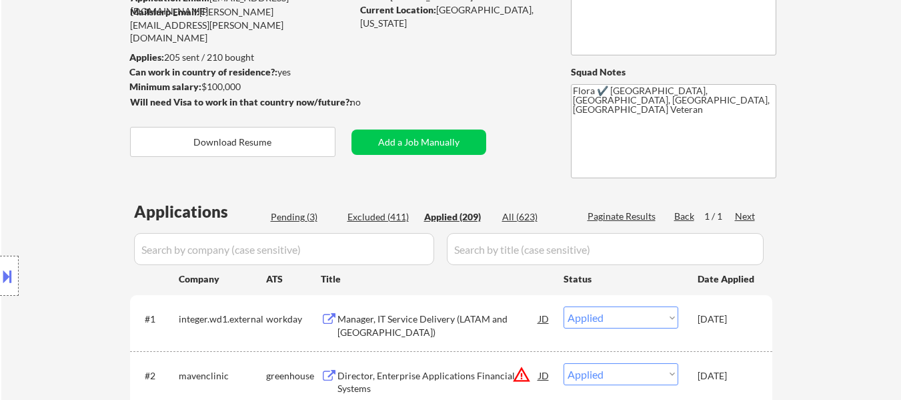
select select ""applied""
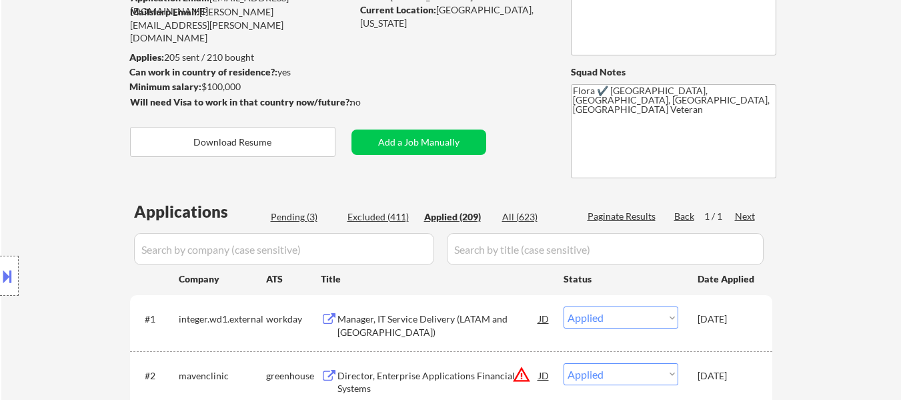
select select ""applied""
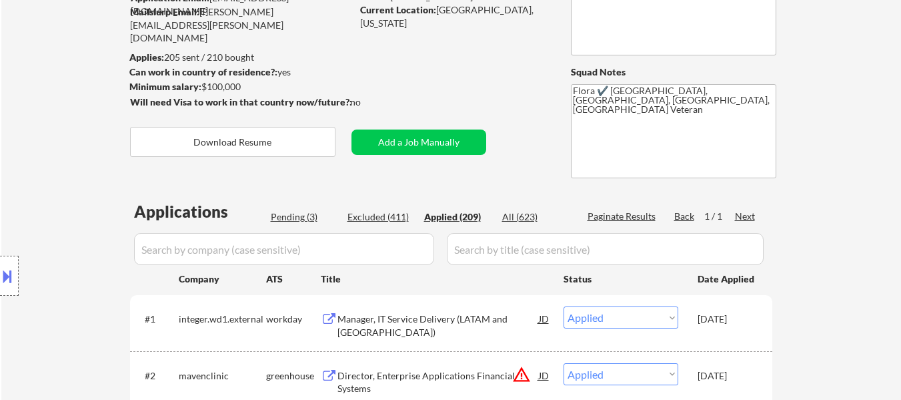
select select ""applied""
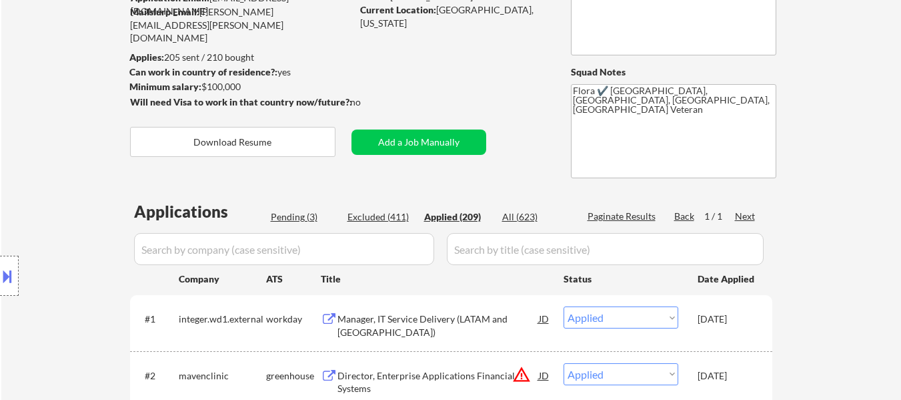
select select ""applied""
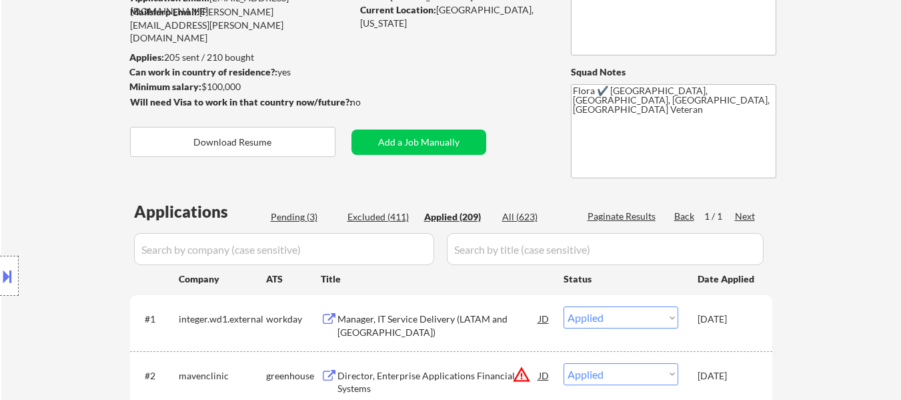
select select ""applied""
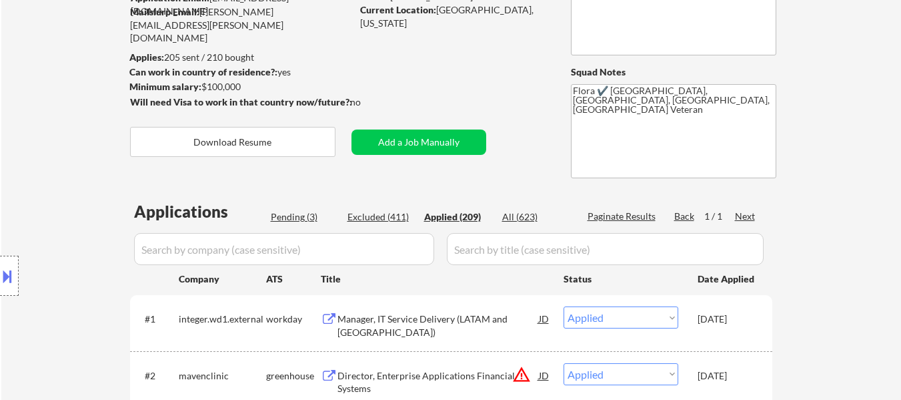
select select ""applied""
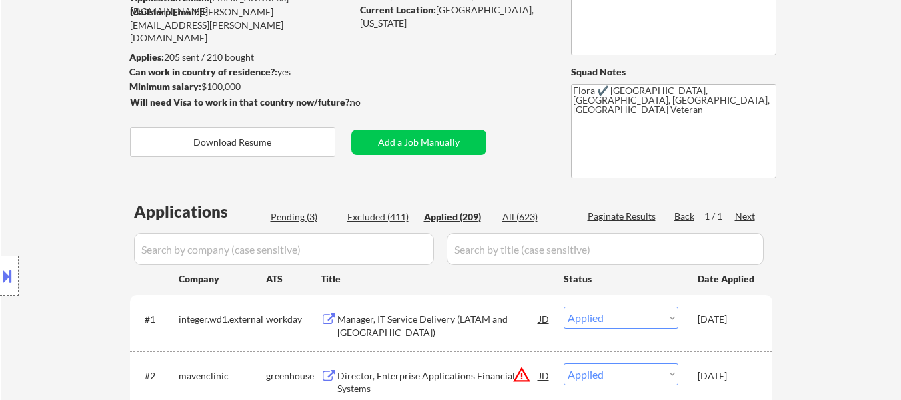
select select ""applied""
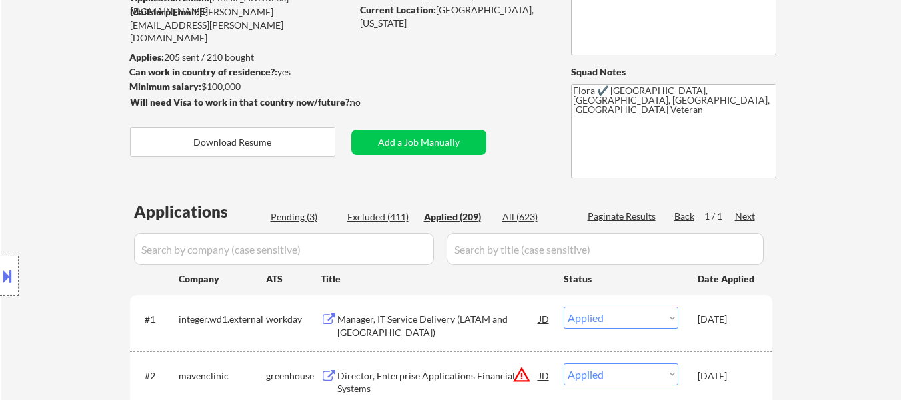
select select ""applied""
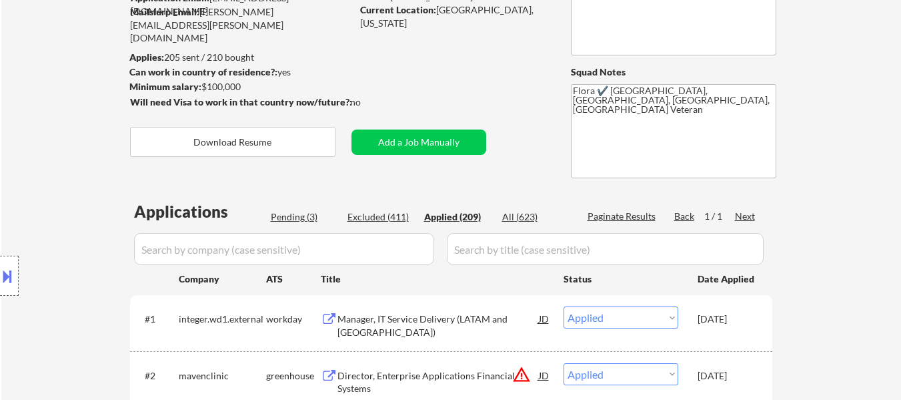
select select ""applied""
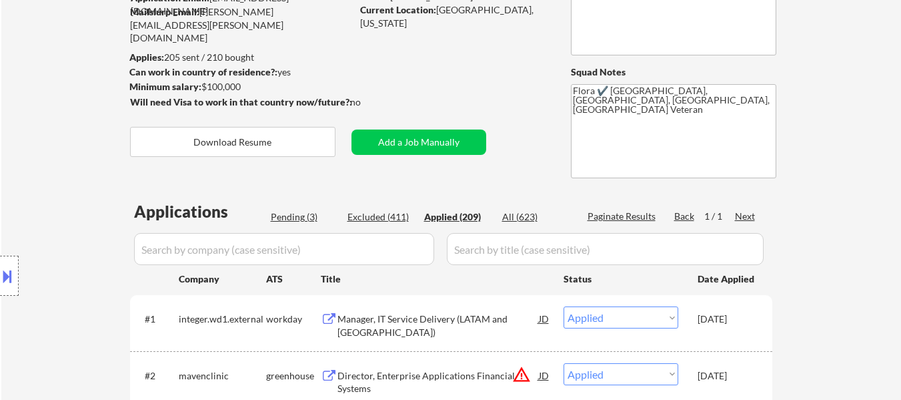
select select ""applied""
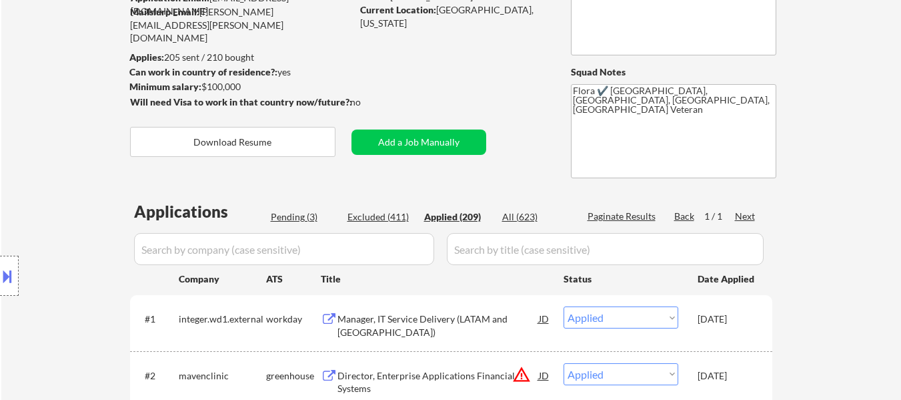
select select ""applied""
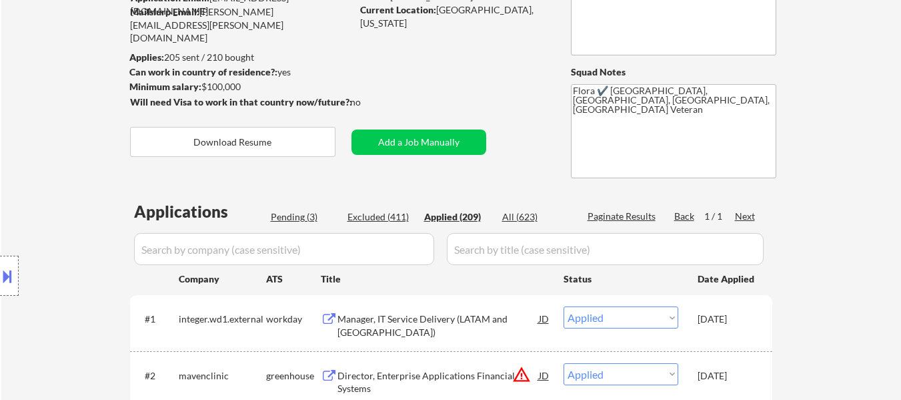
select select ""applied""
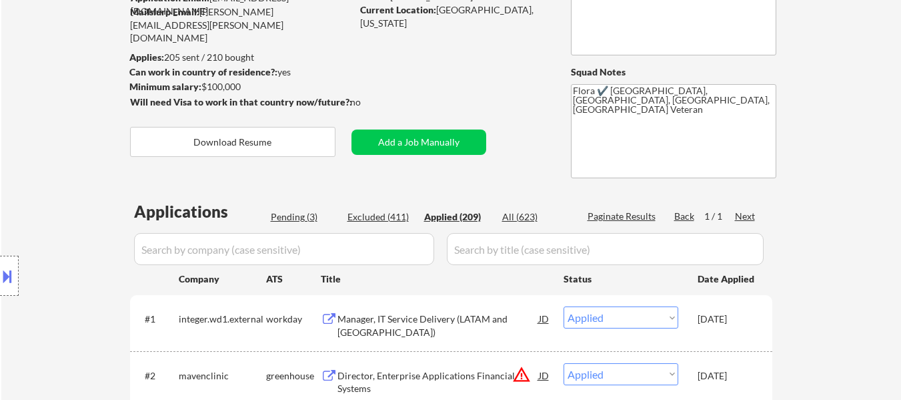
select select ""applied""
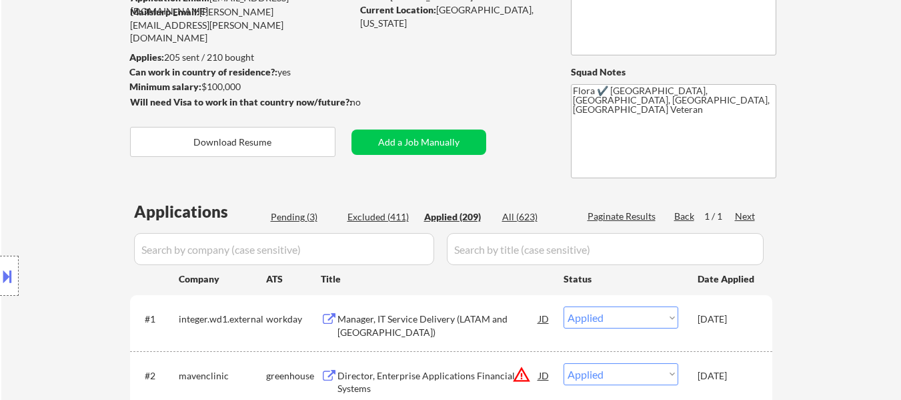
select select ""applied""
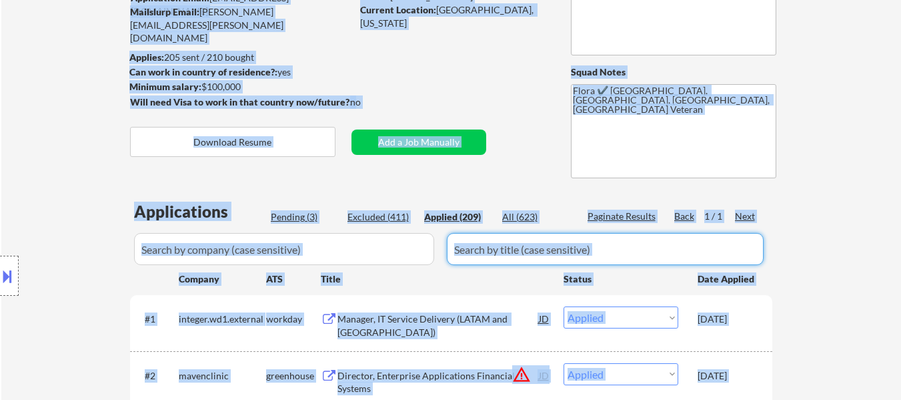
drag, startPoint x: 496, startPoint y: 255, endPoint x: 452, endPoint y: 181, distance: 85.9
